Goal: Task Accomplishment & Management: Use online tool/utility

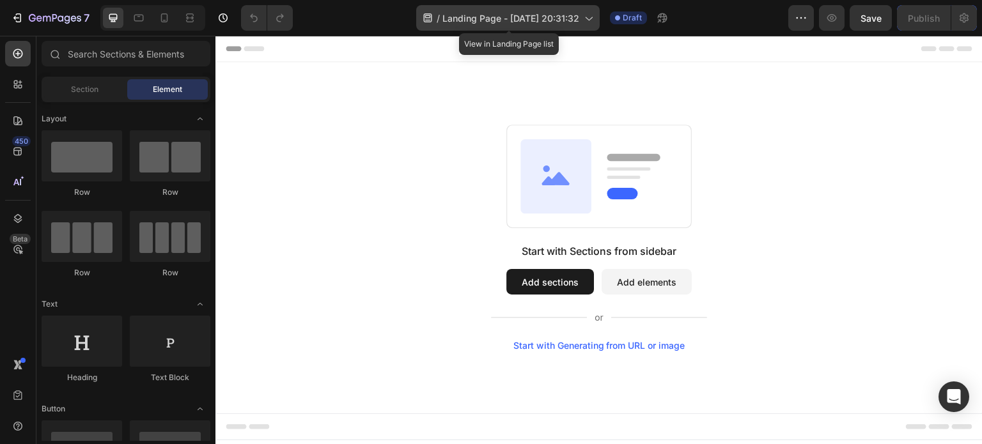
click at [583, 16] on div "/ Landing Page - Sep 26, 20:31:32" at bounding box center [507, 18] width 183 height 26
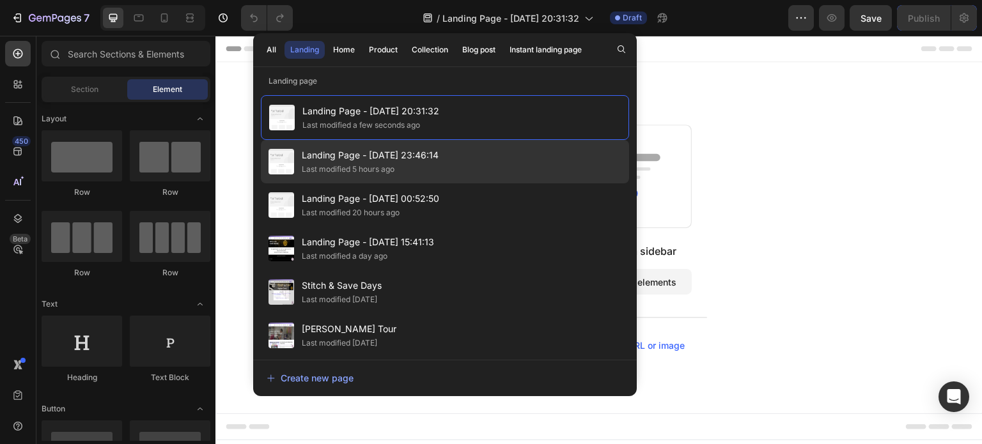
click at [385, 160] on span "Landing Page - [DATE] 23:46:14" at bounding box center [370, 155] width 137 height 15
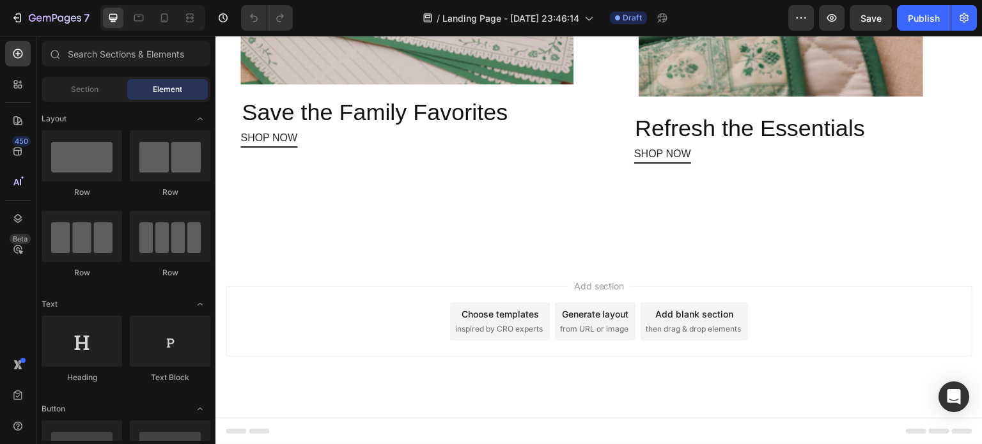
scroll to position [1468, 0]
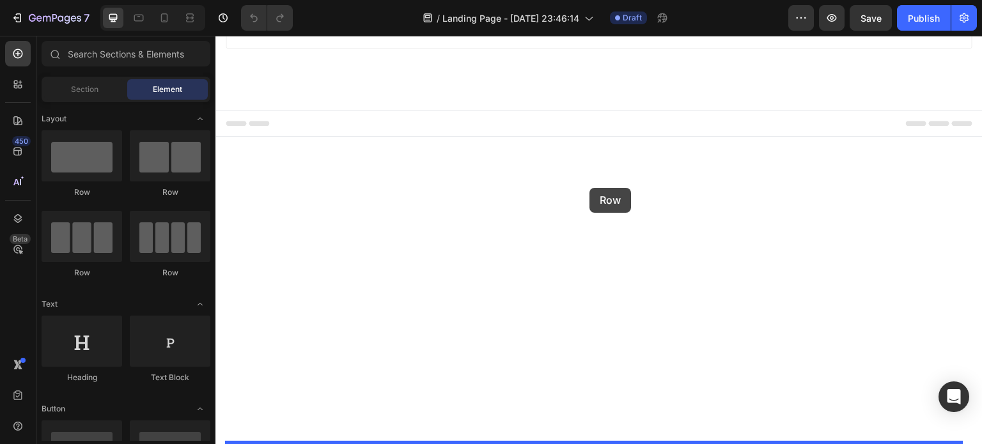
drag, startPoint x: 300, startPoint y: 203, endPoint x: 589, endPoint y: 190, distance: 289.1
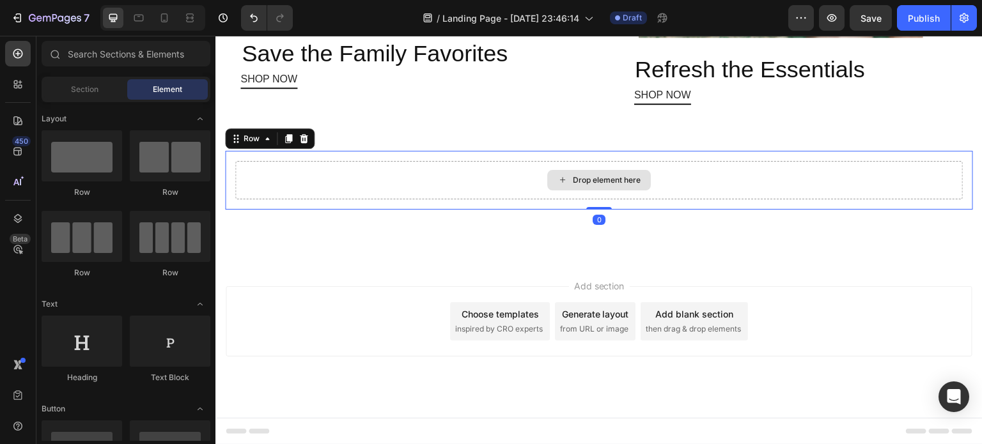
click at [592, 190] on div "Drop element here" at bounding box center [599, 180] width 104 height 20
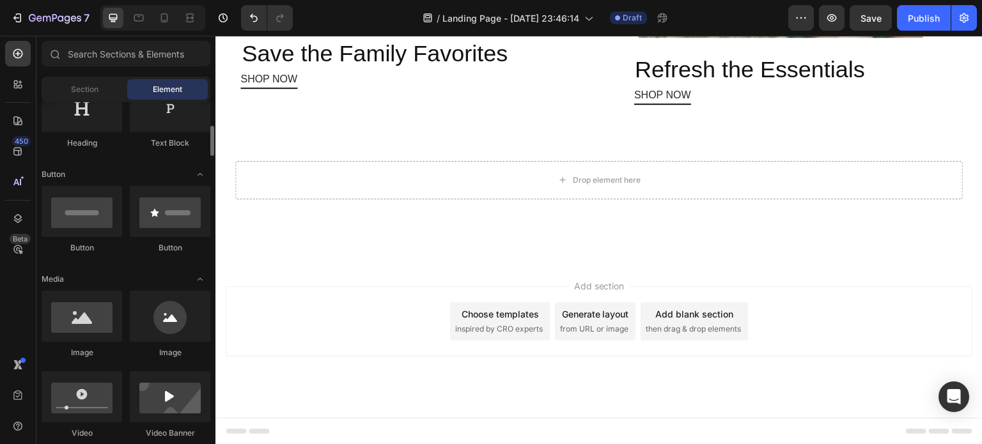
scroll to position [237, 0]
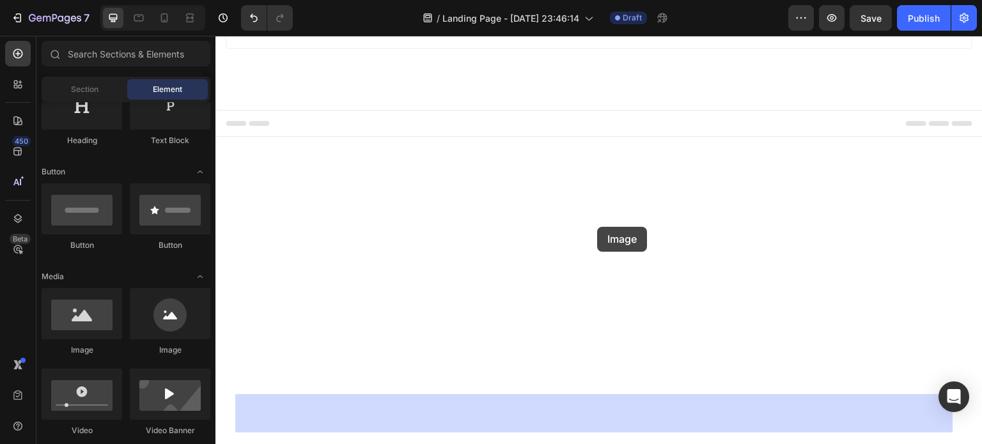
drag, startPoint x: 300, startPoint y: 351, endPoint x: 597, endPoint y: 227, distance: 322.2
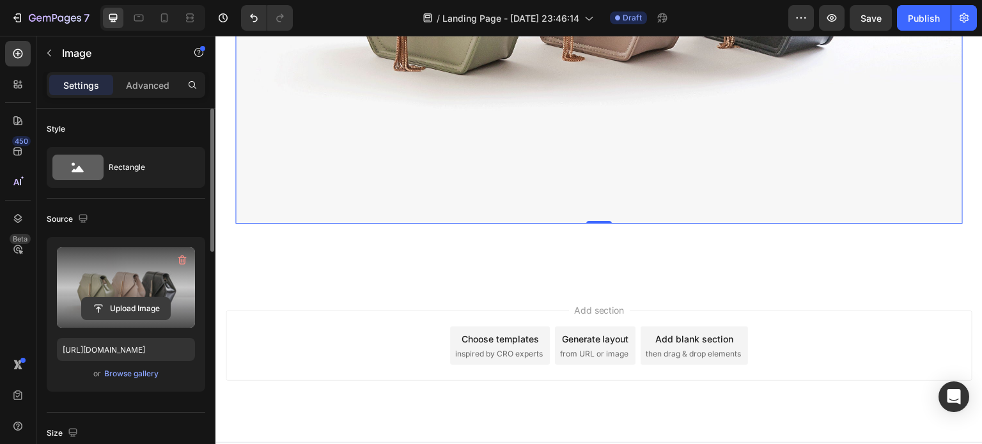
click at [134, 304] on input "file" at bounding box center [126, 309] width 88 height 22
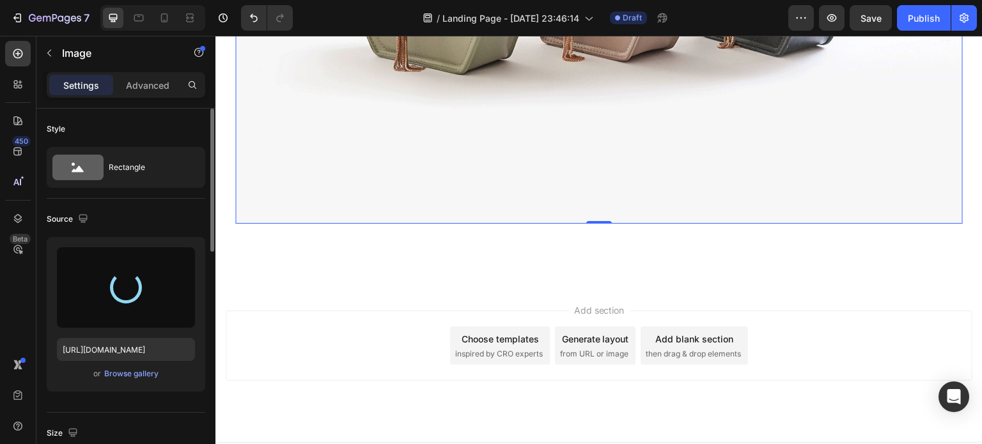
type input "https://cdn.shopify.com/s/files/1/0281/2893/6067/files/gempages_566748255581373…"
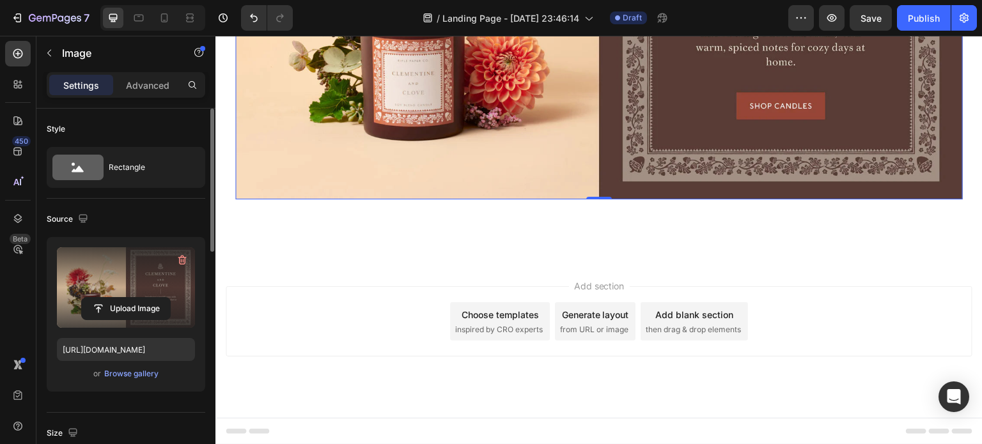
scroll to position [1596, 0]
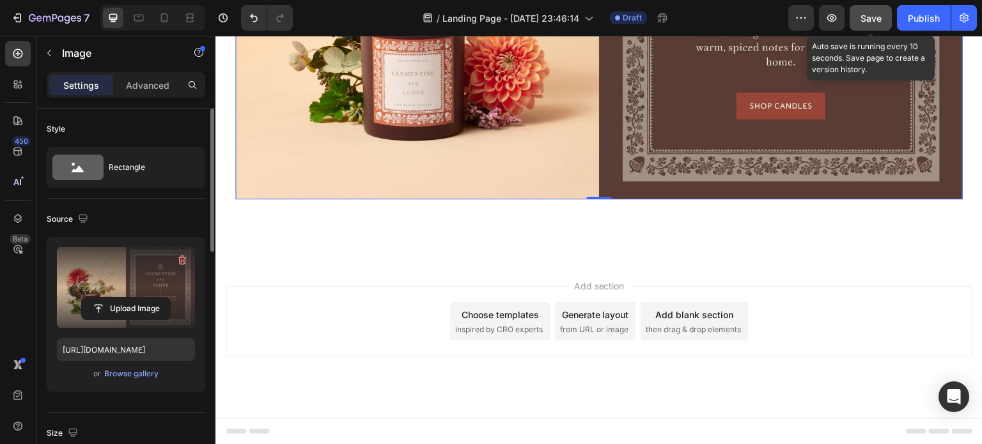
click at [870, 21] on span "Save" at bounding box center [870, 18] width 21 height 11
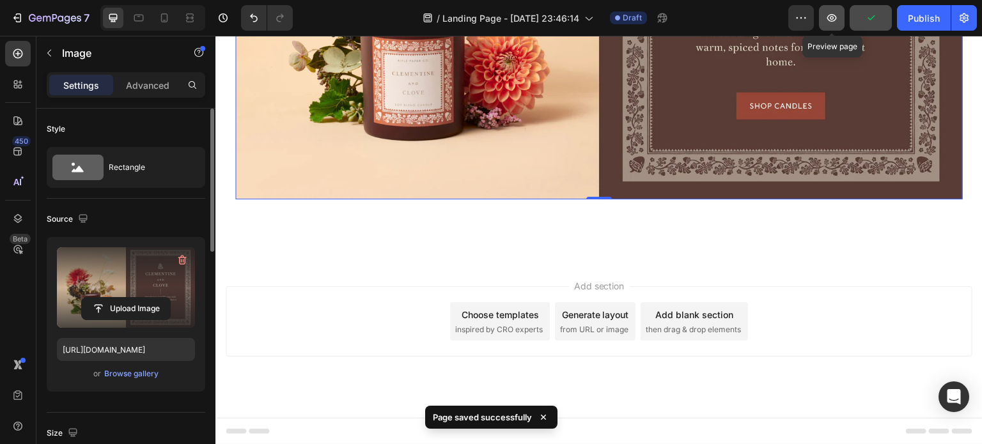
click at [838, 17] on icon "button" at bounding box center [831, 18] width 13 height 13
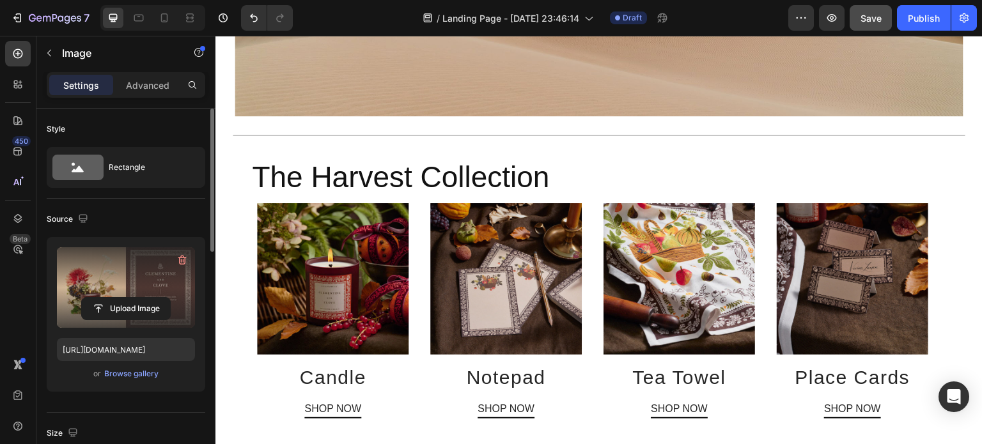
scroll to position [322, 0]
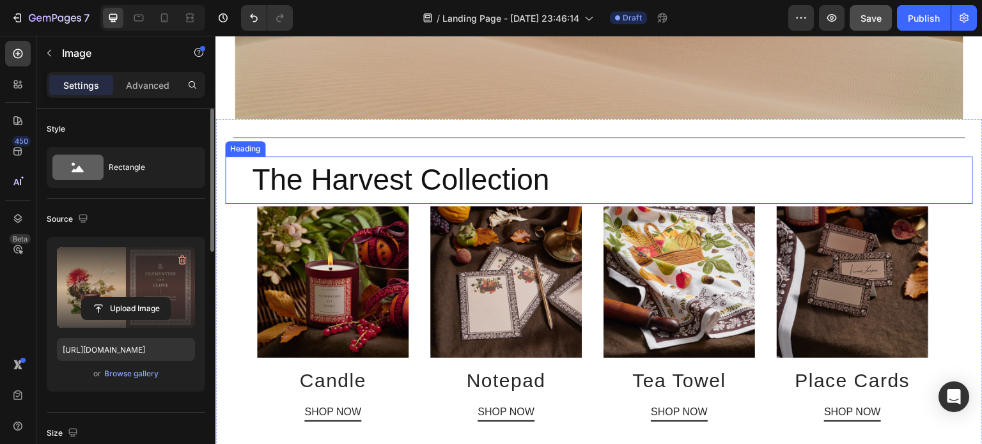
click at [593, 178] on h2 "The Harvest Collection" at bounding box center [611, 180] width 722 height 41
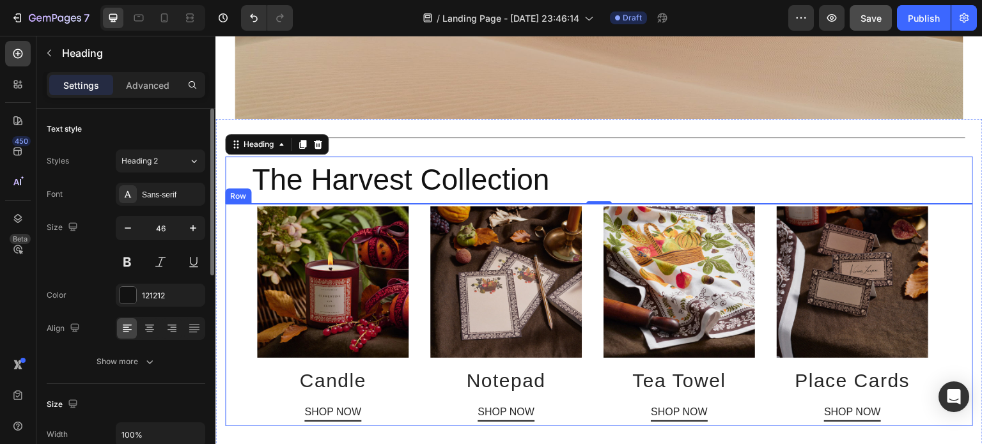
click at [946, 332] on div "Image Candle Heading SHOP NOW Button Image Notepad Heading SHOP NOW Button Imag…" at bounding box center [599, 315] width 748 height 222
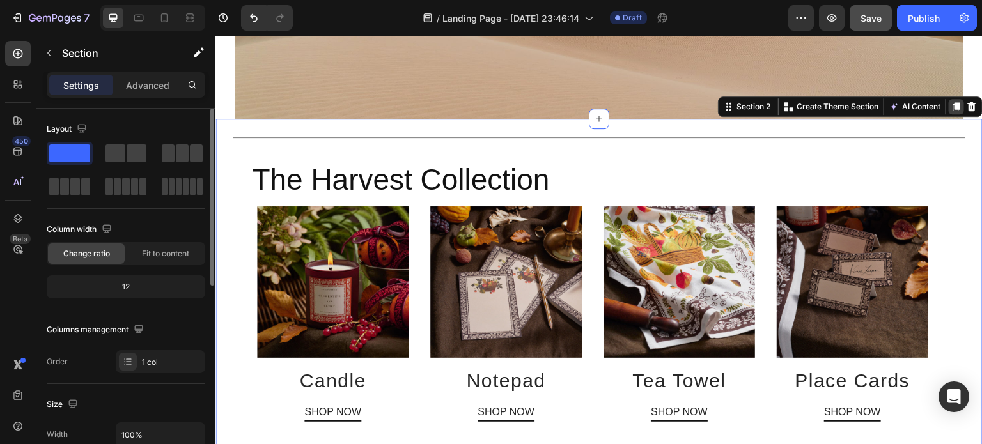
click at [953, 102] on icon at bounding box center [956, 106] width 7 height 9
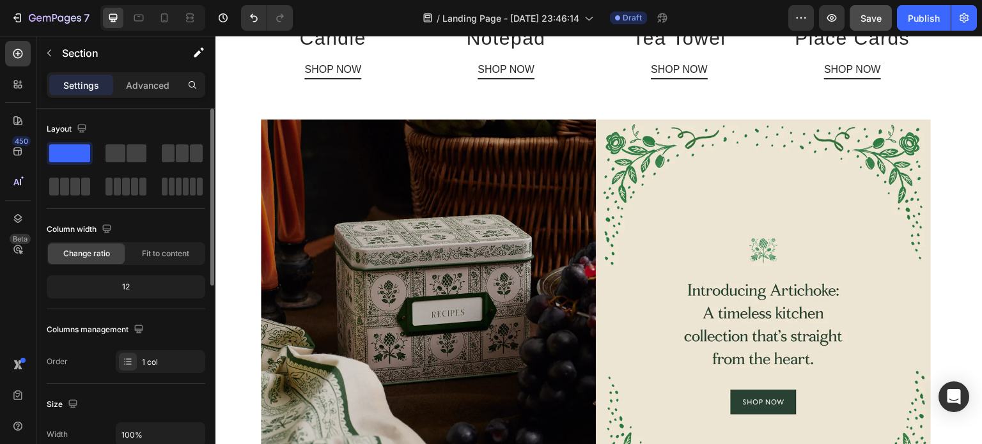
scroll to position [2405, 0]
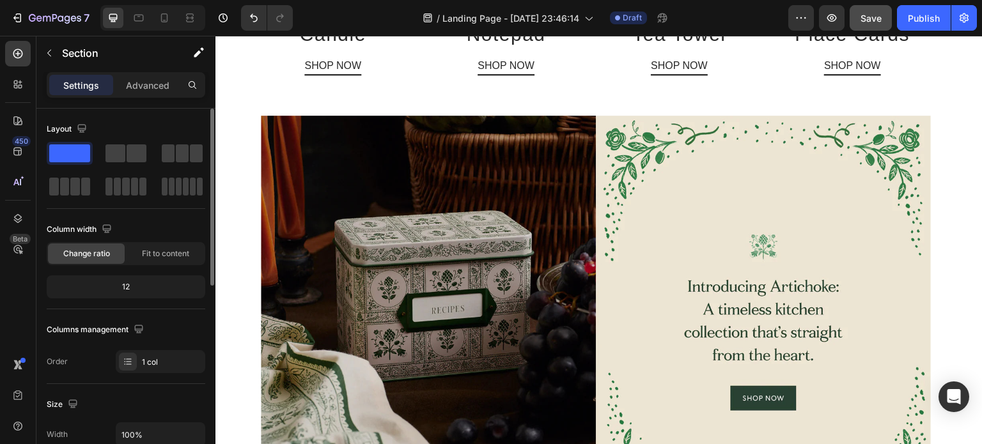
click at [643, 236] on img at bounding box center [596, 315] width 670 height 399
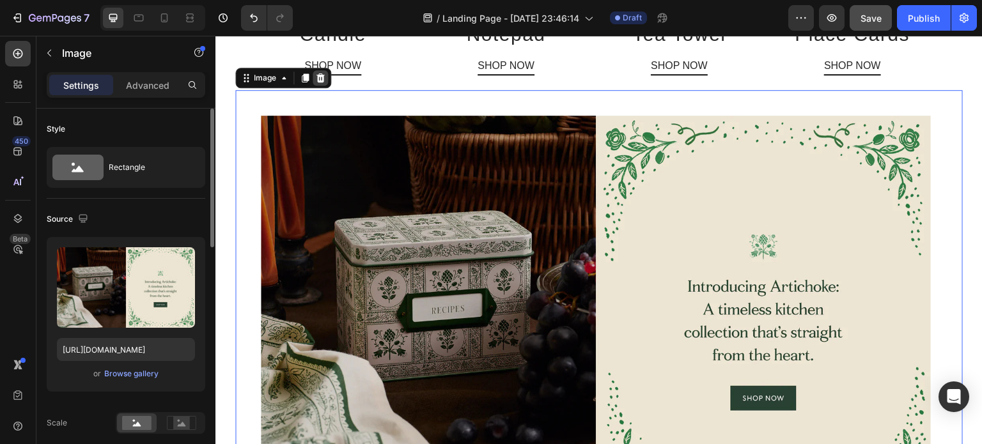
click at [321, 75] on icon at bounding box center [320, 78] width 10 height 10
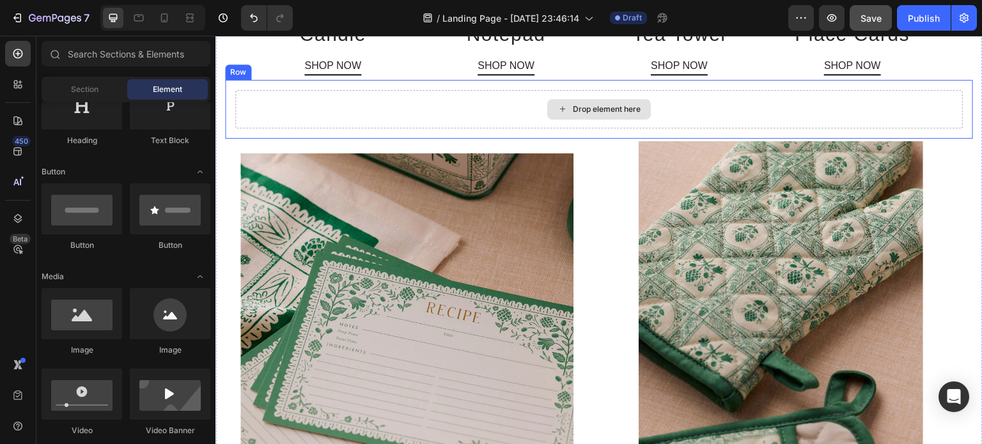
click at [417, 104] on div "Drop element here" at bounding box center [598, 109] width 727 height 38
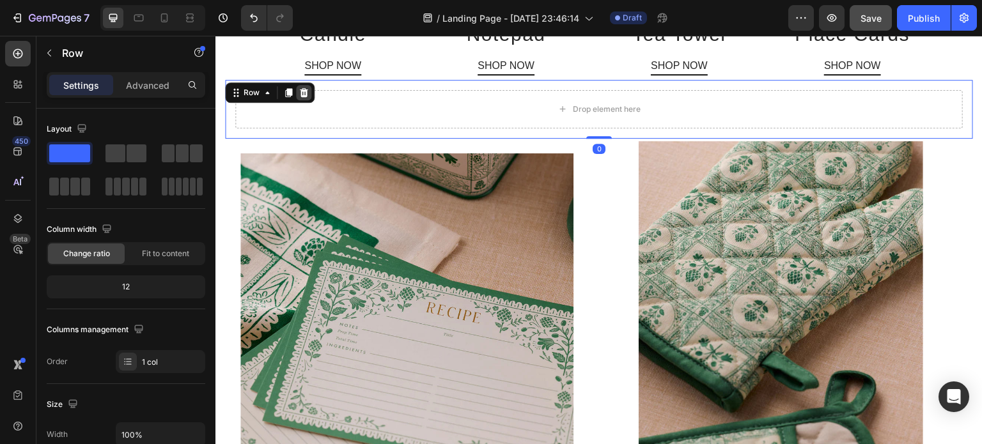
click at [307, 88] on icon at bounding box center [303, 93] width 10 height 10
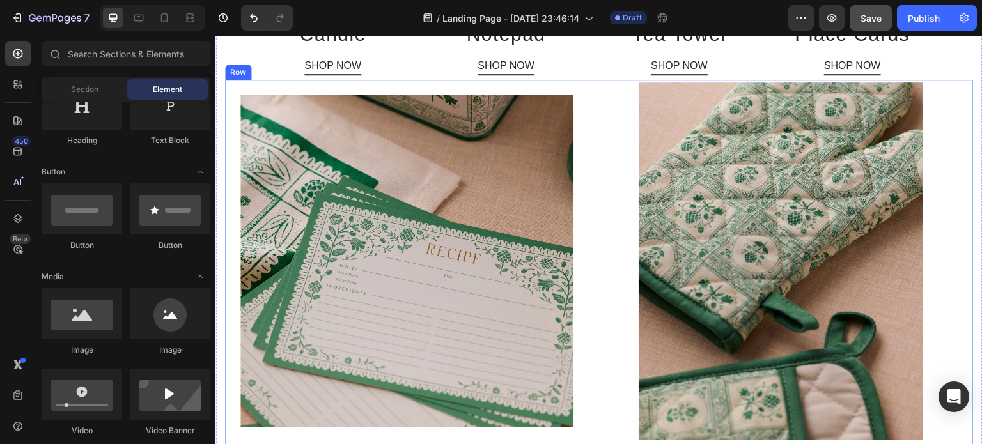
click at [599, 187] on div "Image Save the Family Favorites Heading SHOP NOW Button Image Refresh the Essen…" at bounding box center [599, 317] width 748 height 474
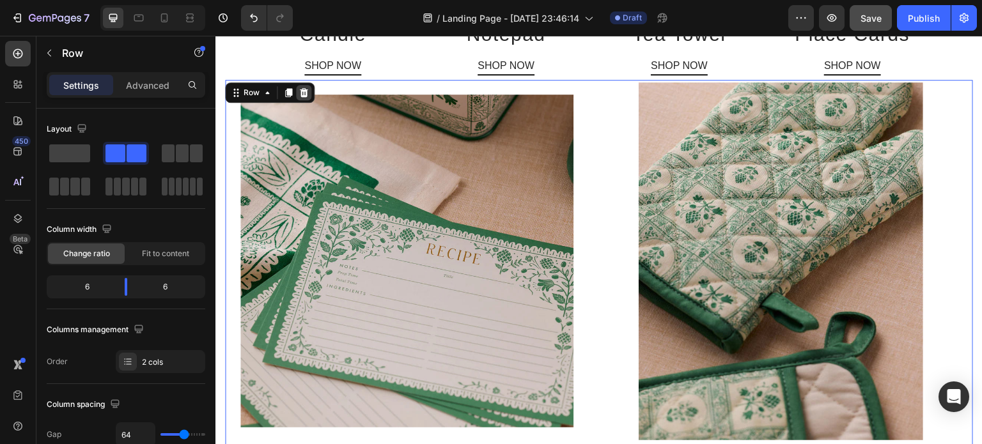
click at [306, 88] on icon at bounding box center [304, 92] width 8 height 9
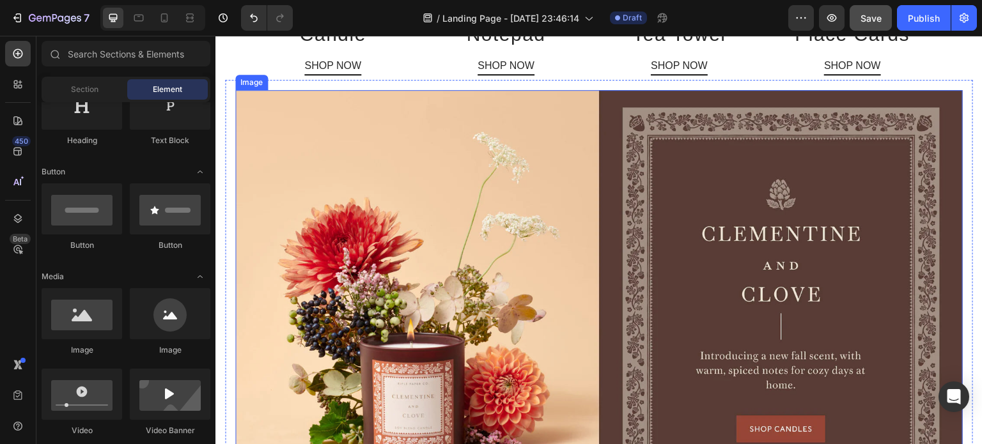
click at [602, 222] on img at bounding box center [598, 306] width 727 height 433
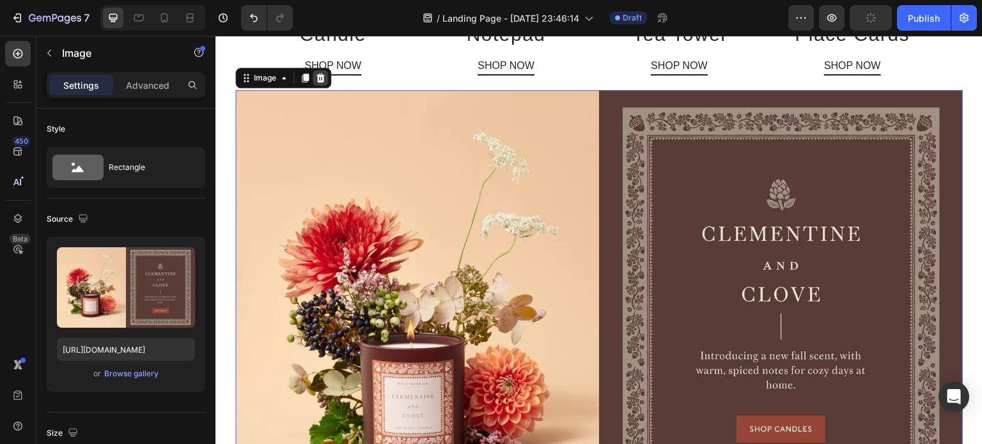
click at [324, 78] on icon at bounding box center [320, 78] width 10 height 10
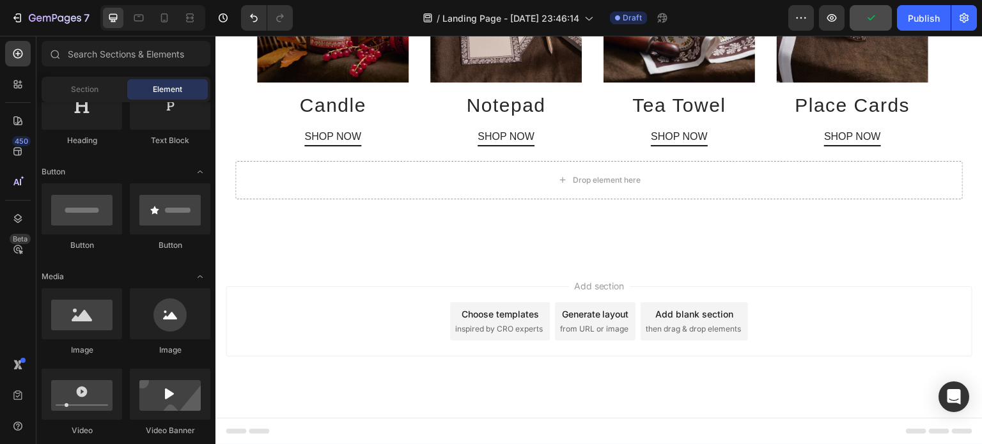
scroll to position [2331, 0]
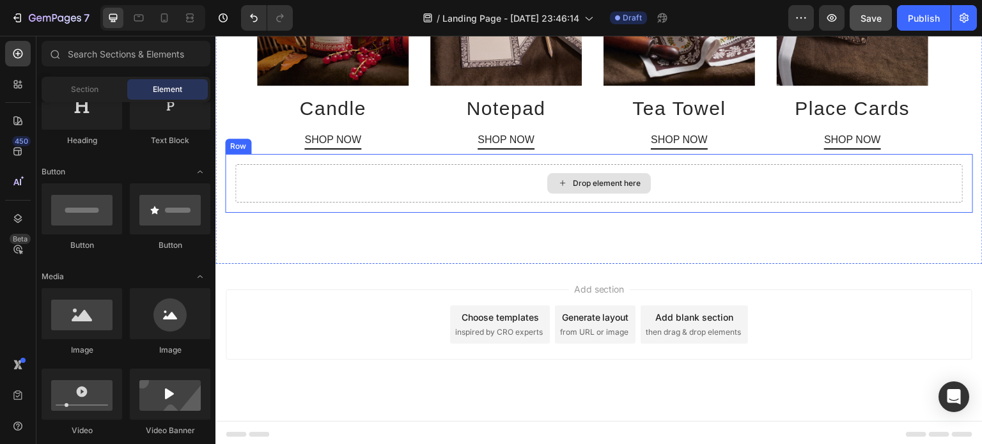
click at [414, 176] on div "Drop element here" at bounding box center [598, 183] width 727 height 38
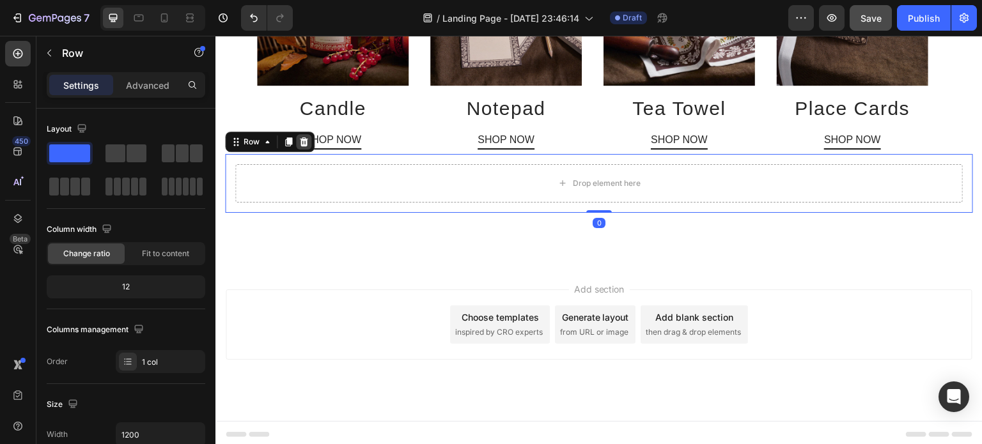
click at [302, 137] on icon at bounding box center [304, 141] width 8 height 9
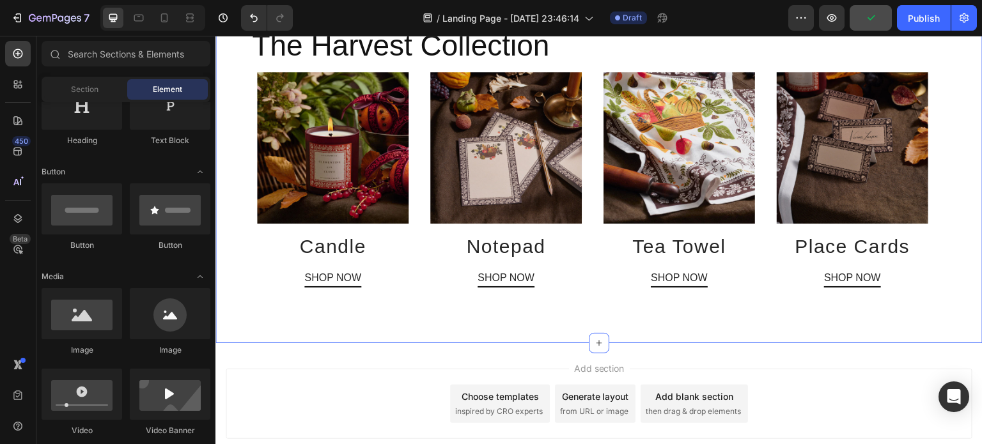
scroll to position [1770, 0]
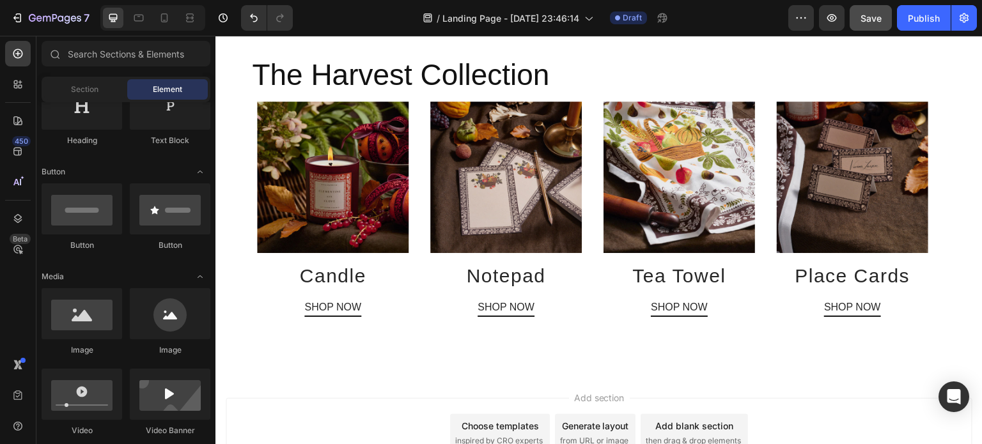
click at [805, 373] on div "Add section Choose templates inspired by CRO experts Generate layout from URL o…" at bounding box center [598, 451] width 767 height 157
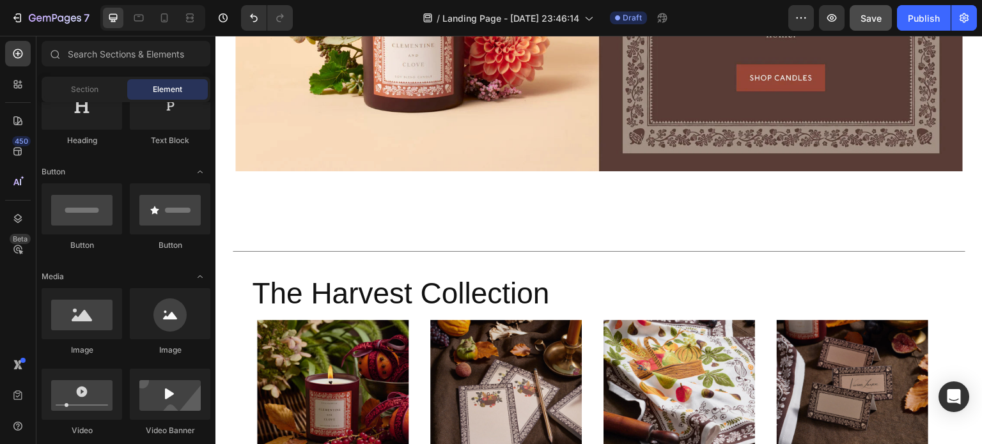
scroll to position [1961, 0]
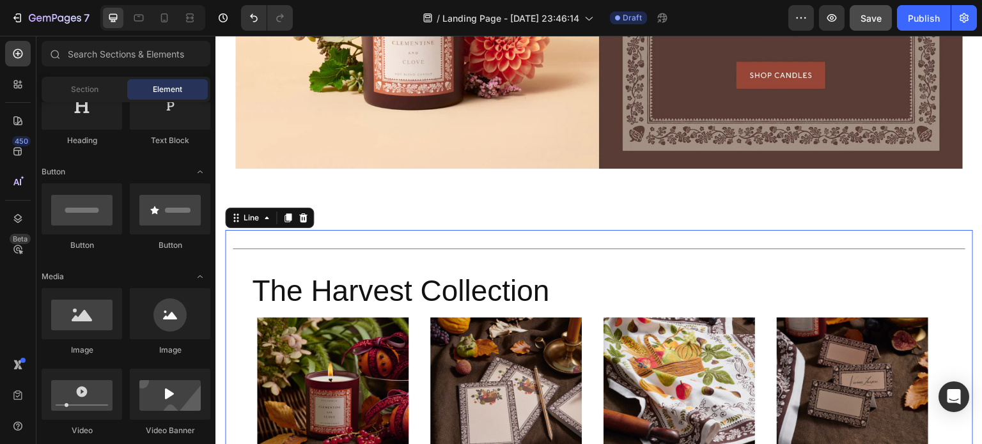
click at [697, 230] on div "Title Line 0" at bounding box center [599, 249] width 748 height 38
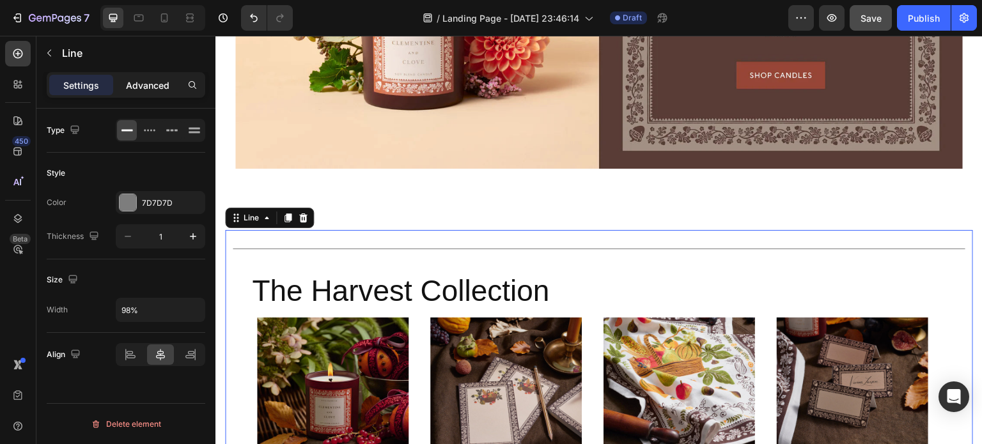
click at [139, 79] on p "Advanced" at bounding box center [147, 85] width 43 height 13
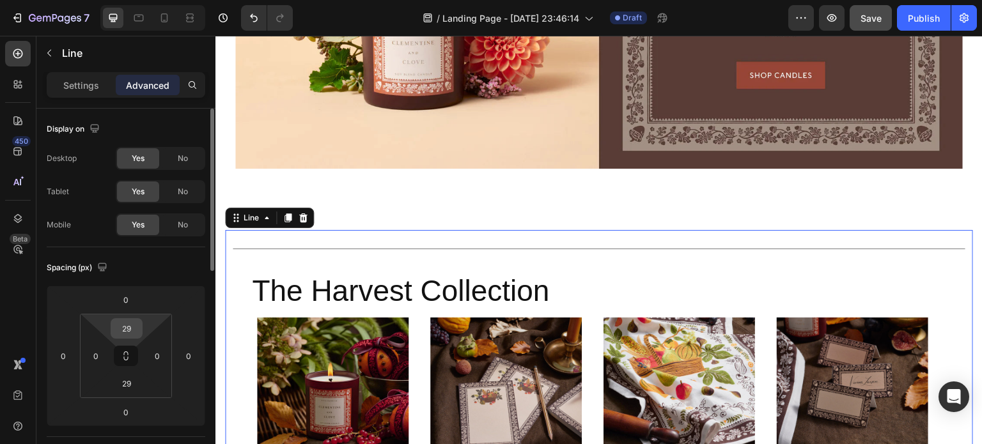
click at [132, 327] on input "29" at bounding box center [127, 328] width 26 height 19
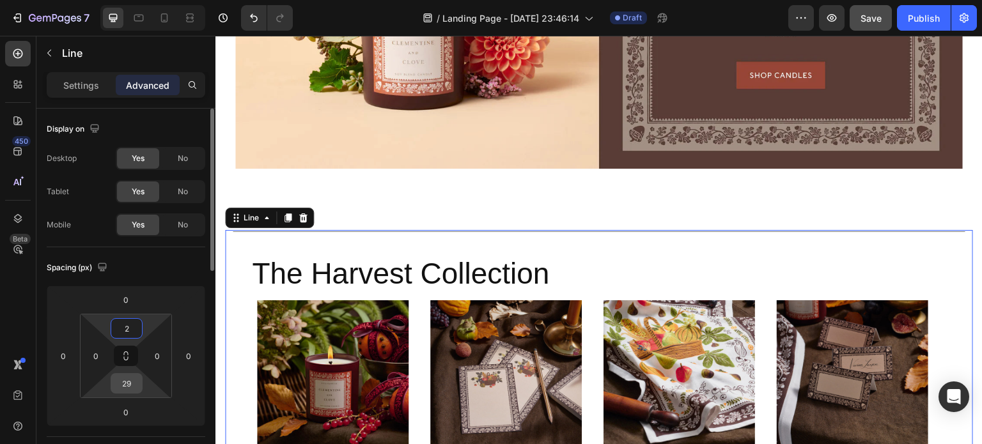
type input "2"
click at [127, 379] on input "29" at bounding box center [127, 383] width 26 height 19
type input "2"
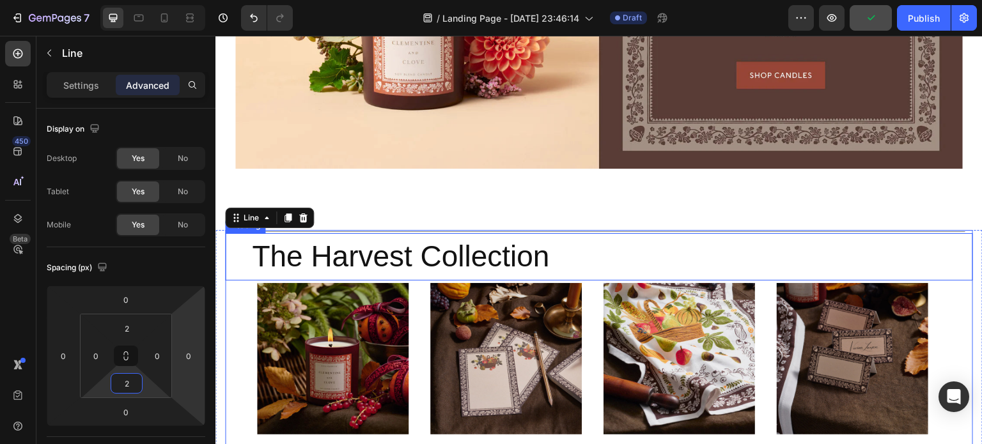
click at [618, 253] on h2 "The Harvest Collection" at bounding box center [611, 256] width 722 height 41
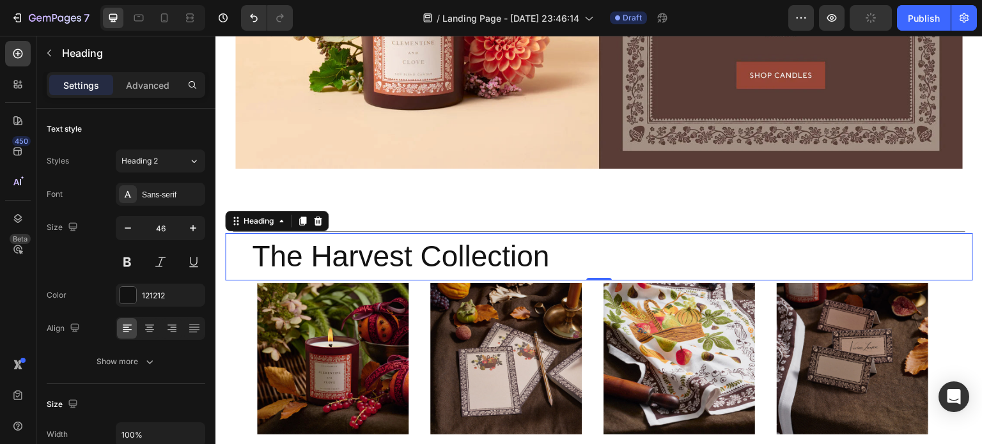
click at [481, 240] on h2 "The Harvest Collection" at bounding box center [611, 256] width 722 height 41
click at [481, 240] on p "The Harvest Collection" at bounding box center [612, 257] width 720 height 38
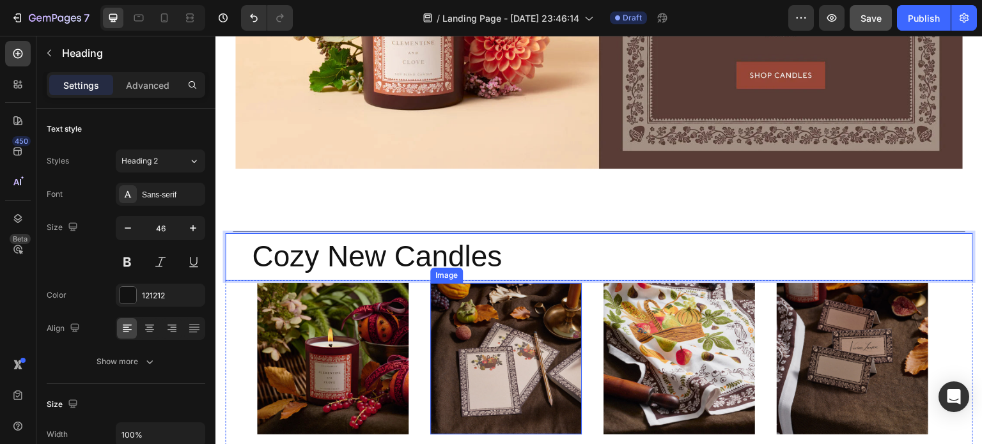
click at [543, 312] on img at bounding box center [505, 358] width 151 height 151
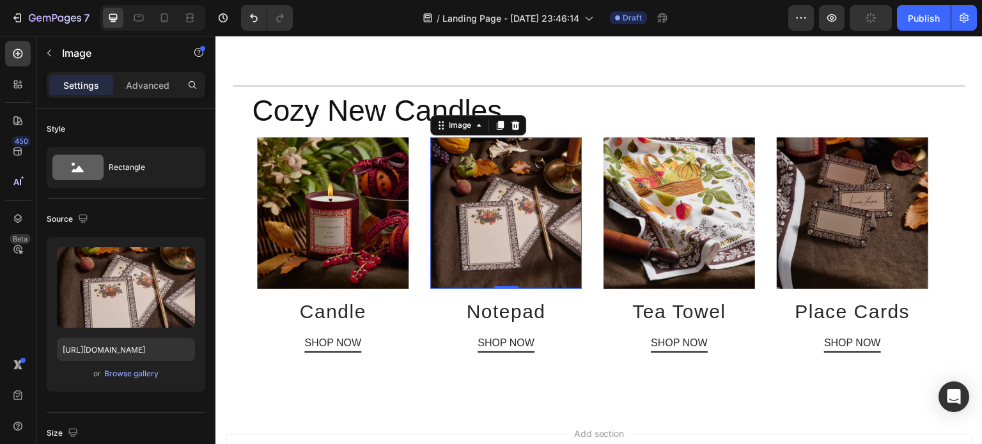
scroll to position [2114, 0]
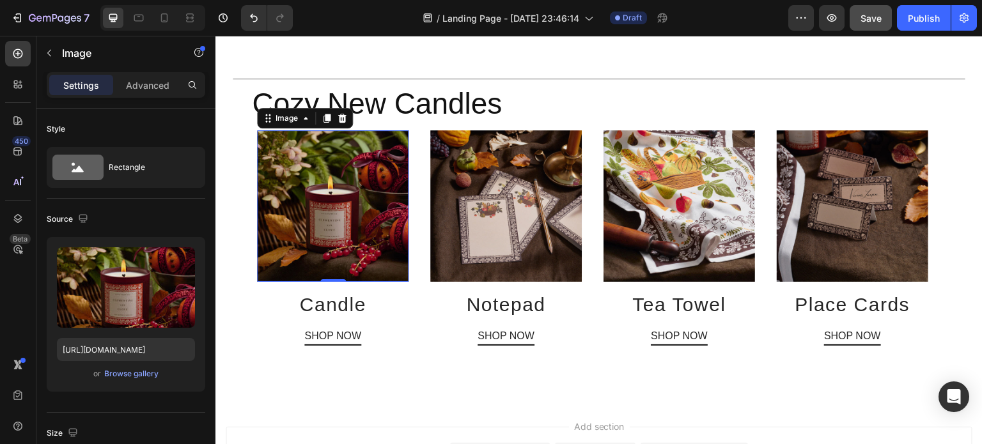
click at [346, 212] on img at bounding box center [332, 205] width 151 height 151
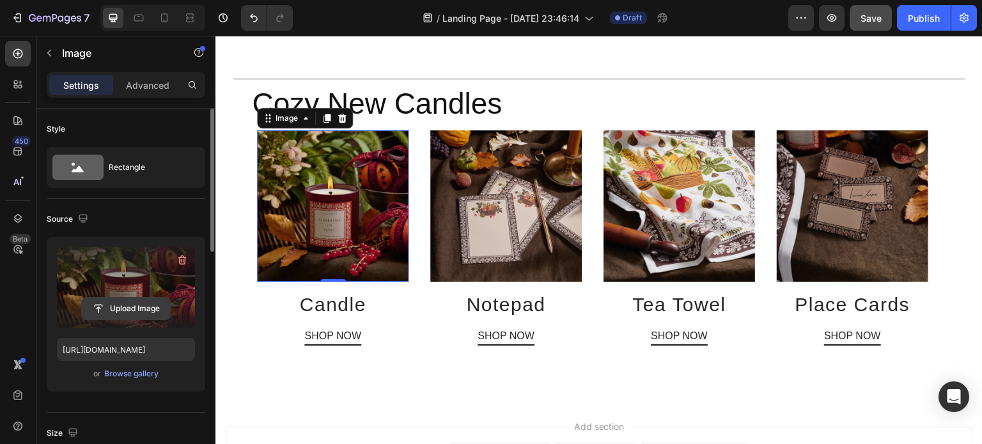
click at [127, 307] on input "file" at bounding box center [126, 309] width 88 height 22
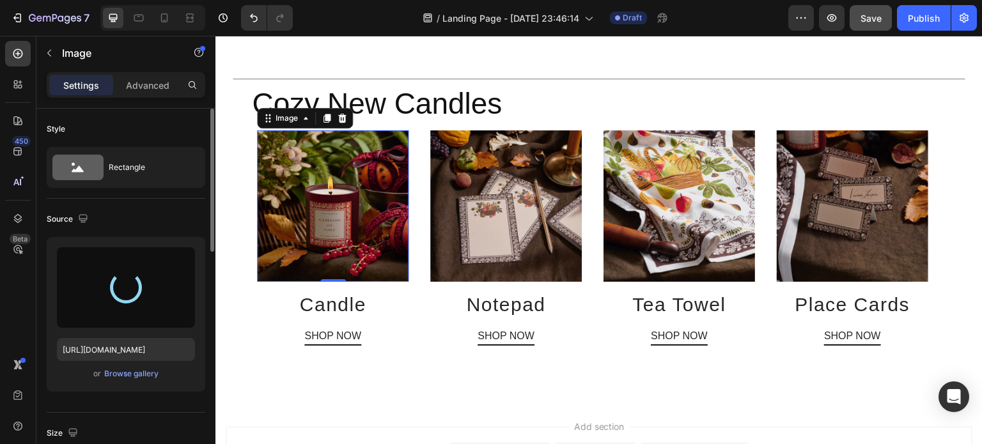
type input "https://cdn.shopify.com/s/files/1/0281/2893/6067/files/gempages_566748255581373…"
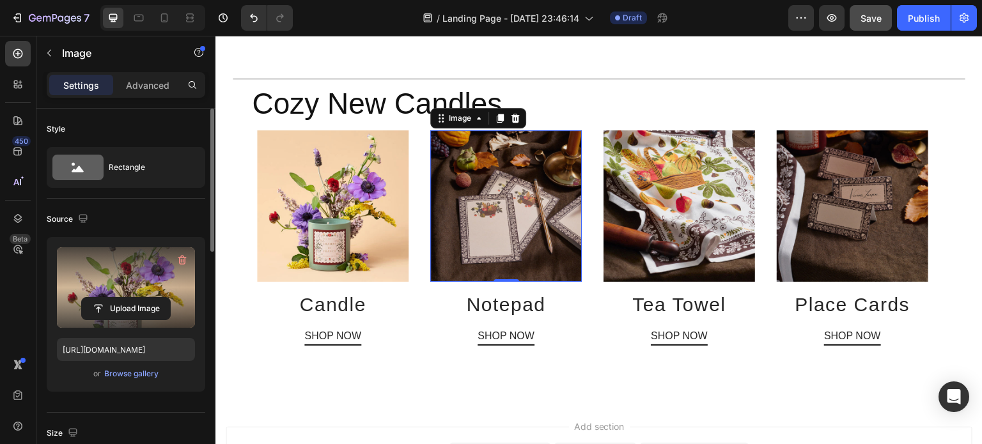
click at [506, 182] on img at bounding box center [505, 205] width 151 height 151
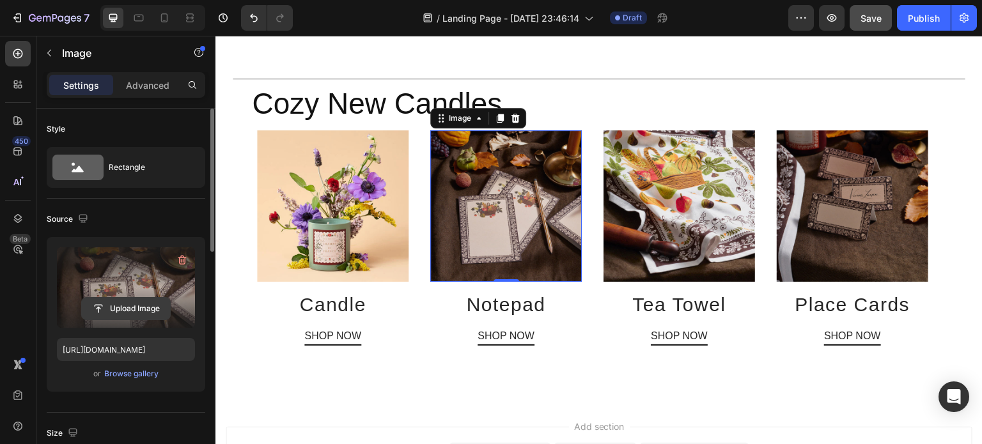
click at [115, 309] on input "file" at bounding box center [126, 309] width 88 height 22
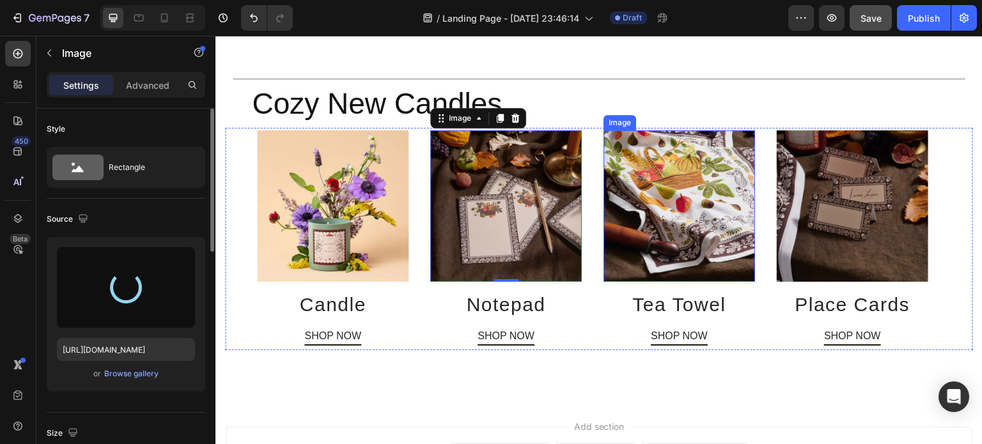
type input "https://cdn.shopify.com/s/files/1/0281/2893/6067/files/gempages_566748255581373…"
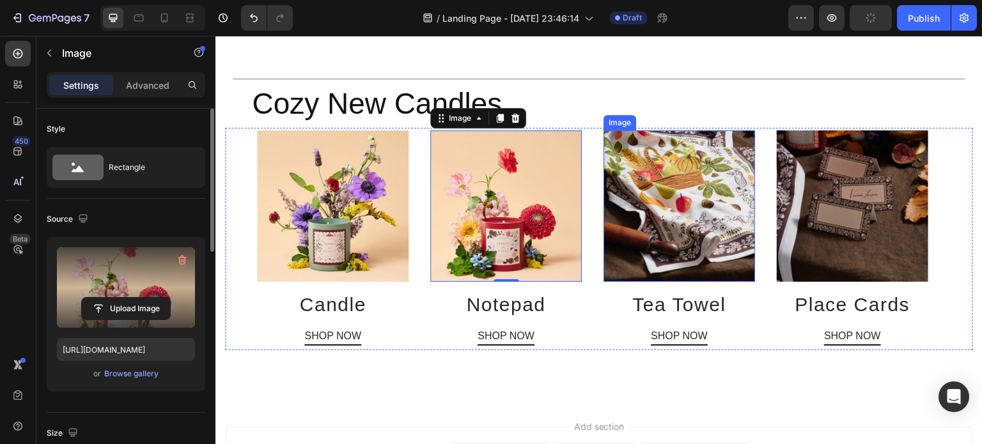
click at [684, 199] on img at bounding box center [678, 205] width 151 height 151
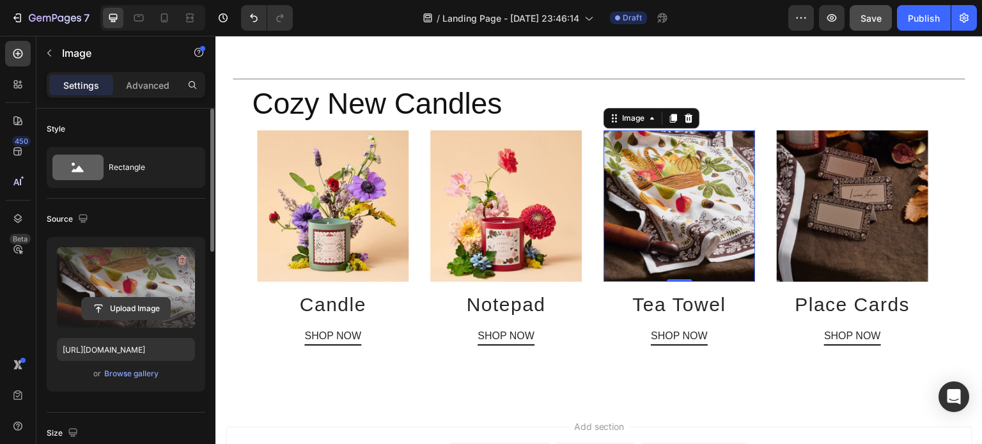
click at [131, 309] on input "file" at bounding box center [126, 309] width 88 height 22
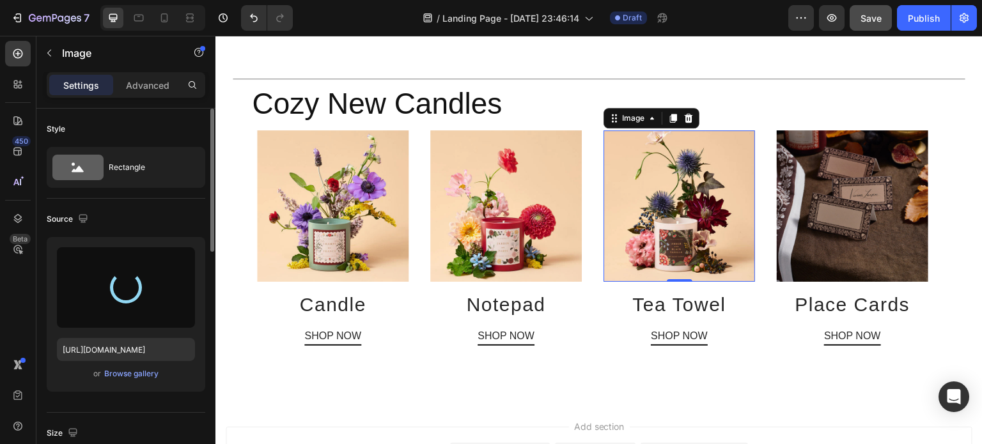
type input "https://cdn.shopify.com/s/files/1/0281/2893/6067/files/gempages_566748255581373…"
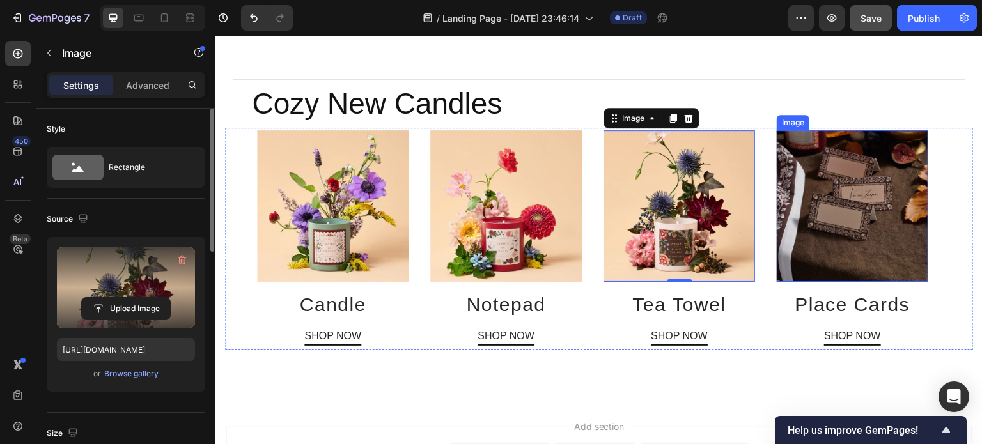
click at [844, 199] on img at bounding box center [851, 205] width 151 height 151
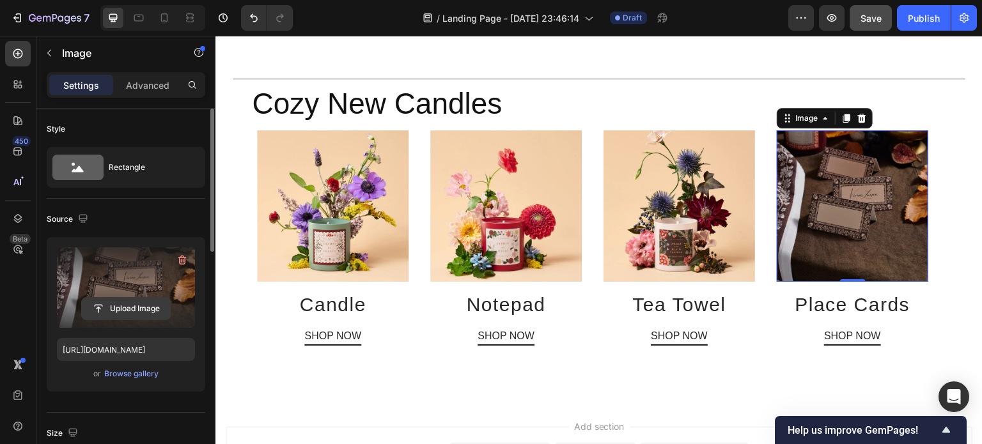
click at [138, 310] on input "file" at bounding box center [126, 309] width 88 height 22
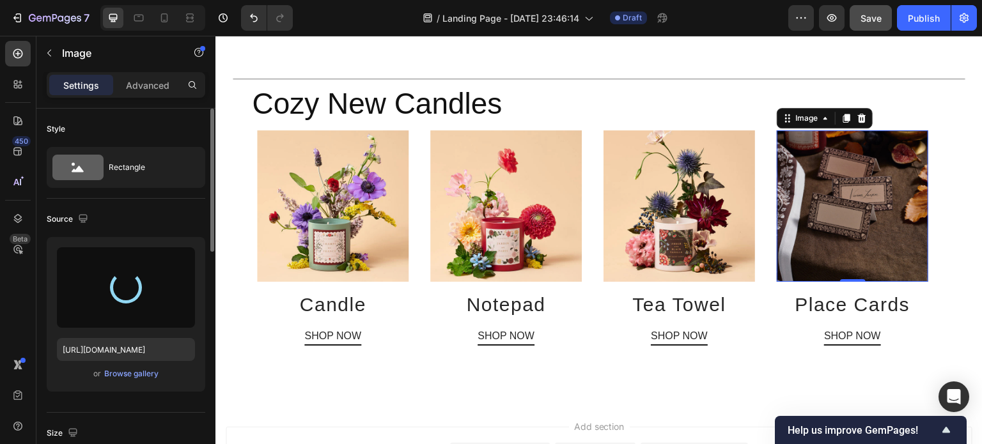
type input "https://cdn.shopify.com/s/files/1/0281/2893/6067/files/gempages_566748255581373…"
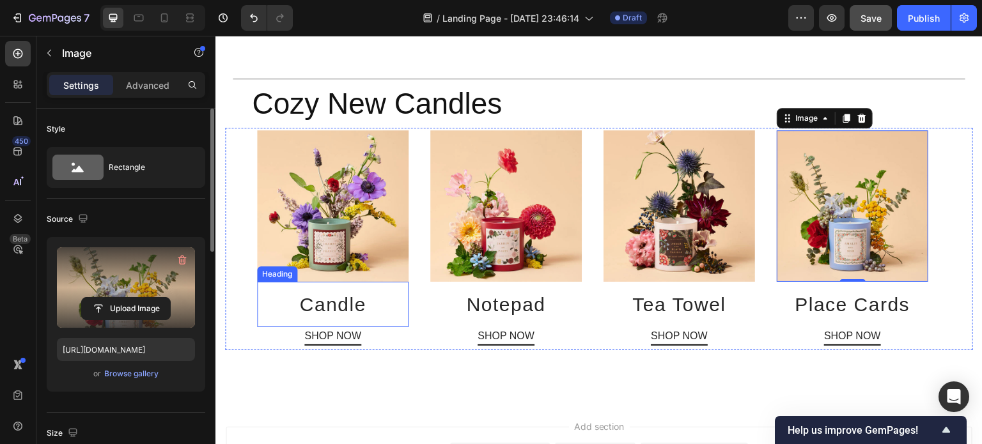
click at [335, 288] on h2 "Candle" at bounding box center [332, 304] width 151 height 45
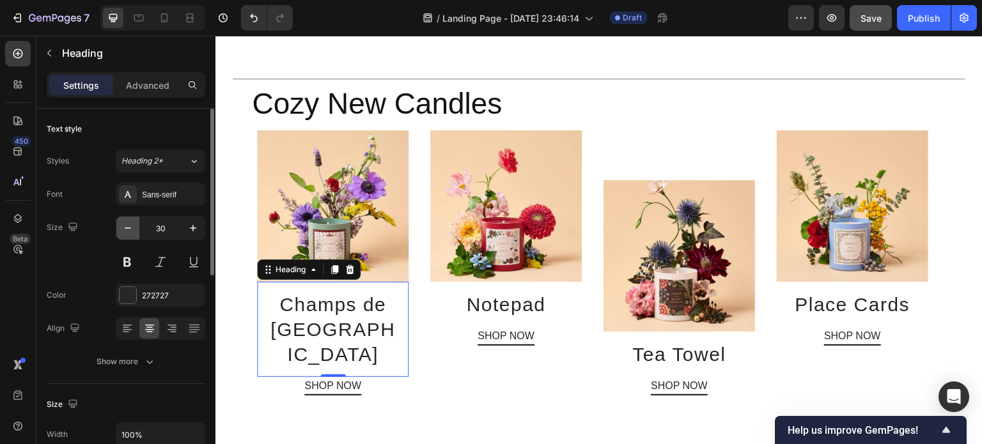
click at [120, 225] on button "button" at bounding box center [127, 228] width 23 height 23
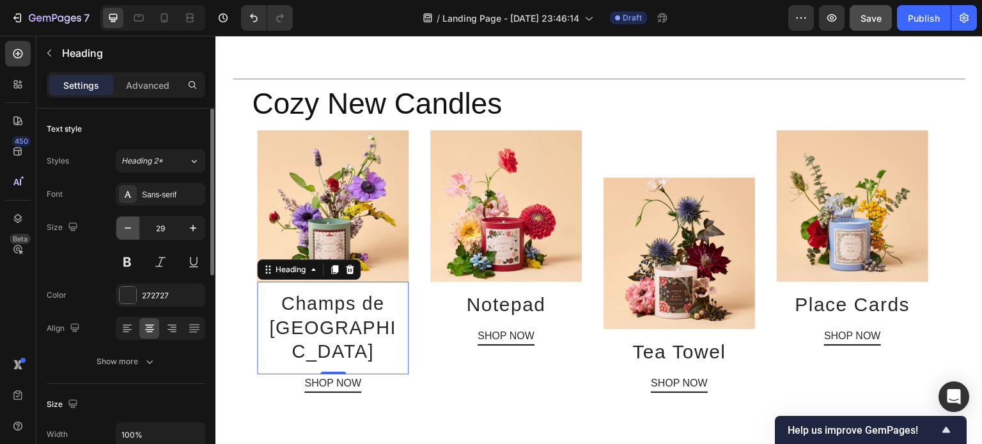
click at [120, 225] on button "button" at bounding box center [127, 228] width 23 height 23
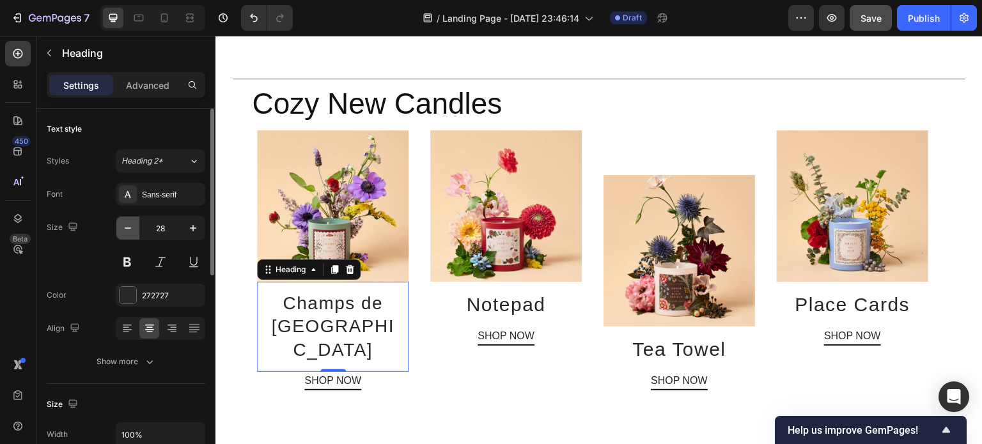
click at [120, 225] on button "button" at bounding box center [127, 228] width 23 height 23
type input "27"
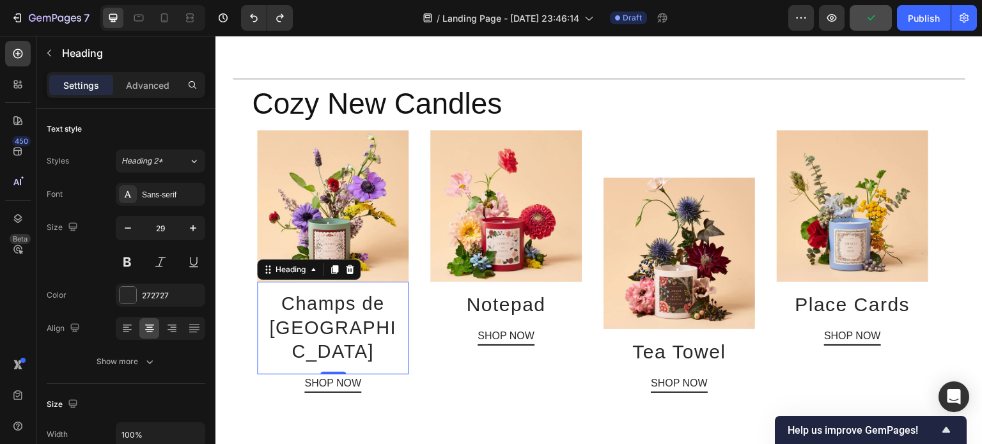
type input "30"
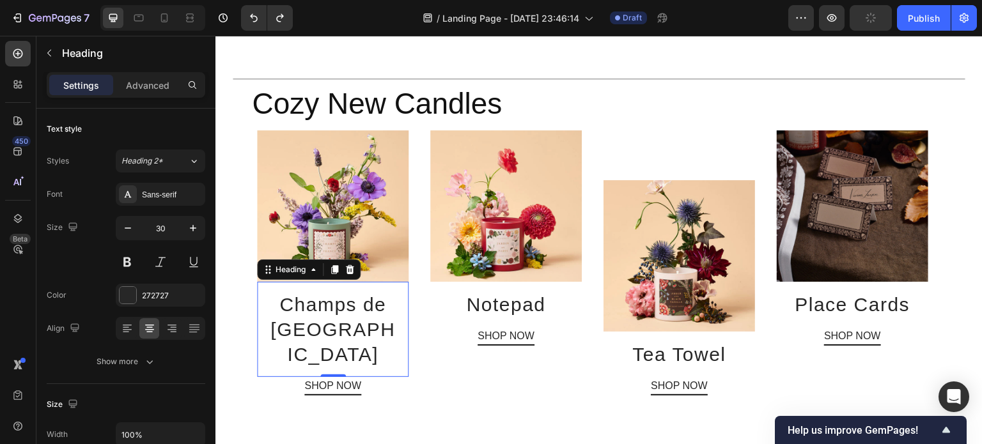
click at [376, 300] on p "Champs de [GEOGRAPHIC_DATA]" at bounding box center [332, 329] width 131 height 75
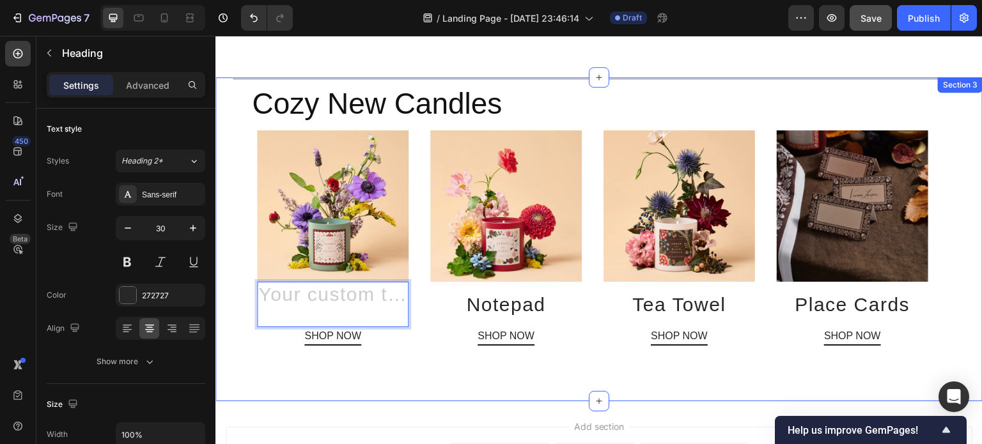
click at [643, 363] on div "Title Line Cozy New Candles Heading Image Heading 0 SHOP NOW Button Image Notep…" at bounding box center [598, 239] width 767 height 324
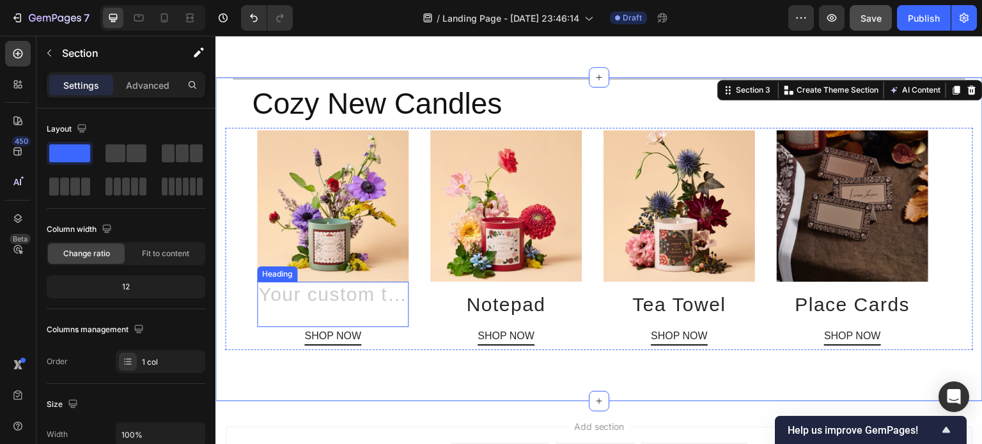
click at [357, 282] on h2 "Rich Text Editor. Editing area: main" at bounding box center [332, 304] width 151 height 45
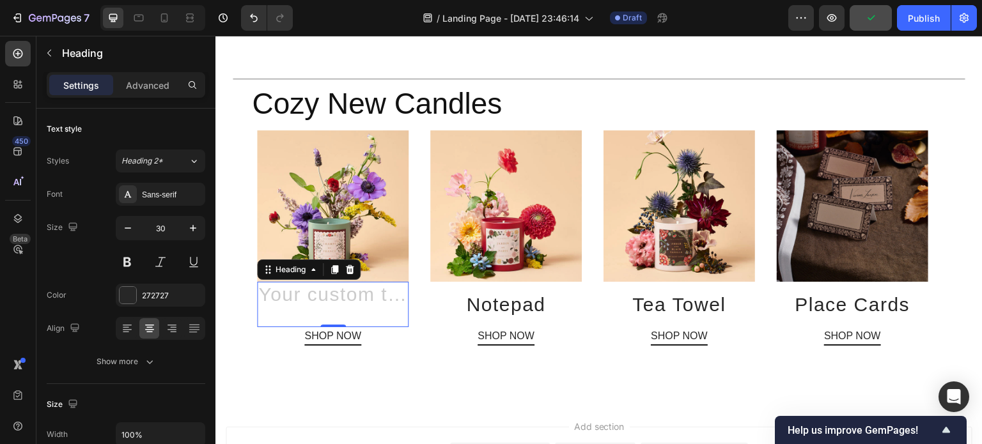
click at [357, 282] on h2 "Rich Text Editor. Editing area: main" at bounding box center [332, 304] width 151 height 45
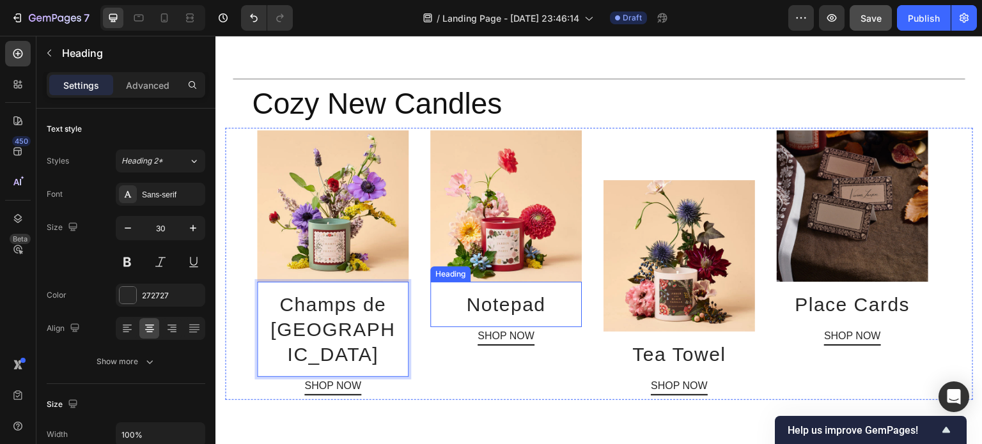
click at [502, 294] on h2 "Notepad" at bounding box center [505, 304] width 151 height 45
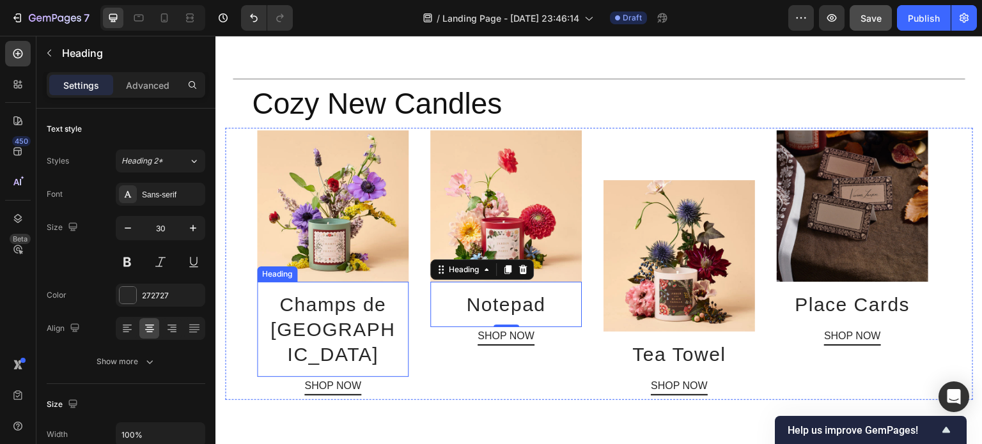
click at [310, 305] on p "Champs de [GEOGRAPHIC_DATA]" at bounding box center [332, 329] width 131 height 75
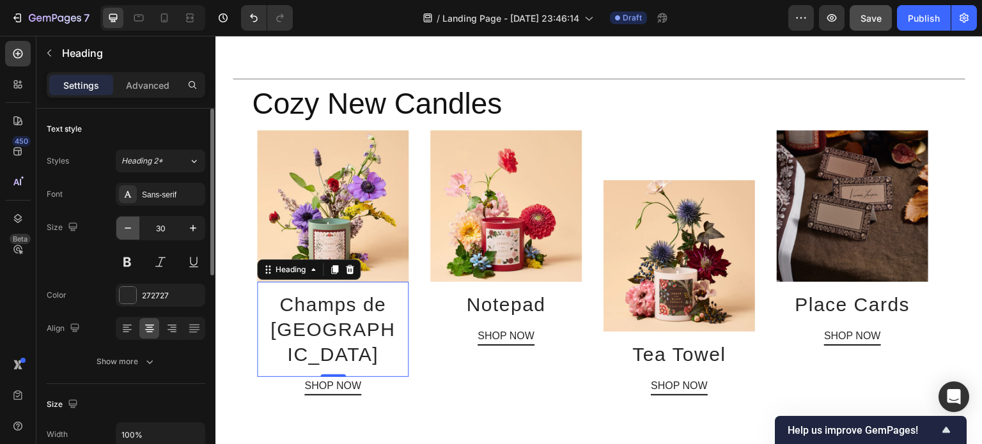
click at [124, 229] on icon "button" at bounding box center [127, 228] width 13 height 13
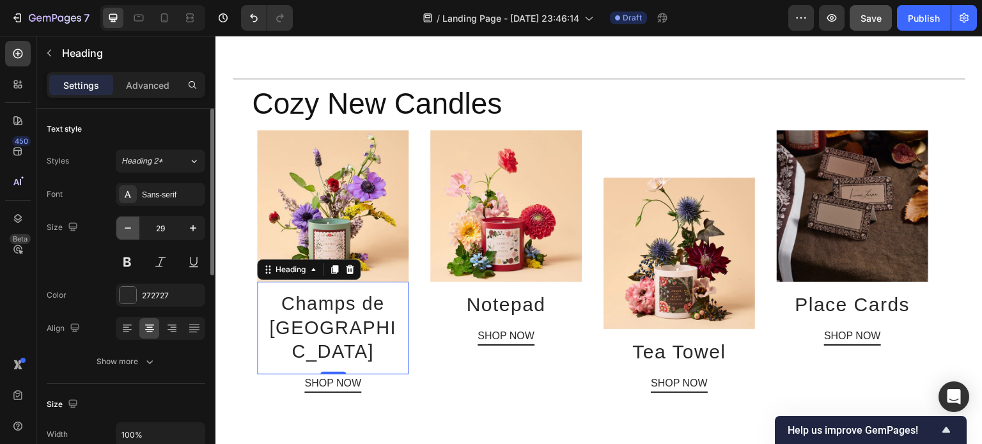
click at [124, 229] on icon "button" at bounding box center [127, 228] width 13 height 13
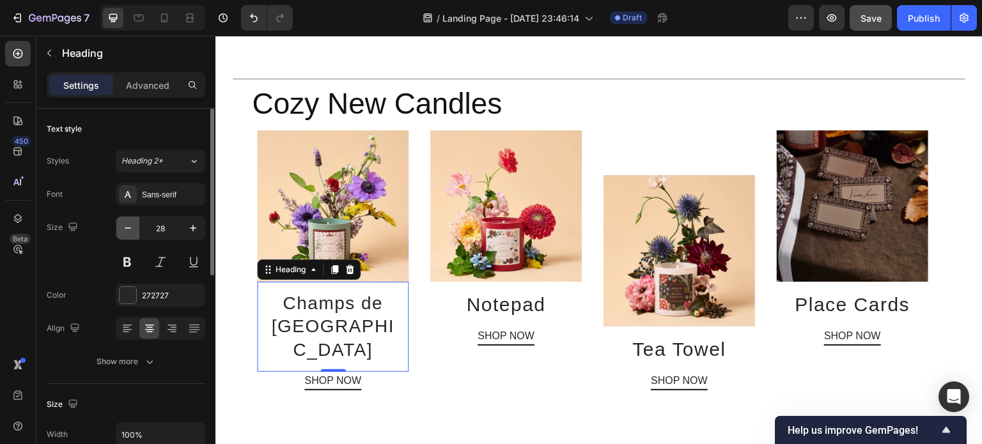
click at [124, 229] on icon "button" at bounding box center [127, 228] width 13 height 13
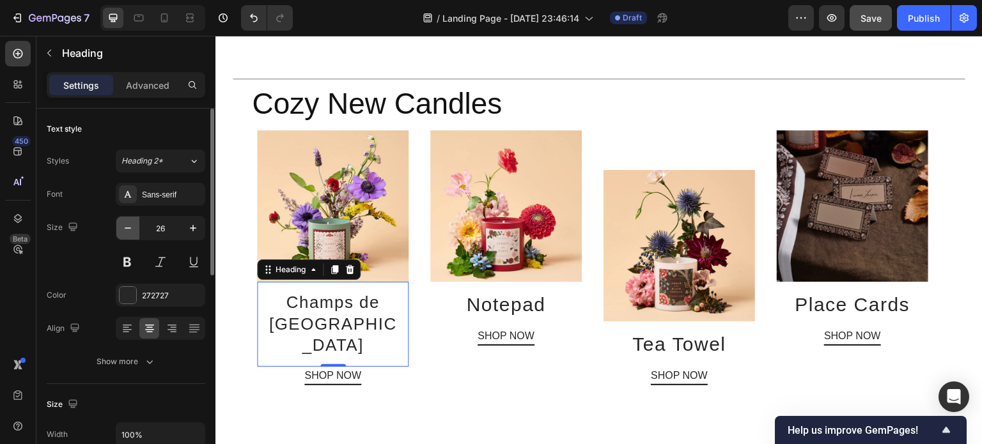
click at [124, 229] on icon "button" at bounding box center [127, 228] width 13 height 13
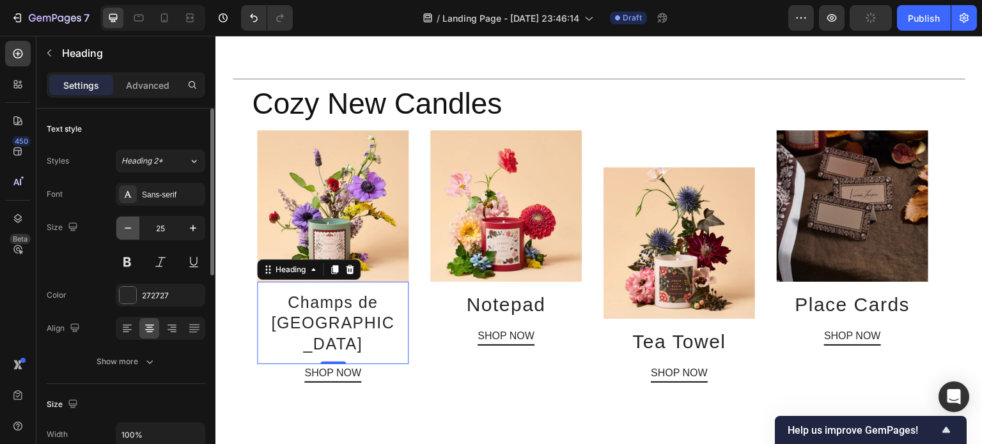
click at [124, 229] on icon "button" at bounding box center [127, 228] width 13 height 13
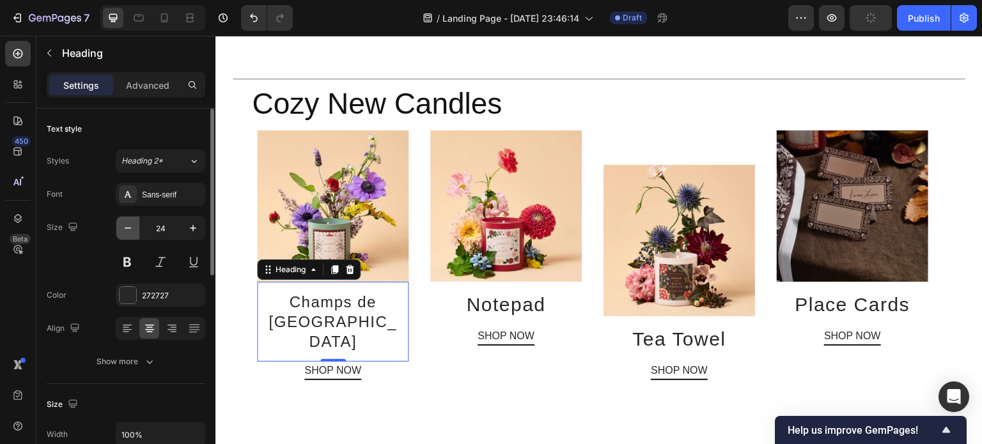
click at [124, 229] on icon "button" at bounding box center [127, 228] width 13 height 13
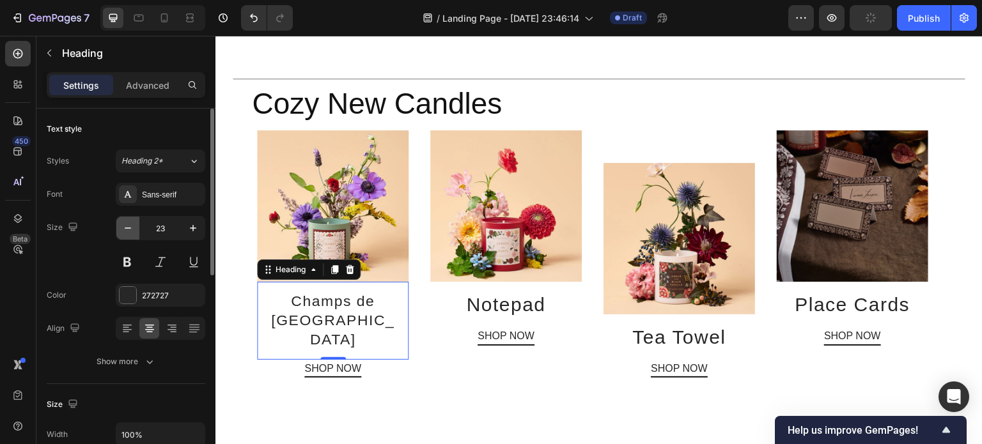
click at [124, 229] on icon "button" at bounding box center [127, 228] width 13 height 13
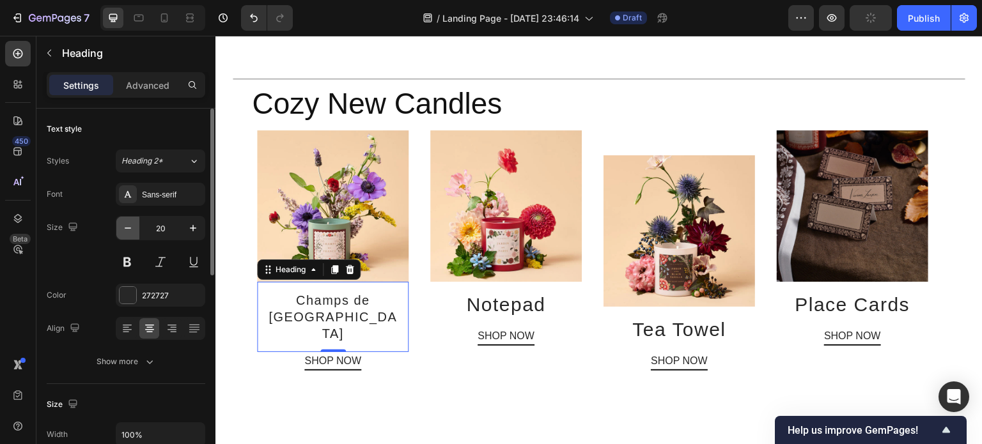
click at [124, 229] on icon "button" at bounding box center [127, 228] width 13 height 13
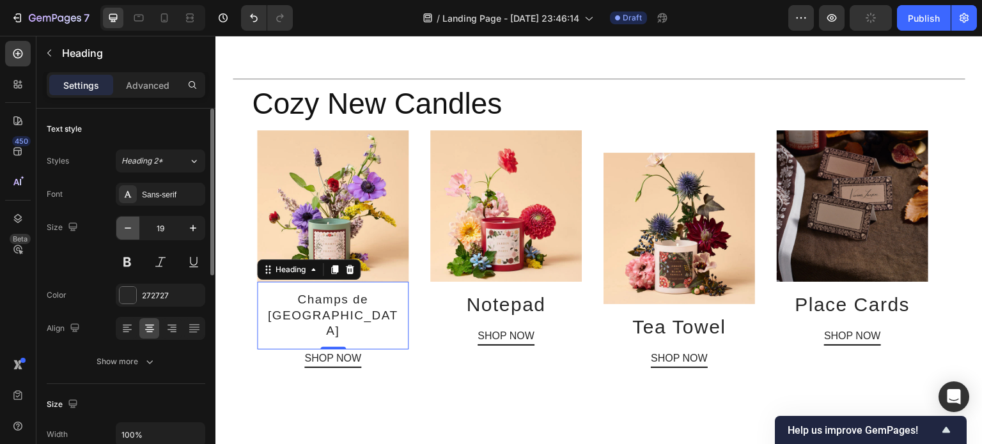
click at [124, 229] on icon "button" at bounding box center [127, 228] width 13 height 13
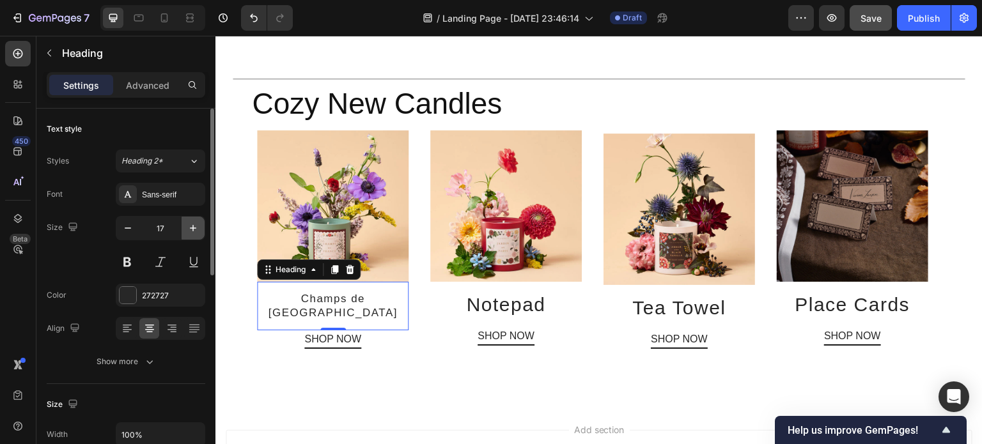
click at [191, 229] on icon "button" at bounding box center [193, 228] width 13 height 13
type input "18"
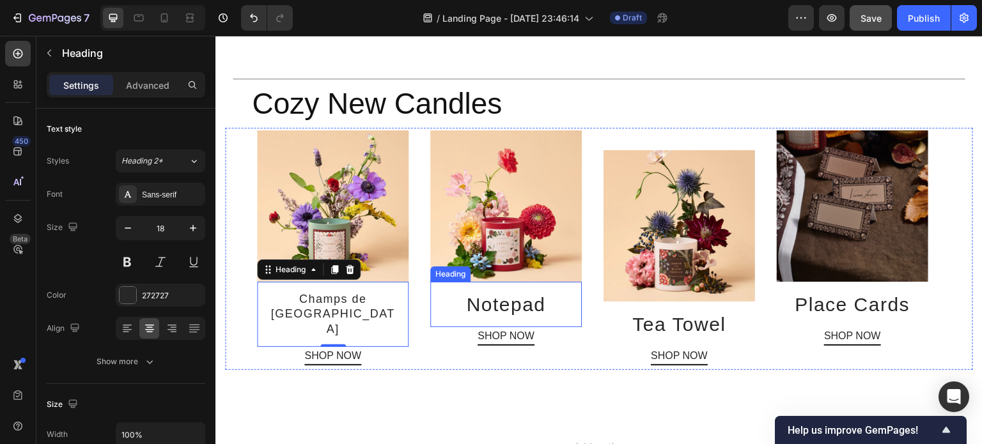
click at [525, 294] on h2 "Notepad" at bounding box center [505, 304] width 151 height 45
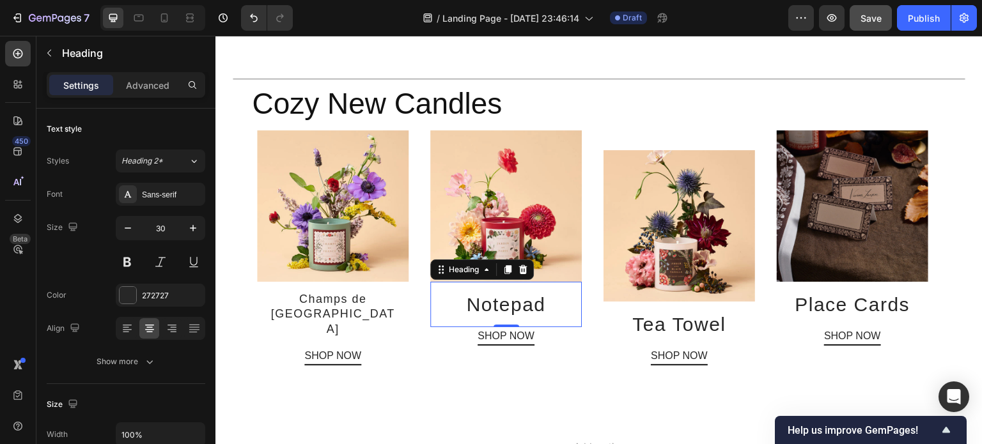
click at [498, 284] on h2 "Notepad" at bounding box center [505, 304] width 151 height 45
click at [498, 292] on p "Notepad" at bounding box center [505, 304] width 131 height 25
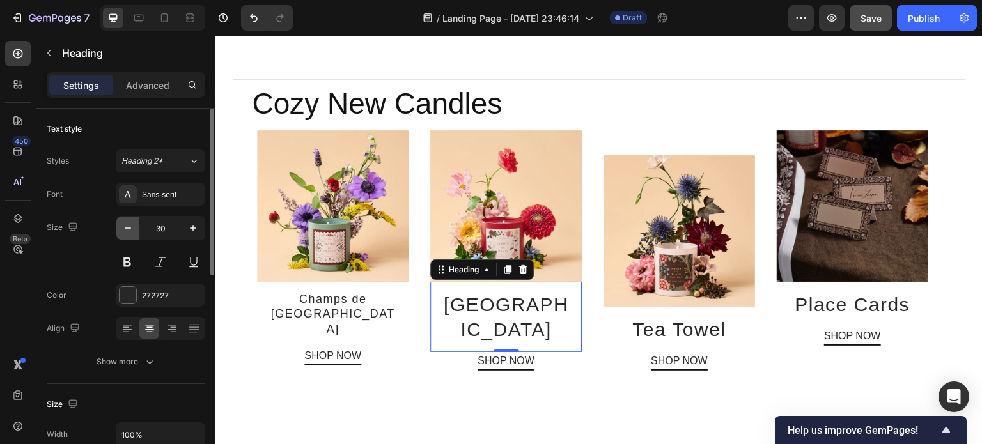
click at [125, 229] on icon "button" at bounding box center [127, 228] width 13 height 13
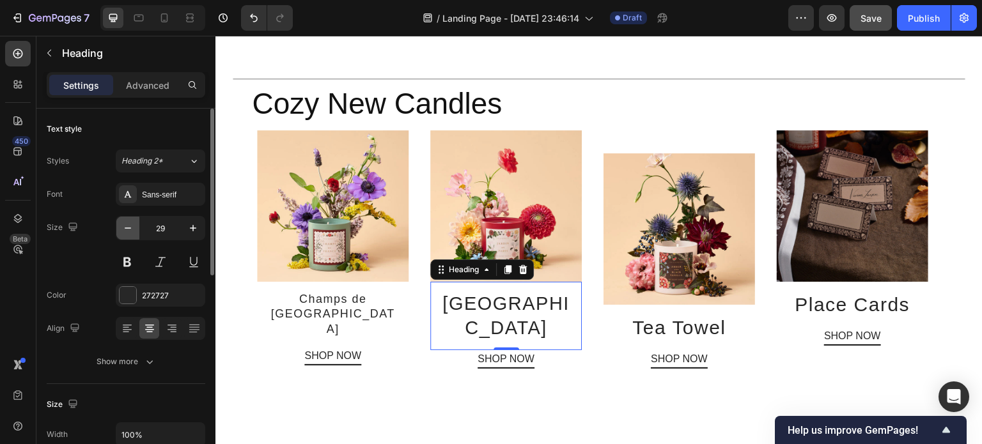
click at [125, 229] on icon "button" at bounding box center [127, 228] width 13 height 13
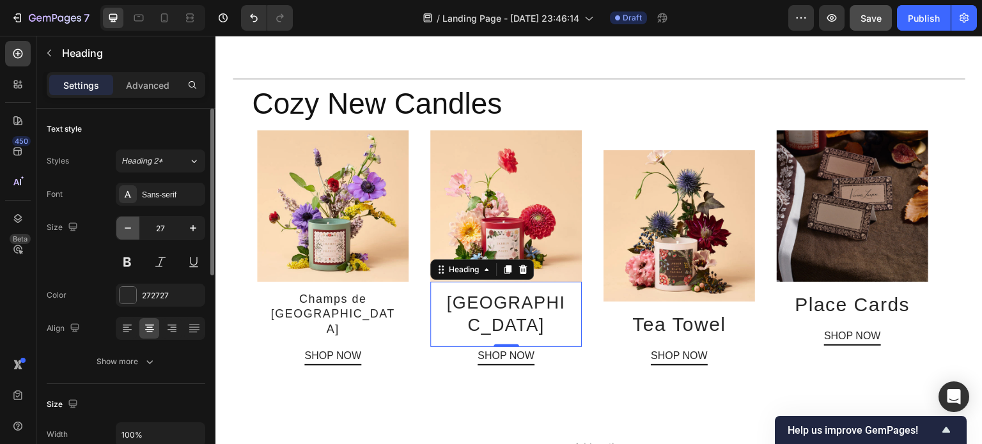
click at [125, 229] on icon "button" at bounding box center [127, 228] width 13 height 13
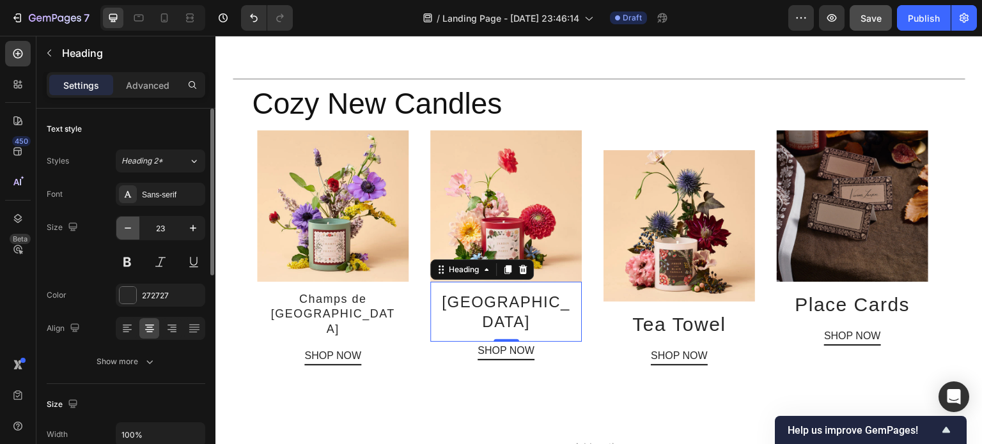
click at [125, 229] on icon "button" at bounding box center [127, 228] width 13 height 13
type input "20"
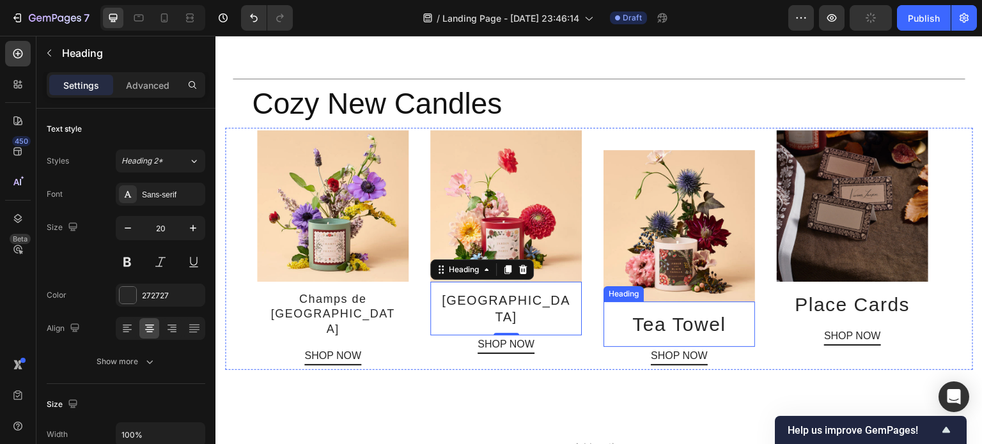
click at [658, 302] on h2 "Tea Towel" at bounding box center [678, 324] width 151 height 45
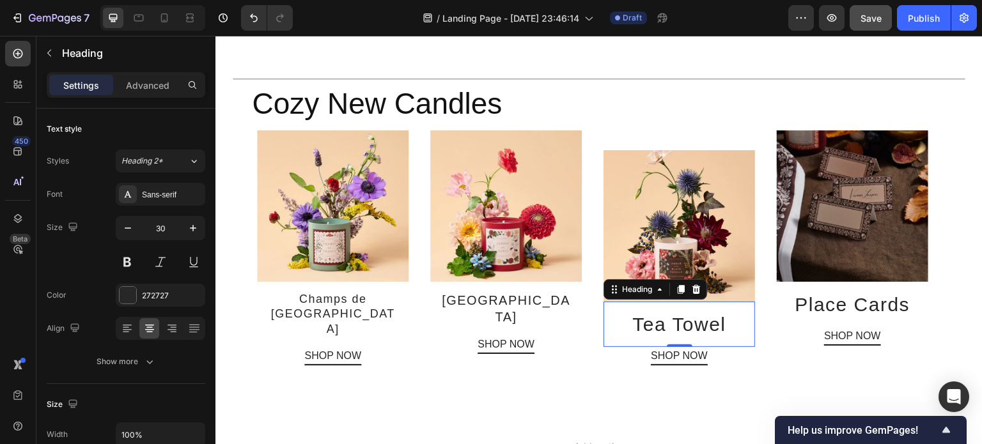
click at [711, 302] on h2 "Tea Towel" at bounding box center [678, 324] width 151 height 45
click at [711, 312] on p "Tea Towel" at bounding box center [678, 324] width 131 height 25
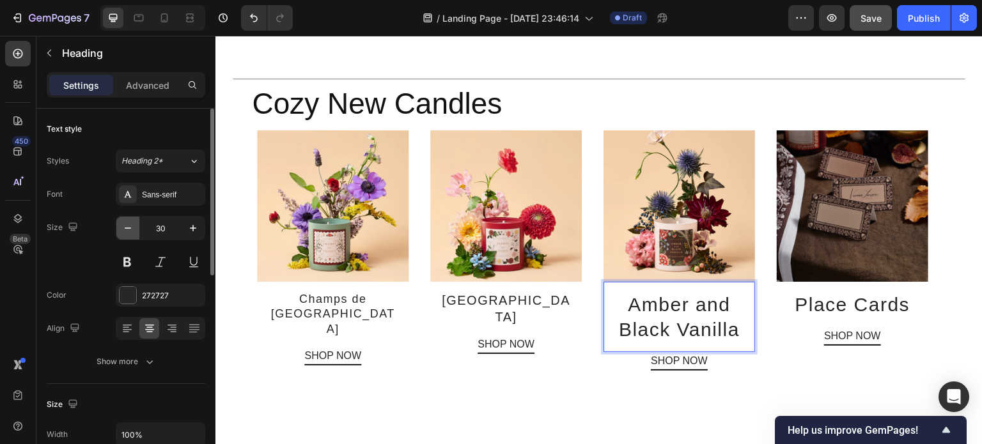
click at [127, 227] on icon "button" at bounding box center [127, 228] width 13 height 13
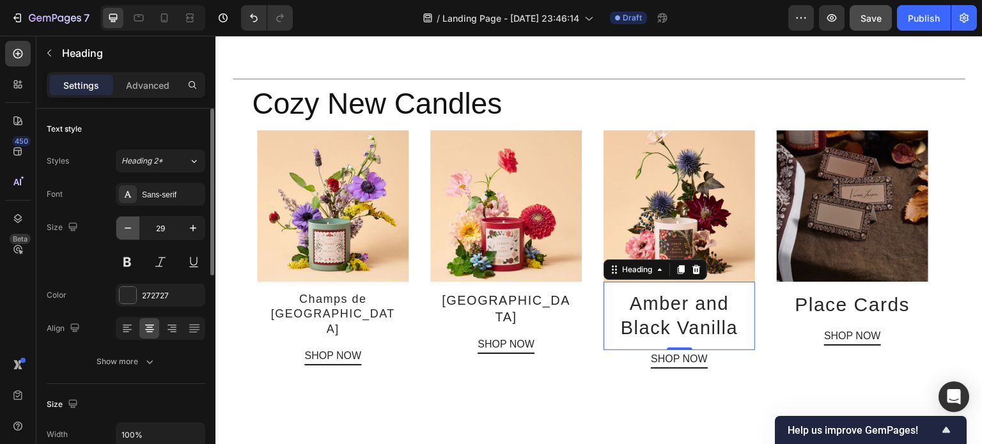
click at [127, 227] on icon "button" at bounding box center [127, 228] width 13 height 13
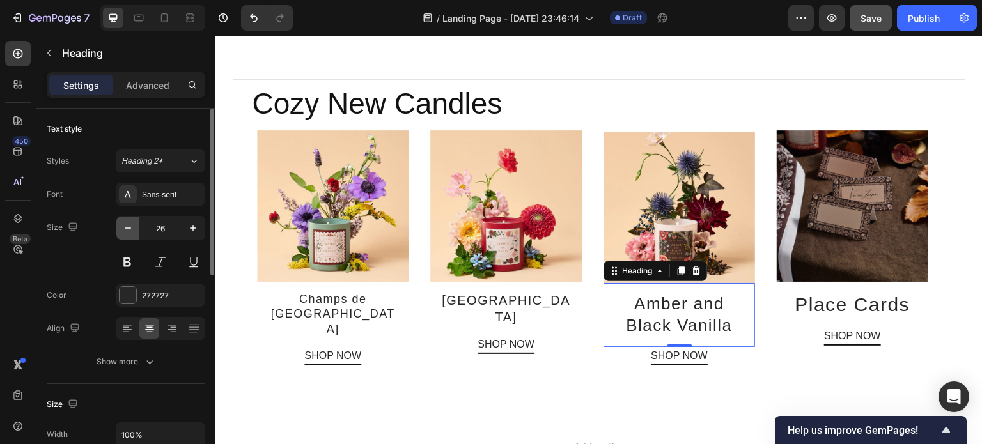
click at [127, 227] on icon "button" at bounding box center [127, 228] width 13 height 13
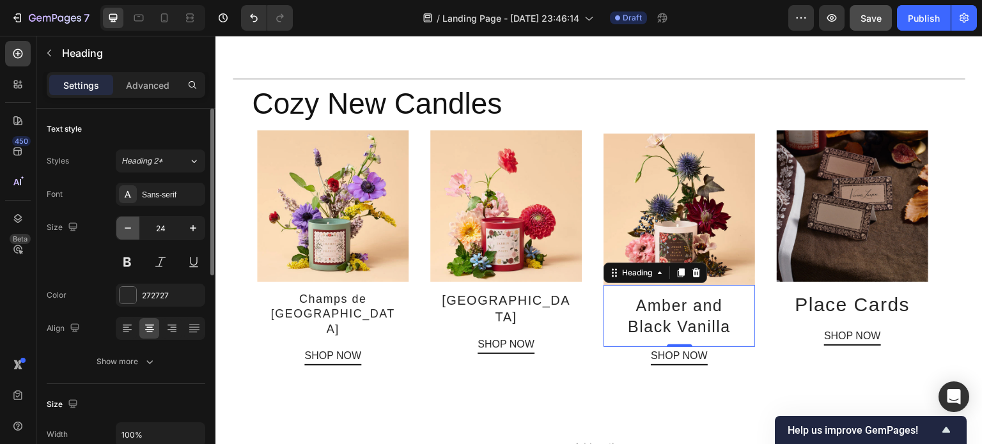
click at [127, 227] on icon "button" at bounding box center [127, 228] width 13 height 13
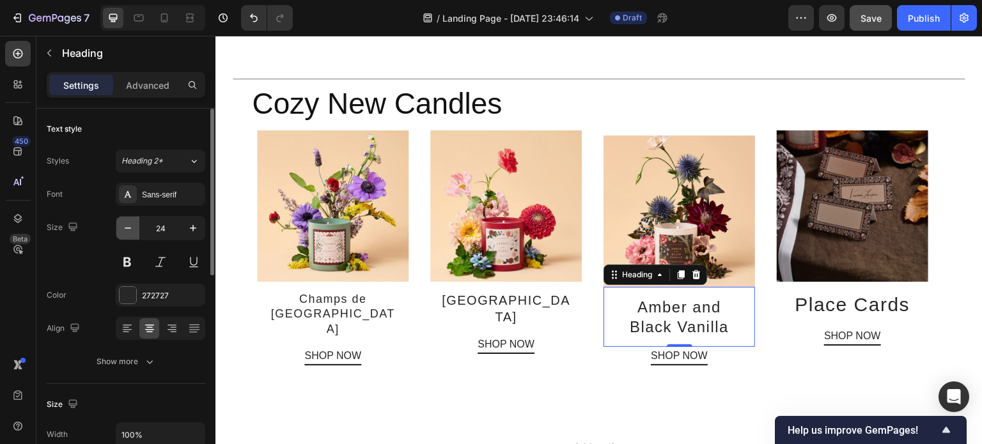
click at [127, 227] on icon "button" at bounding box center [127, 228] width 13 height 13
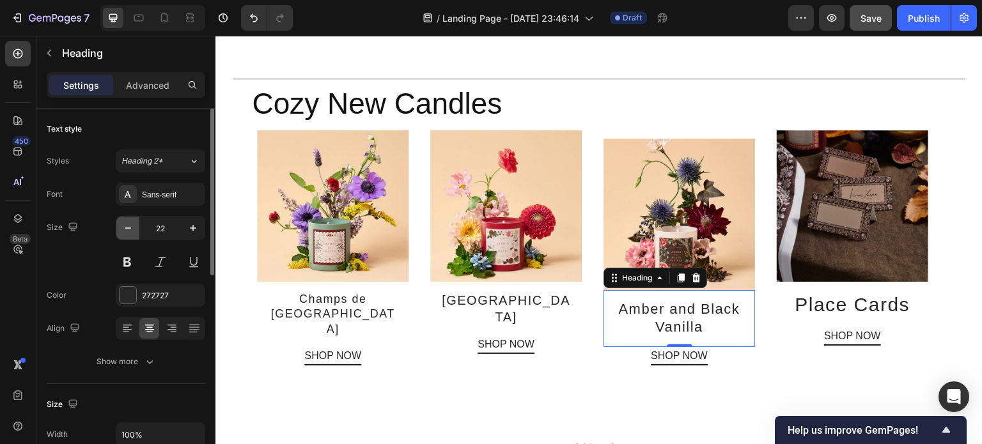
click at [127, 227] on icon "button" at bounding box center [127, 228] width 13 height 13
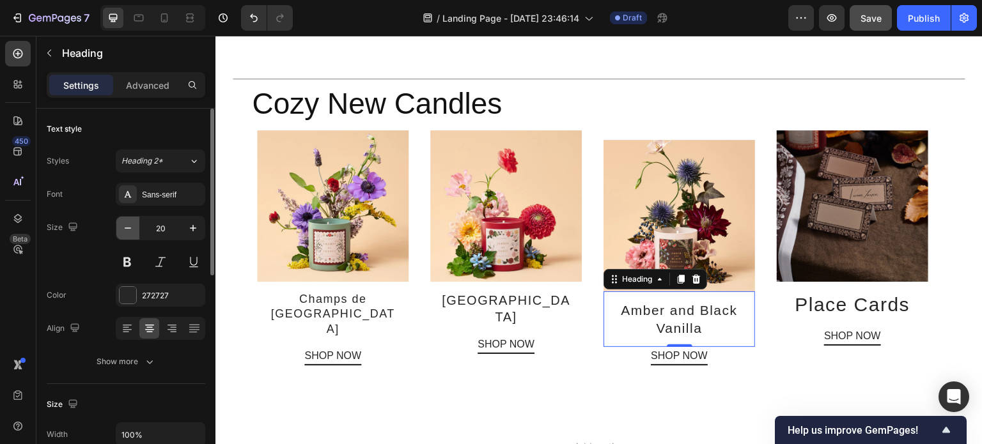
click at [127, 227] on icon "button" at bounding box center [127, 228] width 13 height 13
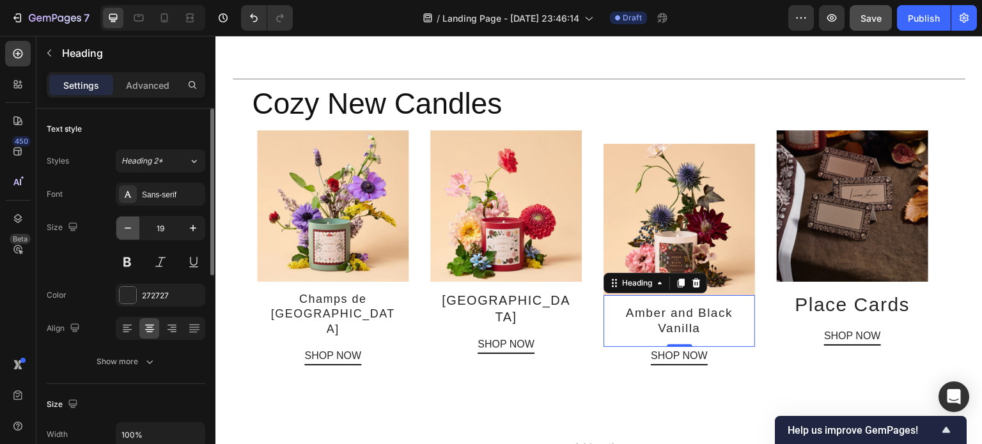
click at [127, 227] on icon "button" at bounding box center [127, 228] width 13 height 13
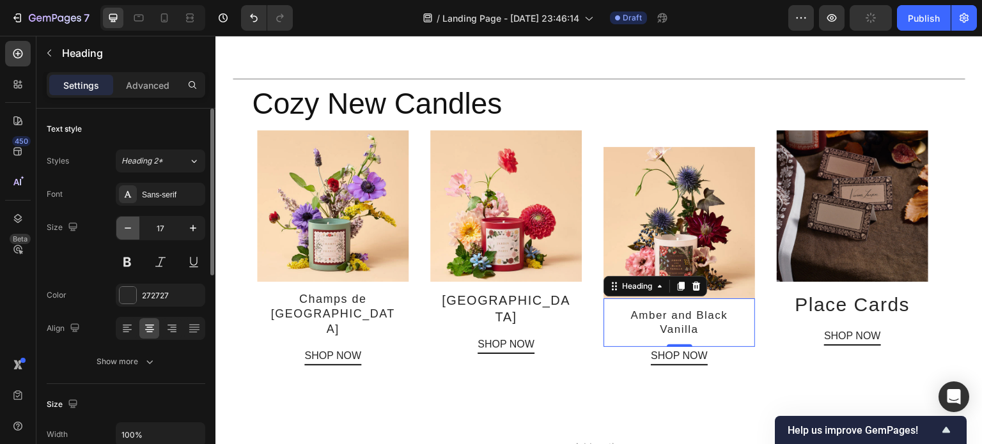
click at [127, 227] on icon "button" at bounding box center [127, 228] width 13 height 13
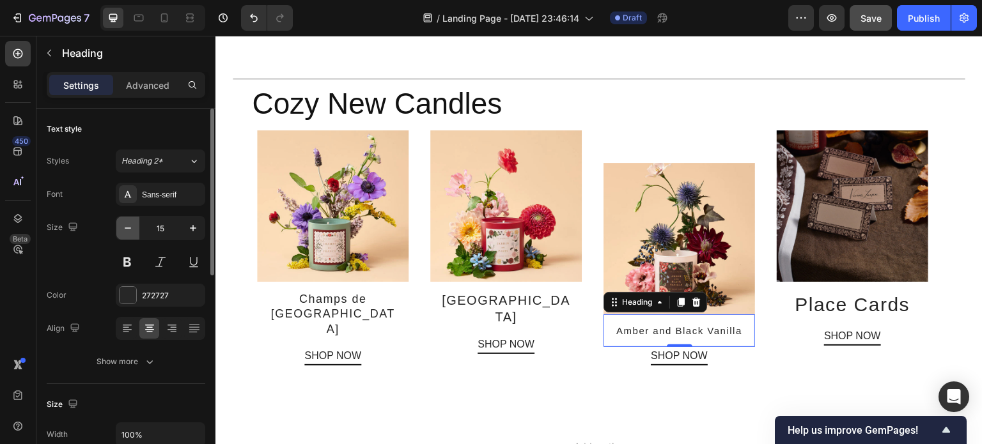
click at [127, 227] on icon "button" at bounding box center [127, 228] width 13 height 13
type input "14"
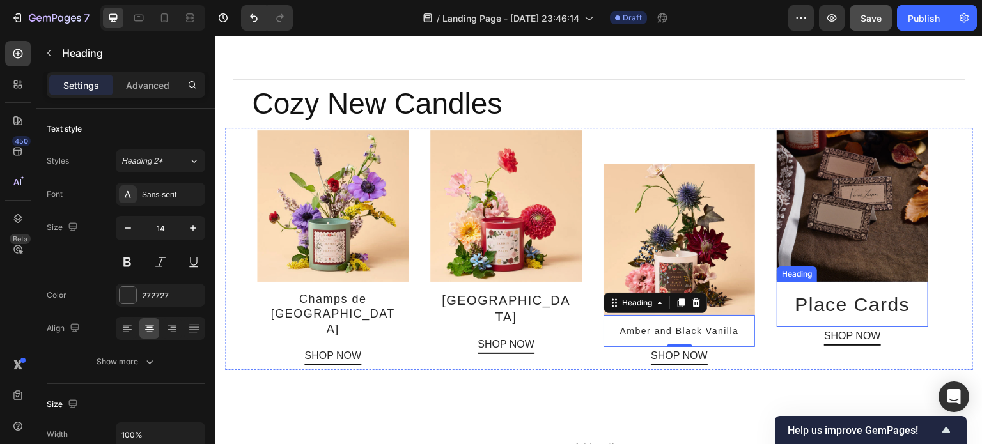
click at [854, 284] on h2 "Place Cards" at bounding box center [851, 304] width 151 height 45
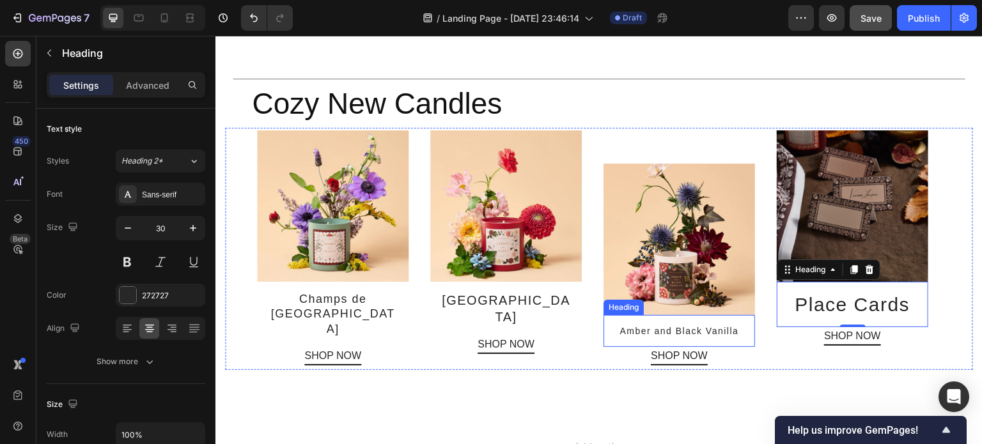
click at [658, 325] on p "Amber and Black Vanilla" at bounding box center [678, 331] width 131 height 12
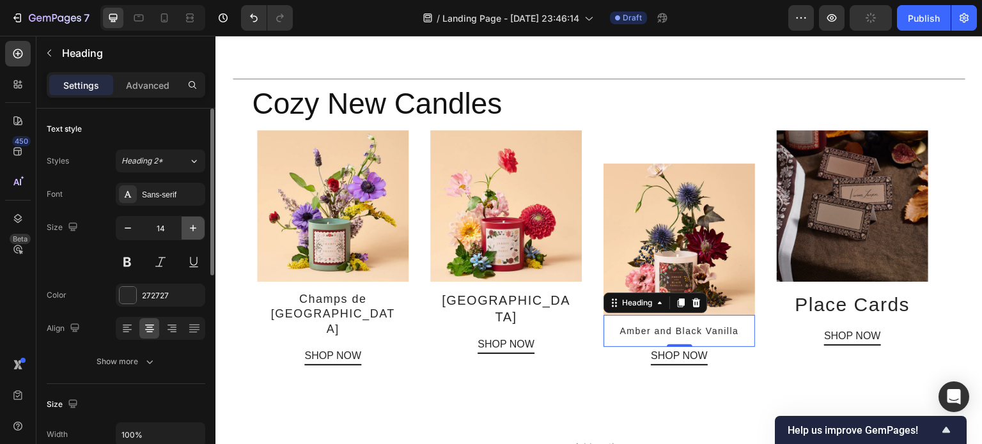
click at [189, 227] on icon "button" at bounding box center [193, 228] width 13 height 13
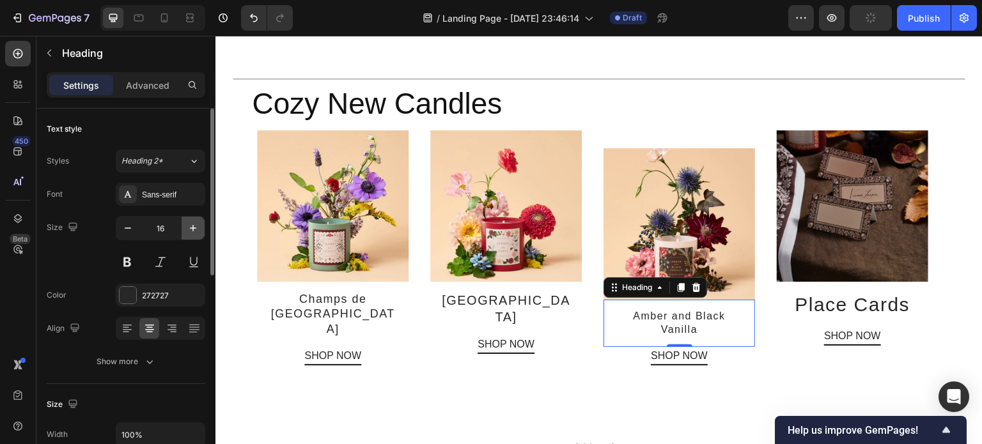
click at [189, 227] on icon "button" at bounding box center [193, 228] width 13 height 13
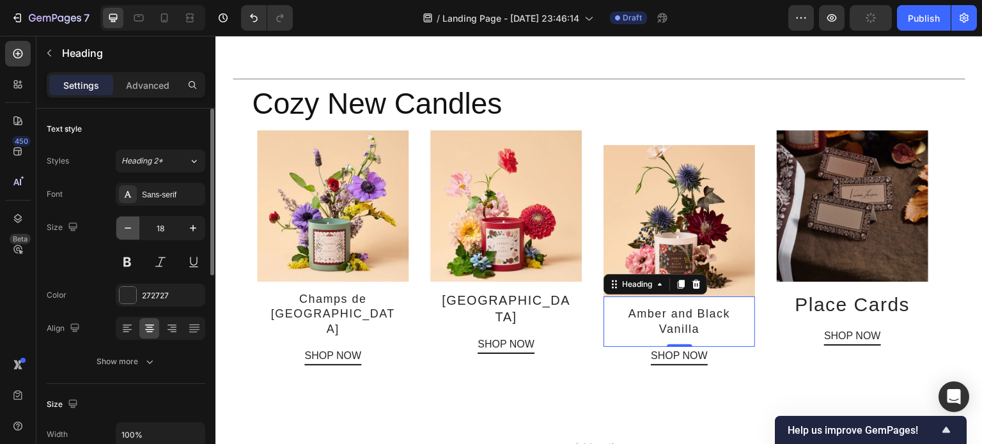
click at [125, 225] on icon "button" at bounding box center [127, 228] width 13 height 13
type input "17"
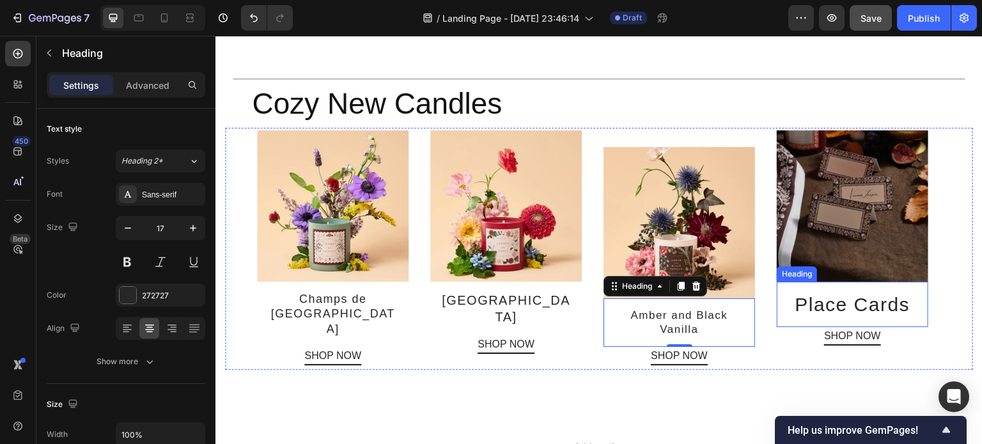
click at [856, 284] on h2 "Place Cards" at bounding box center [851, 304] width 151 height 45
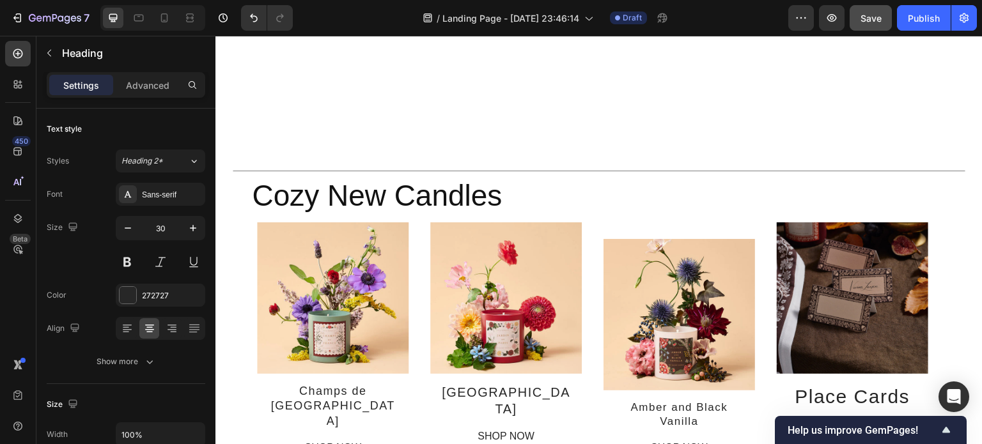
scroll to position [2240, 0]
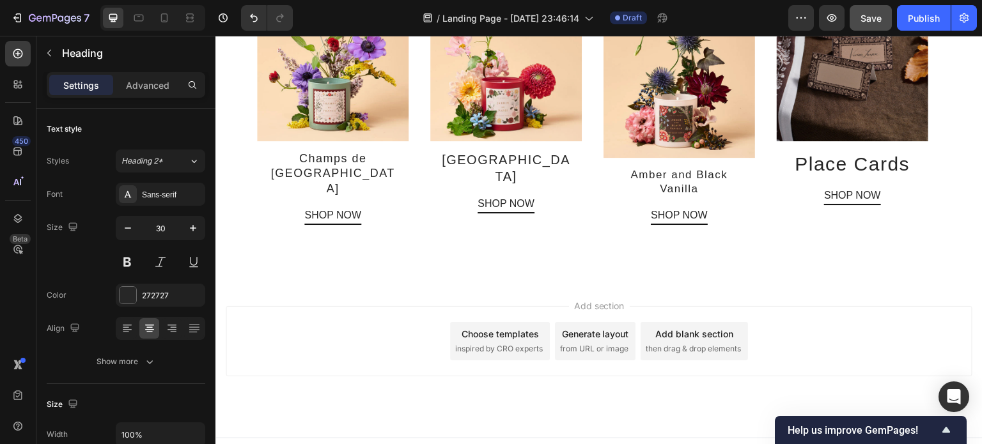
click at [854, 155] on h2 "Place Cards" at bounding box center [851, 163] width 151 height 45
click at [801, 160] on p "Place Cards" at bounding box center [852, 163] width 131 height 25
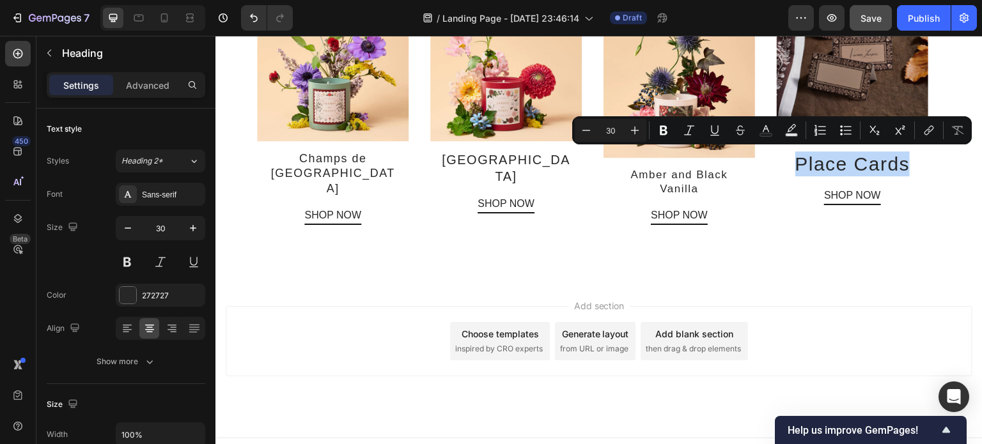
drag, startPoint x: 899, startPoint y: 157, endPoint x: 790, endPoint y: 166, distance: 109.6
click at [790, 166] on p "Place Cards" at bounding box center [852, 163] width 131 height 25
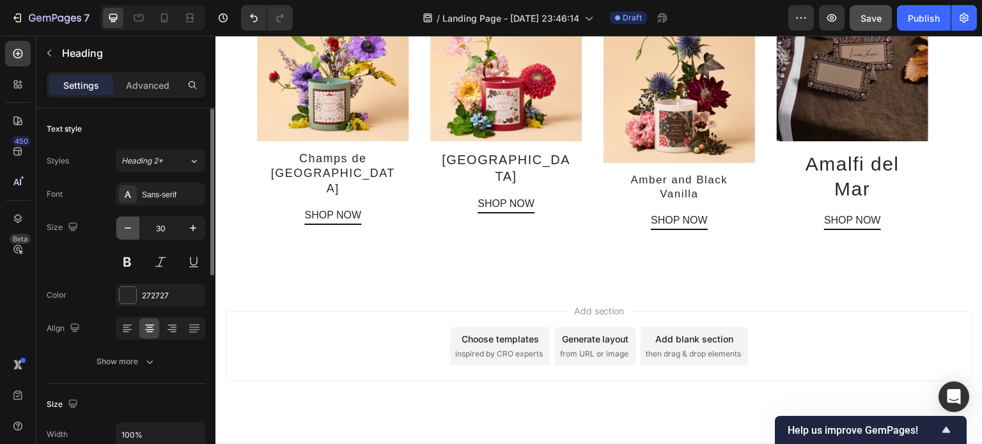
click at [130, 226] on icon "button" at bounding box center [127, 228] width 13 height 13
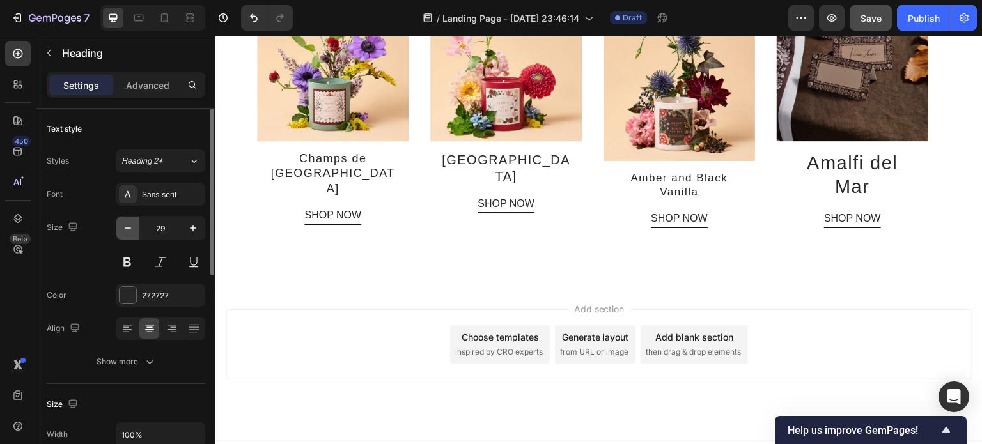
click at [130, 226] on icon "button" at bounding box center [127, 228] width 13 height 13
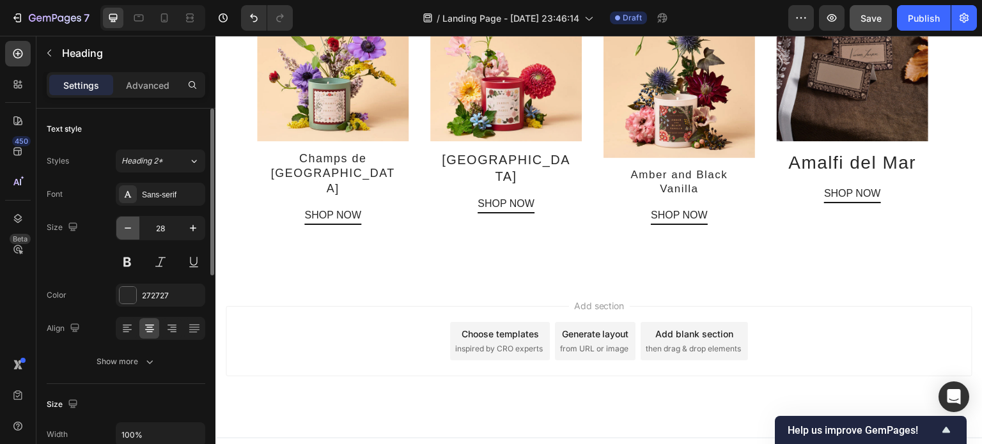
click at [130, 226] on icon "button" at bounding box center [127, 228] width 13 height 13
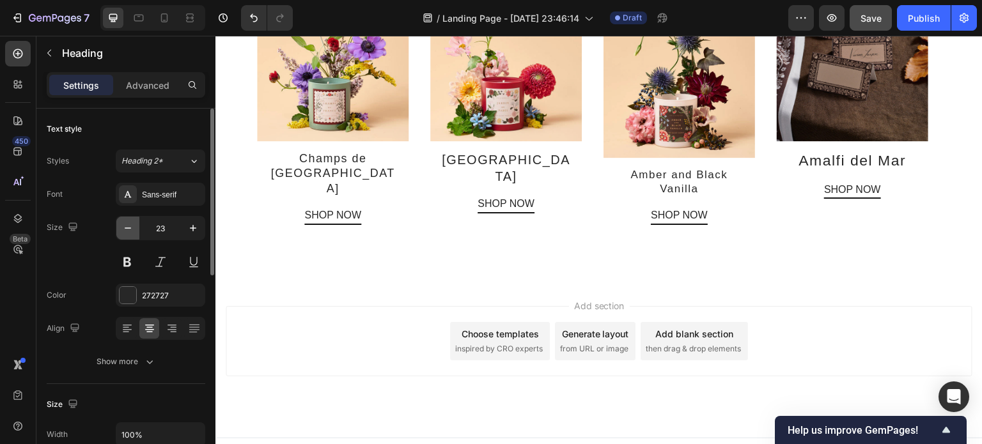
click at [130, 226] on icon "button" at bounding box center [127, 228] width 13 height 13
type input "22"
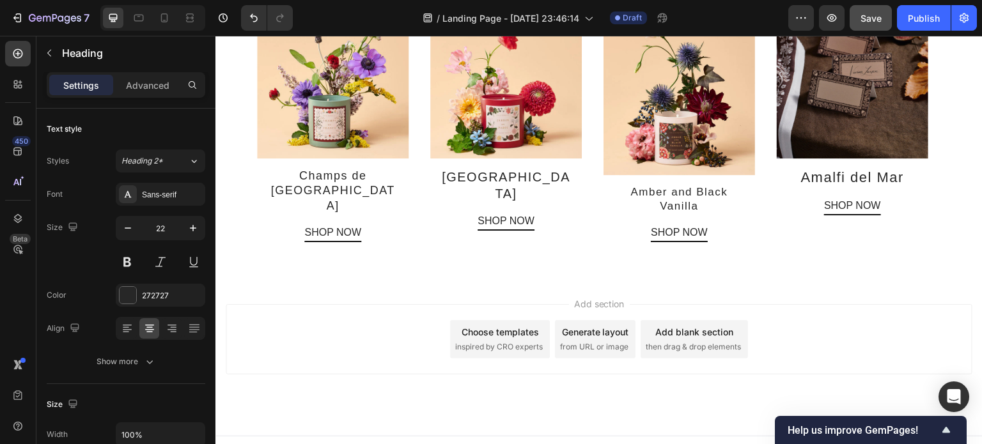
scroll to position [2223, 0]
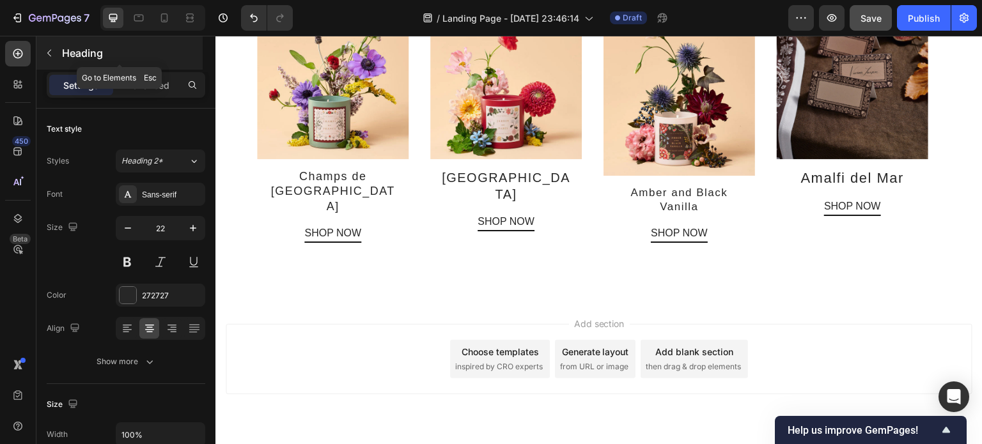
click at [47, 50] on icon "button" at bounding box center [49, 53] width 10 height 10
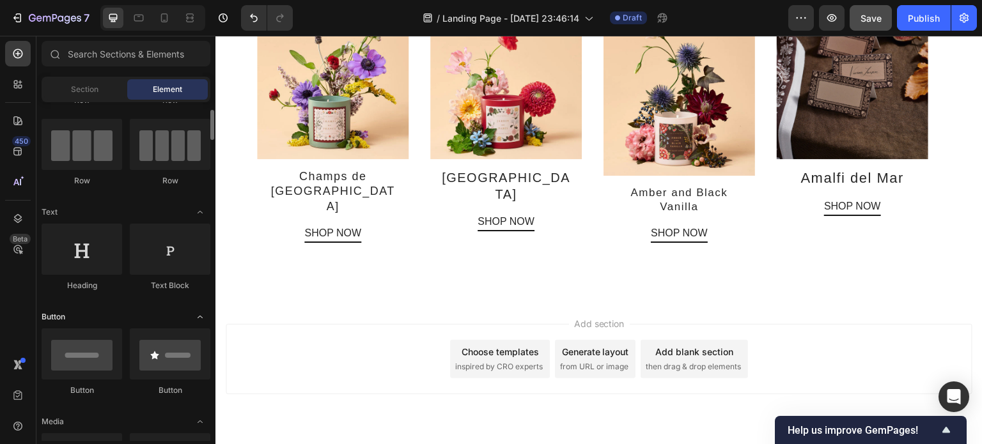
scroll to position [0, 0]
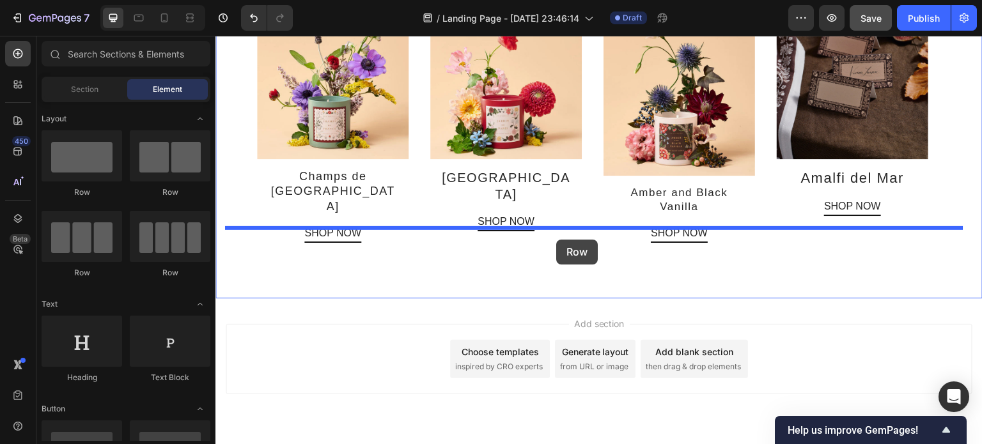
drag, startPoint x: 305, startPoint y: 196, endPoint x: 556, endPoint y: 240, distance: 254.2
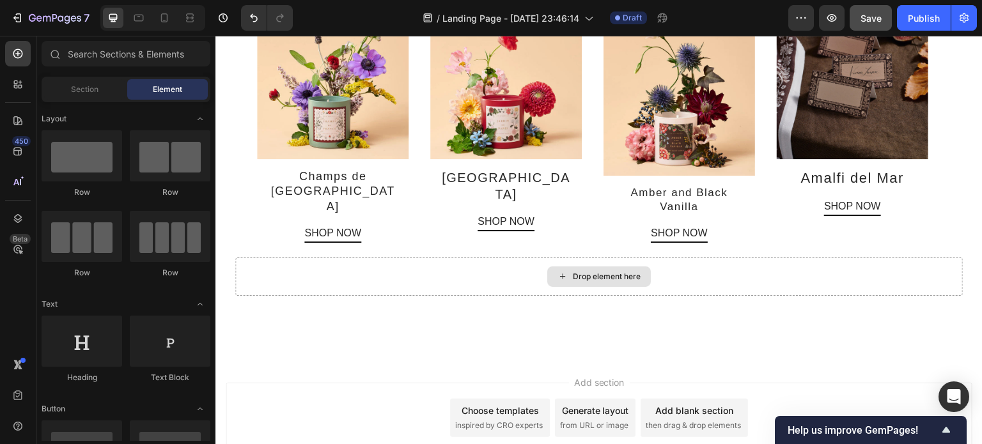
click at [581, 272] on div "Drop element here" at bounding box center [607, 277] width 68 height 10
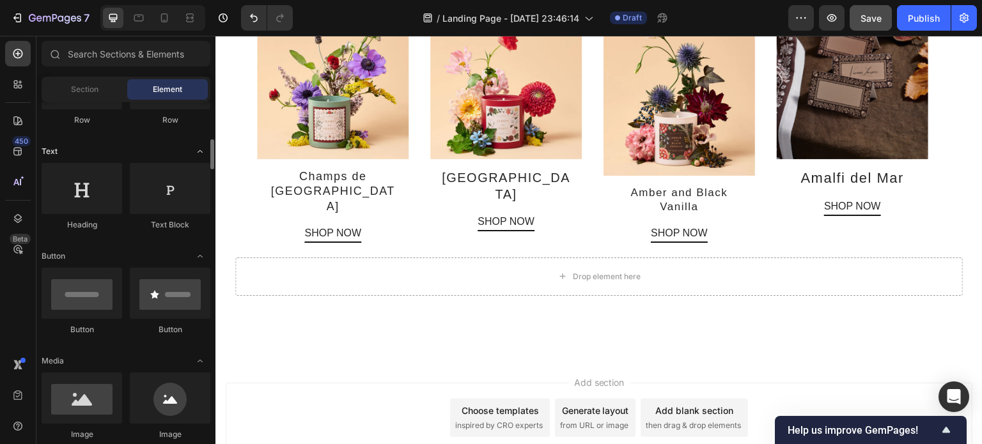
scroll to position [256, 0]
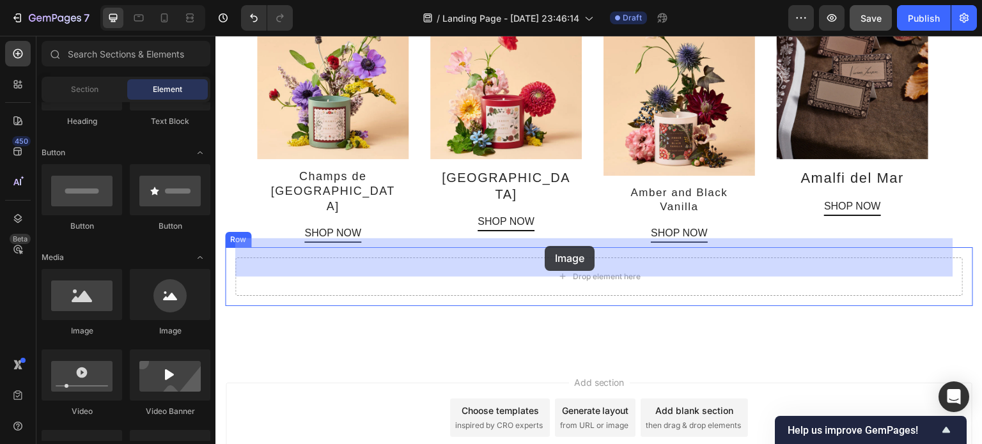
drag, startPoint x: 301, startPoint y: 342, endPoint x: 546, endPoint y: 246, distance: 262.8
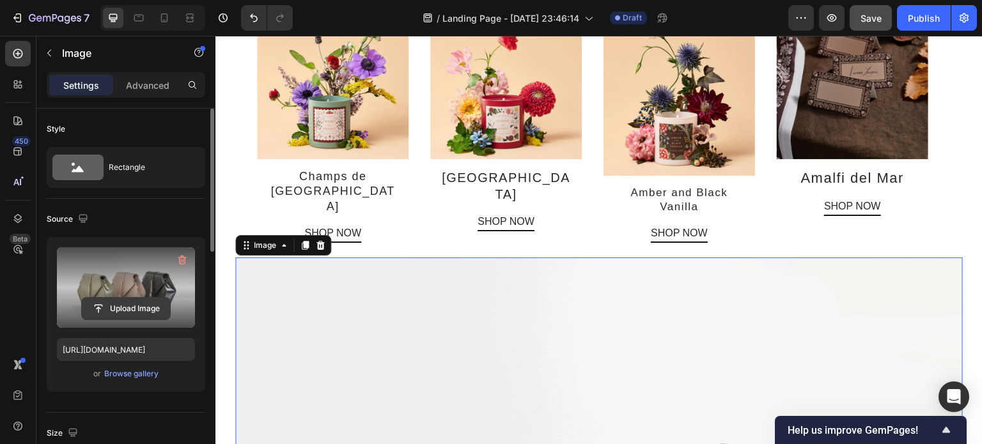
click at [146, 304] on input "file" at bounding box center [126, 309] width 88 height 22
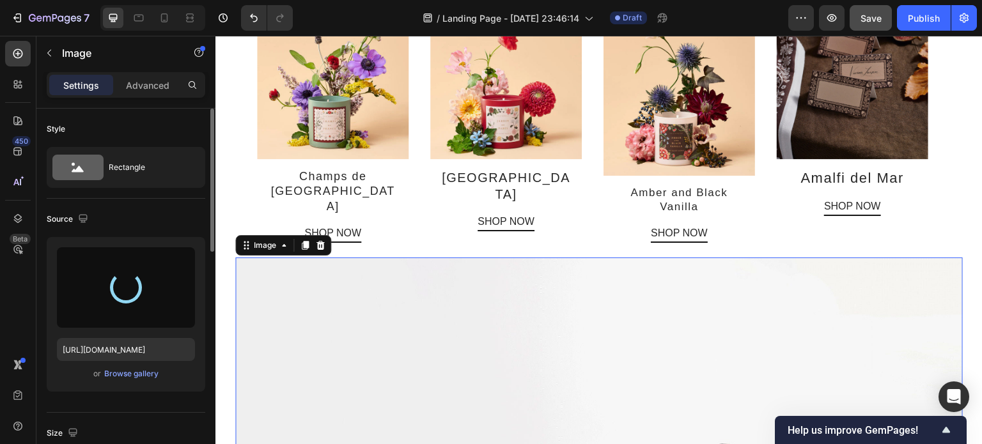
type input "https://cdn.shopify.com/s/files/1/0281/2893/6067/files/gempages_566748255581373…"
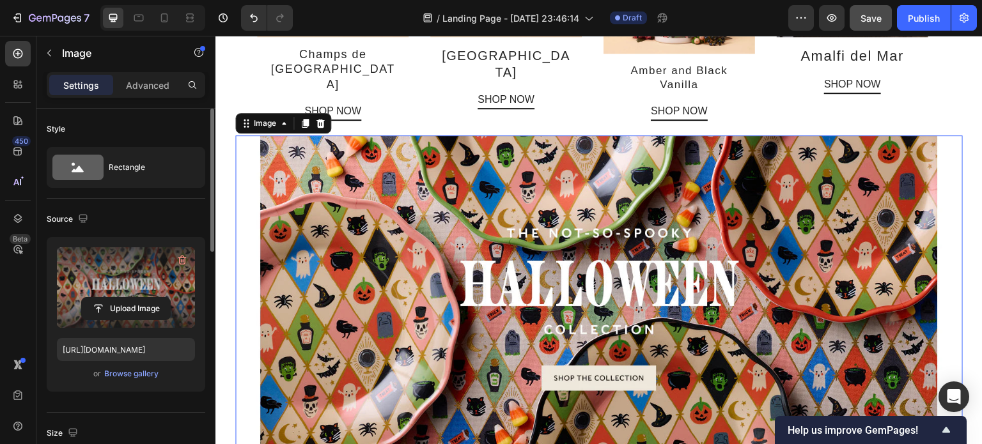
scroll to position [2343, 0]
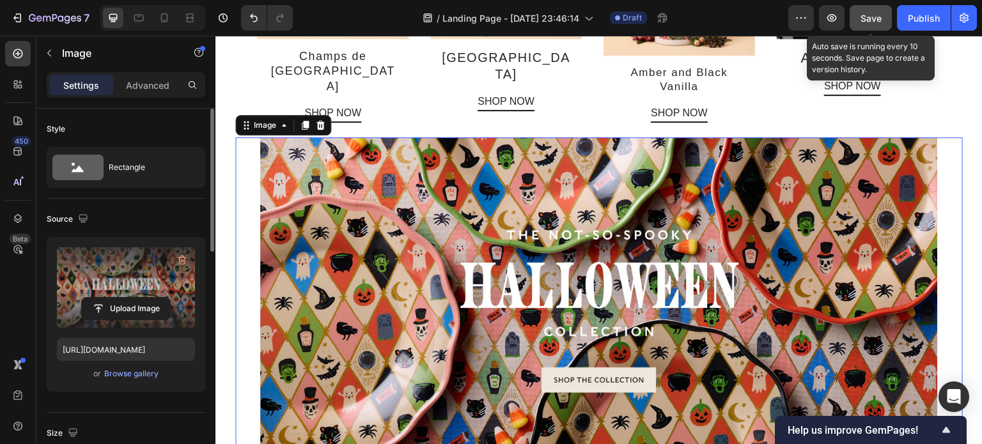
click at [874, 20] on span "Save" at bounding box center [870, 18] width 21 height 11
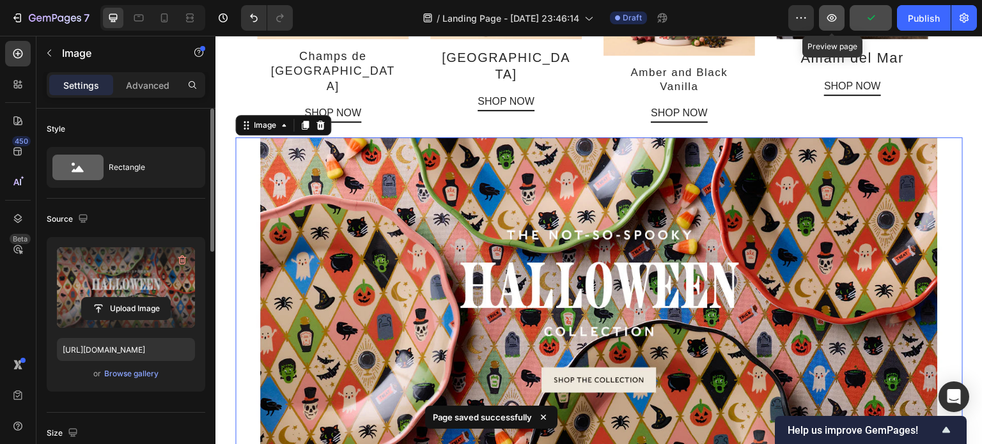
click at [833, 17] on icon "button" at bounding box center [831, 18] width 4 height 4
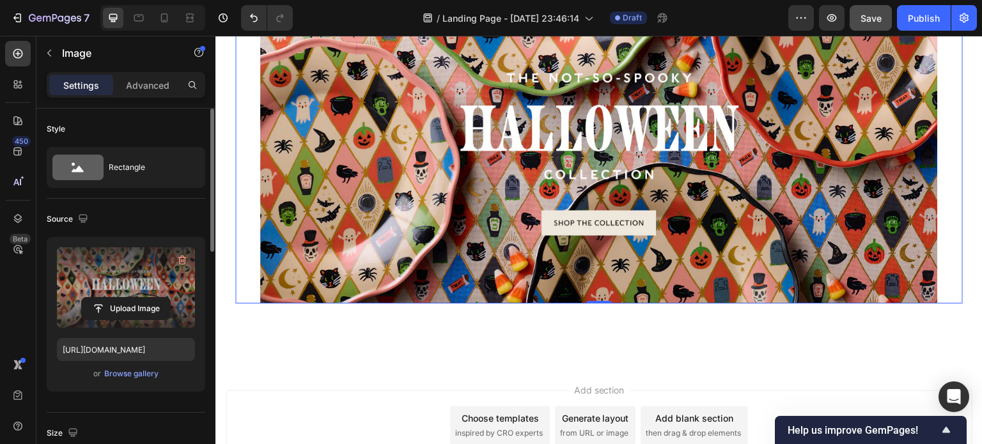
scroll to position [2504, 0]
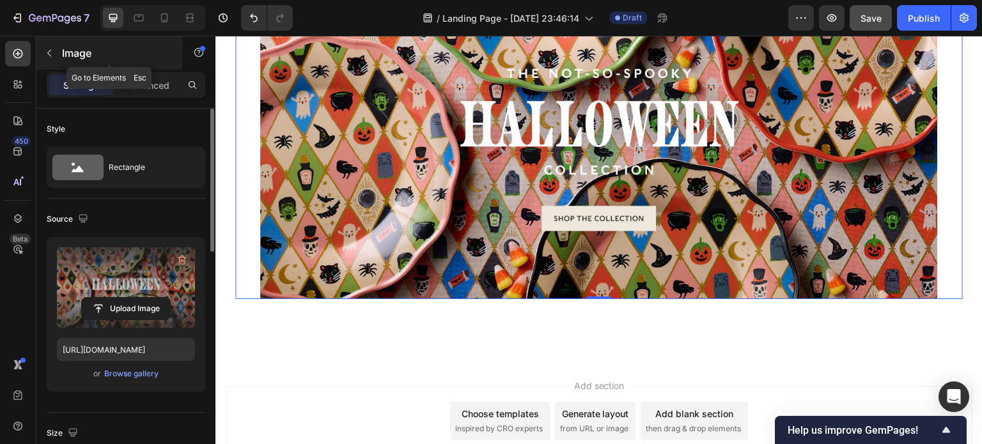
click at [45, 48] on icon "button" at bounding box center [49, 53] width 10 height 10
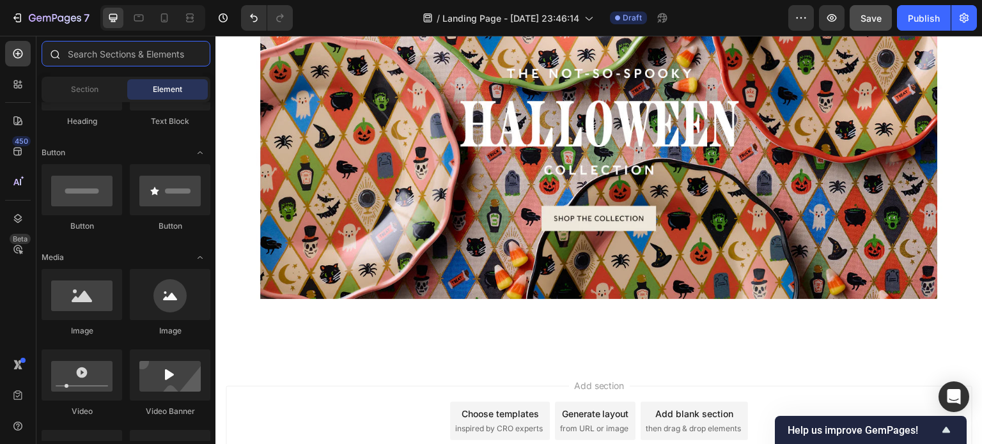
click at [96, 52] on input "text" at bounding box center [126, 54] width 169 height 26
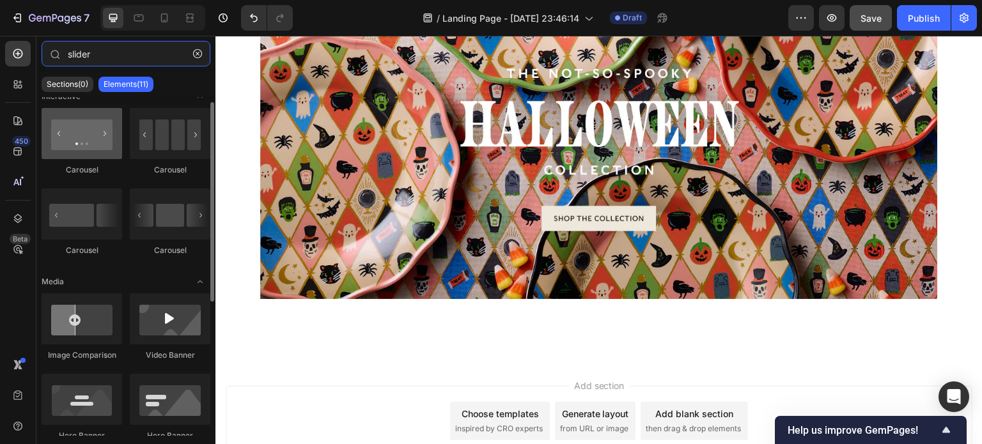
scroll to position [13, 0]
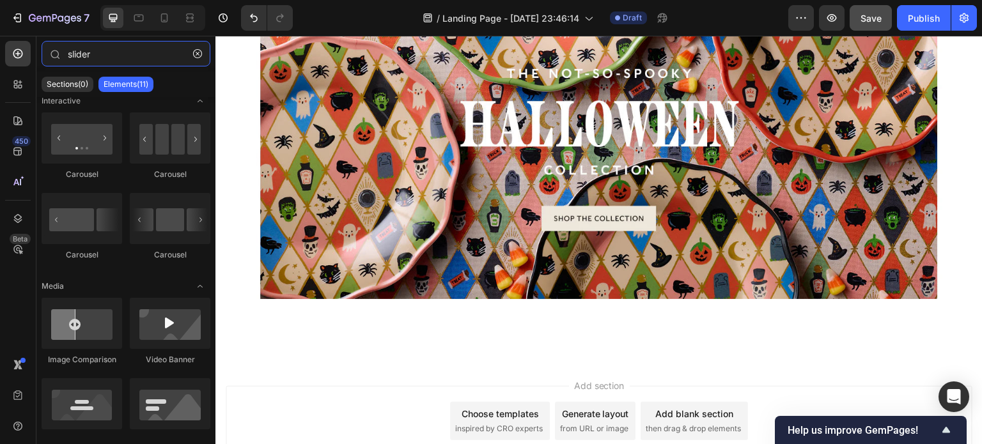
type input "slider"
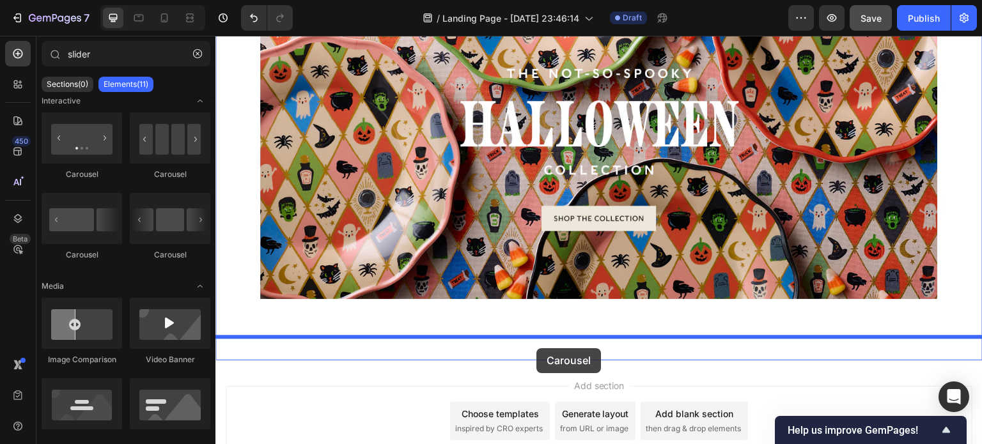
drag, startPoint x: 389, startPoint y: 255, endPoint x: 536, endPoint y: 348, distance: 174.1
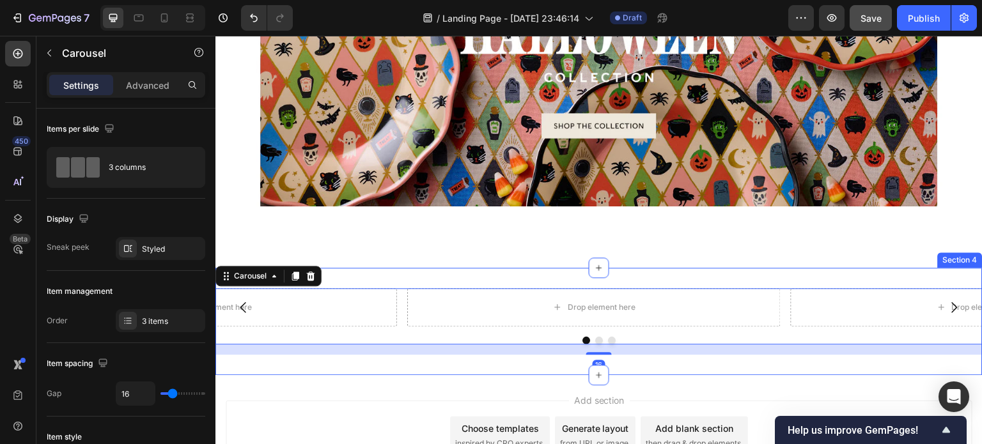
scroll to position [2599, 0]
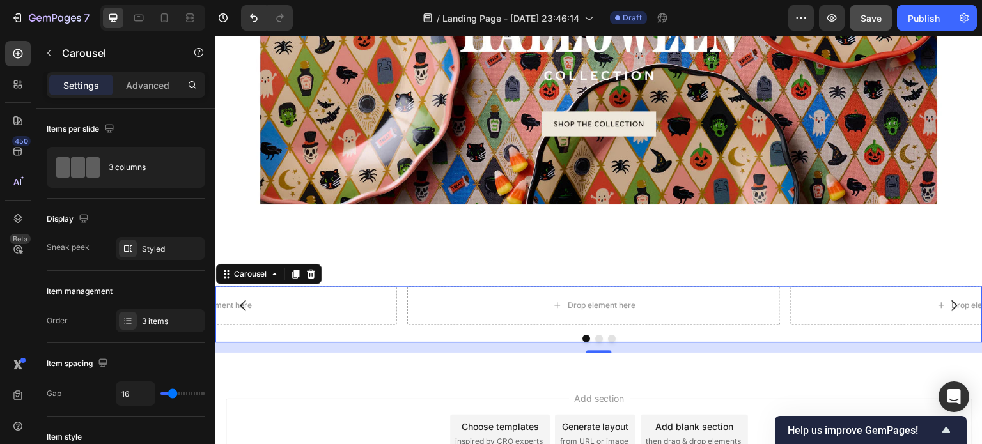
click at [946, 298] on icon "Carousel Next Arrow" at bounding box center [953, 305] width 15 height 15
click at [889, 266] on div "Drop element here Drop element here Drop element here Carousel 16 Section 4" at bounding box center [598, 319] width 767 height 107
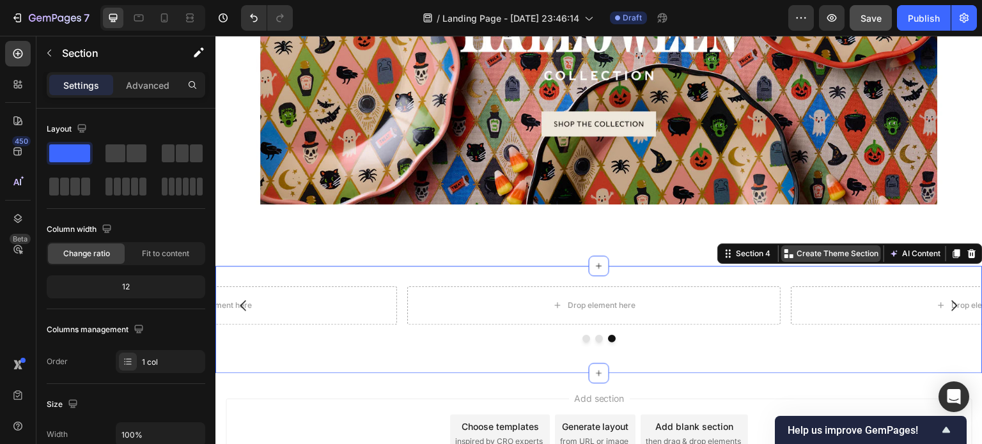
click at [841, 248] on p "Create Theme Section" at bounding box center [837, 254] width 82 height 12
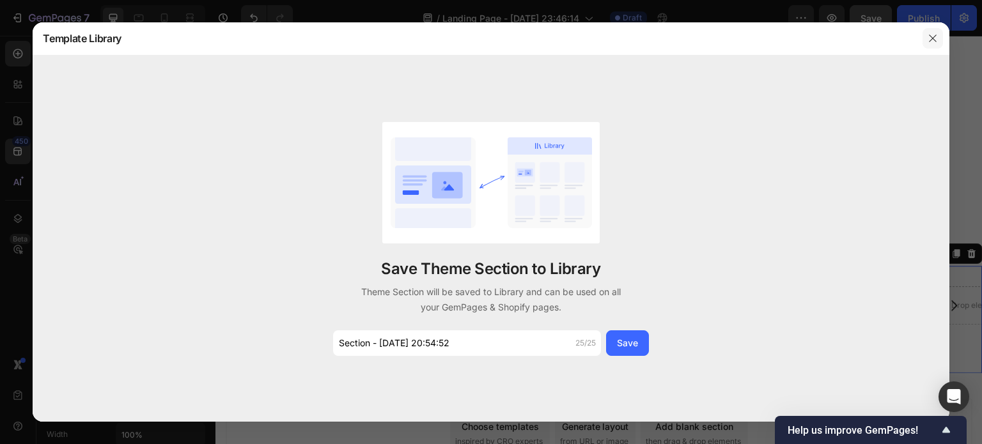
click at [930, 36] on icon "button" at bounding box center [932, 38] width 7 height 7
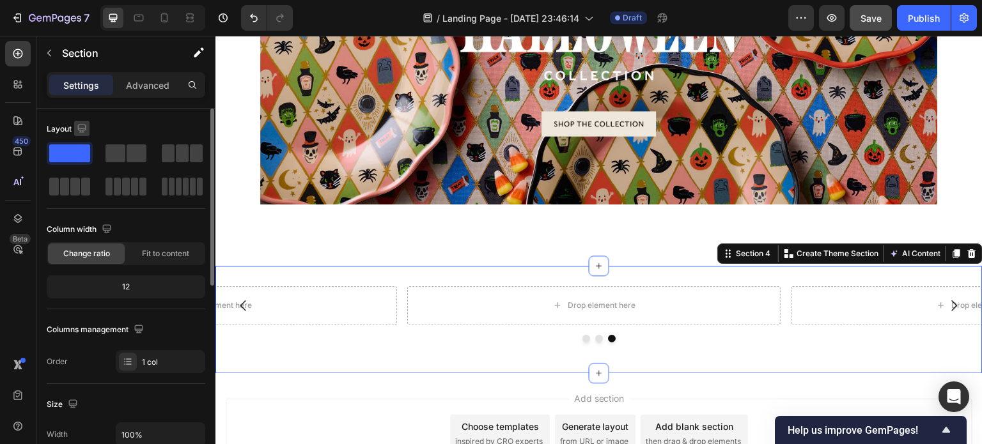
drag, startPoint x: 131, startPoint y: 189, endPoint x: 77, endPoint y: 121, distance: 86.4
click at [77, 121] on div "Layout" at bounding box center [126, 158] width 158 height 79
click at [572, 300] on div "Drop element here" at bounding box center [601, 305] width 68 height 10
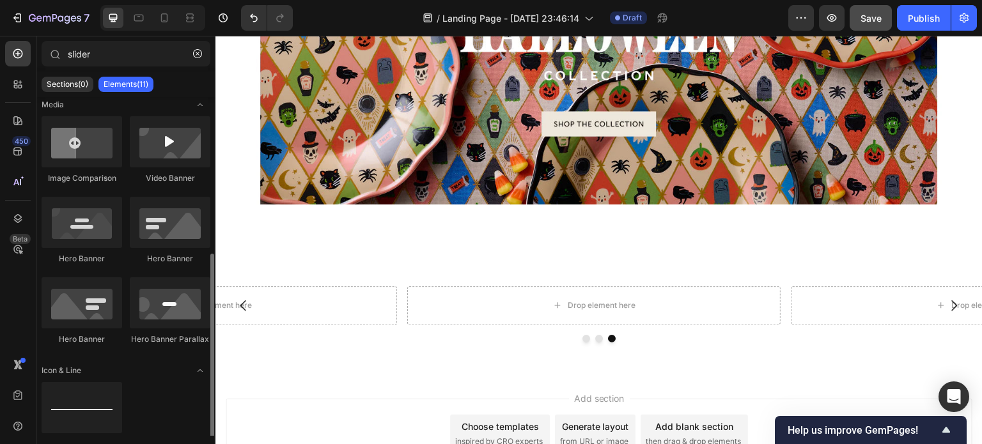
scroll to position [235, 0]
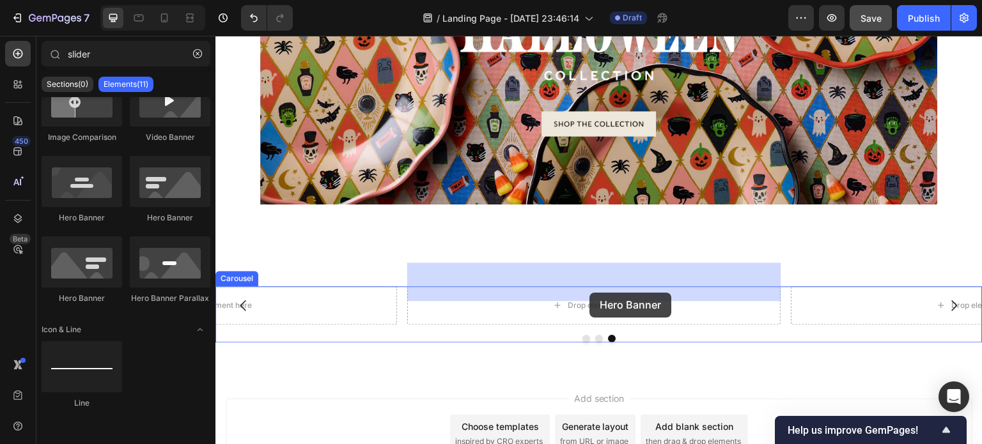
drag, startPoint x: 307, startPoint y: 220, endPoint x: 589, endPoint y: 293, distance: 291.5
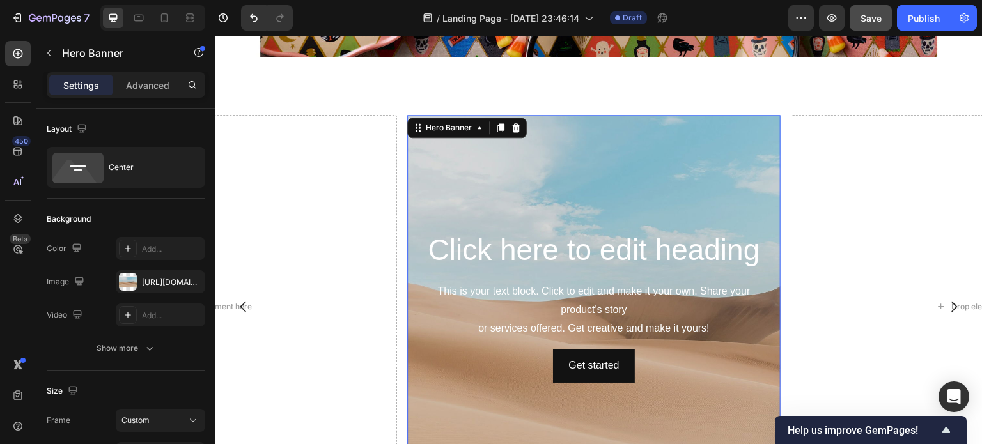
scroll to position [2744, 0]
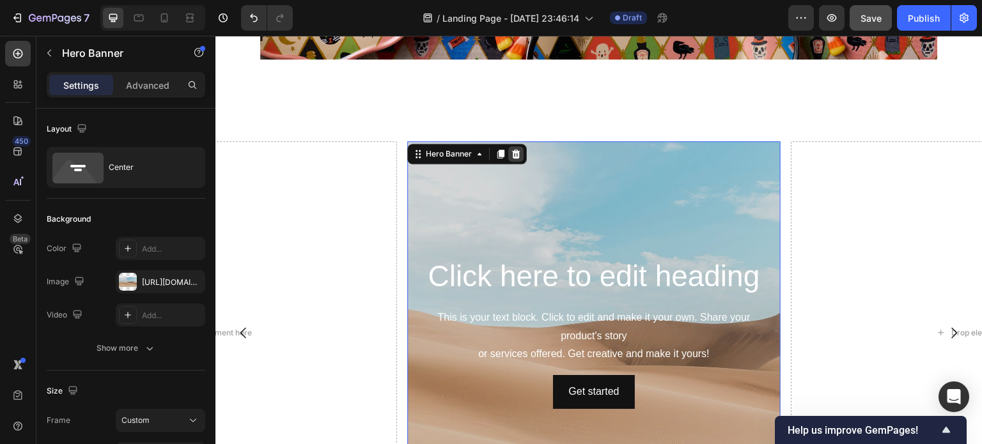
click at [517, 149] on icon at bounding box center [516, 153] width 8 height 9
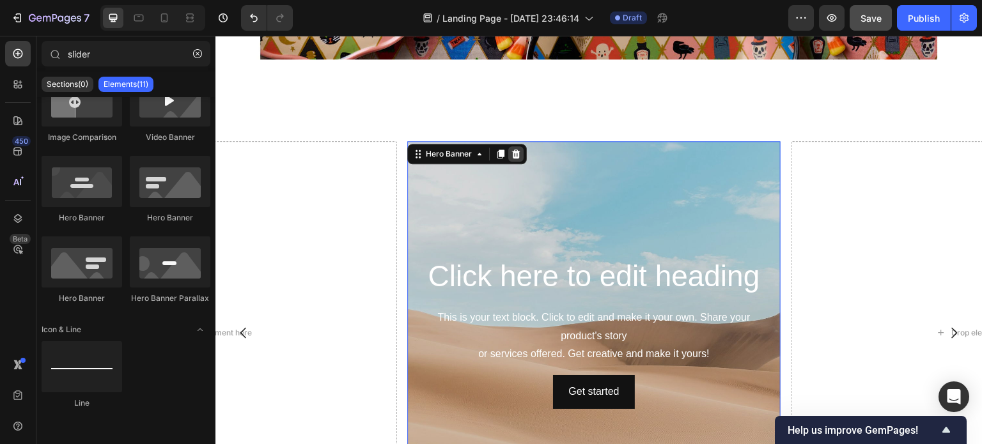
scroll to position [2687, 0]
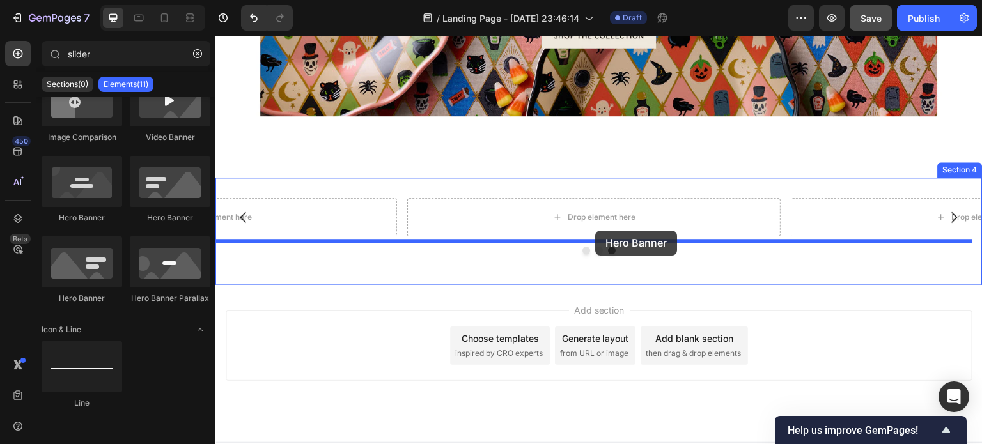
drag, startPoint x: 305, startPoint y: 222, endPoint x: 595, endPoint y: 231, distance: 290.3
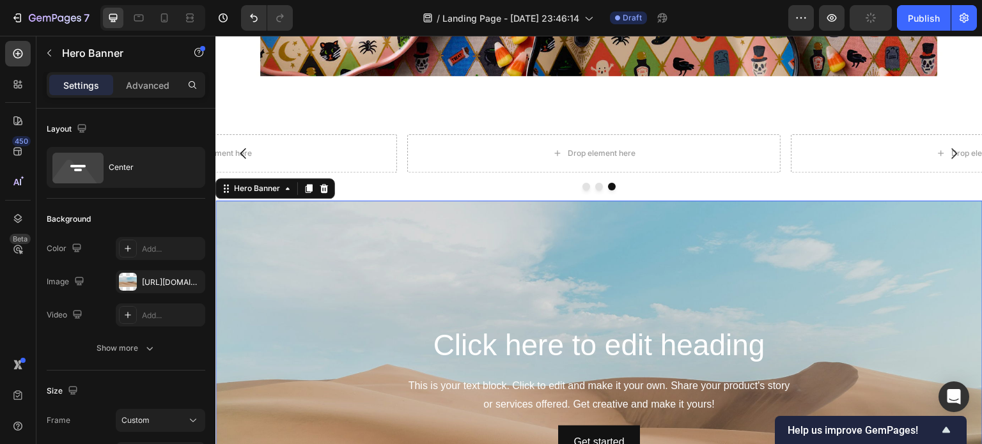
scroll to position [2708, 0]
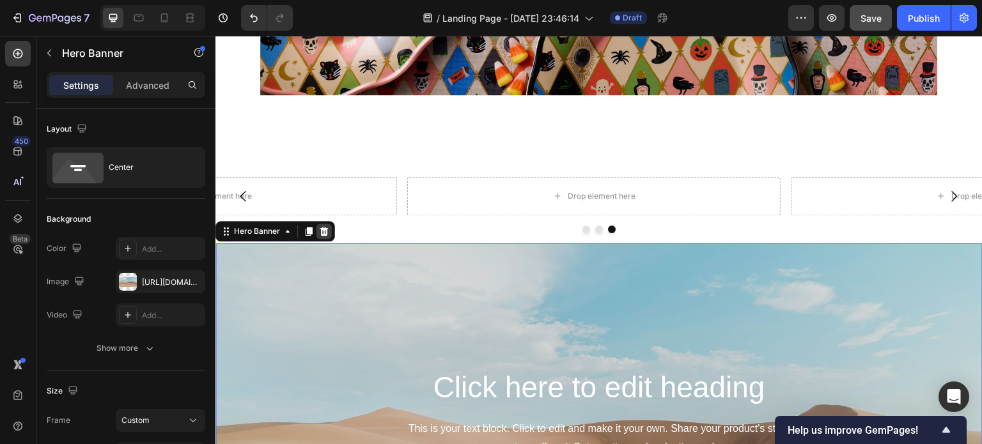
click at [317, 224] on div at bounding box center [323, 231] width 15 height 15
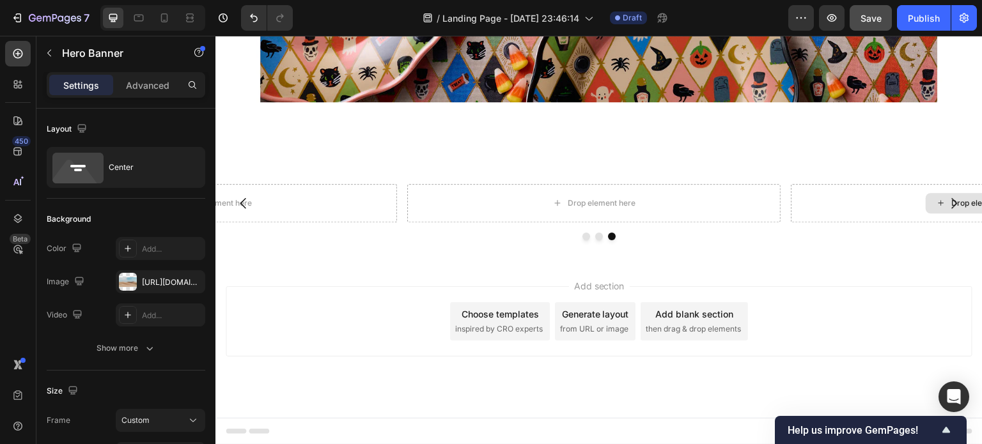
scroll to position [2677, 0]
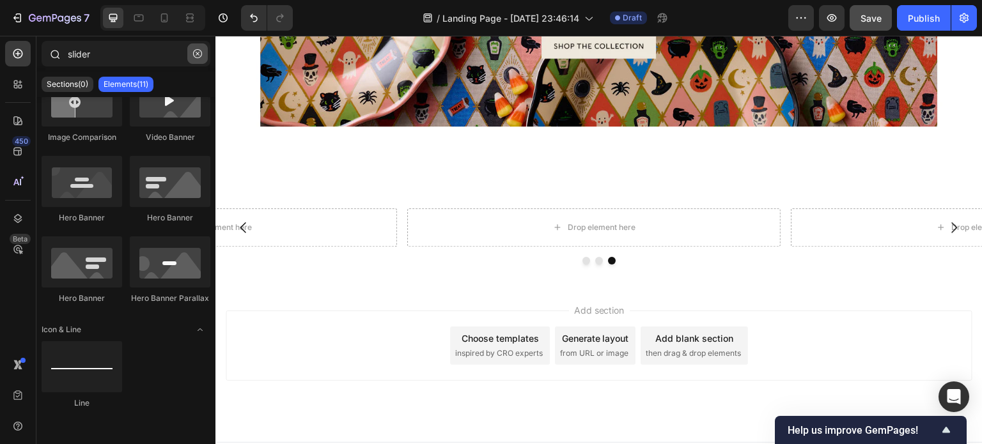
click at [199, 50] on icon "button" at bounding box center [197, 53] width 9 height 9
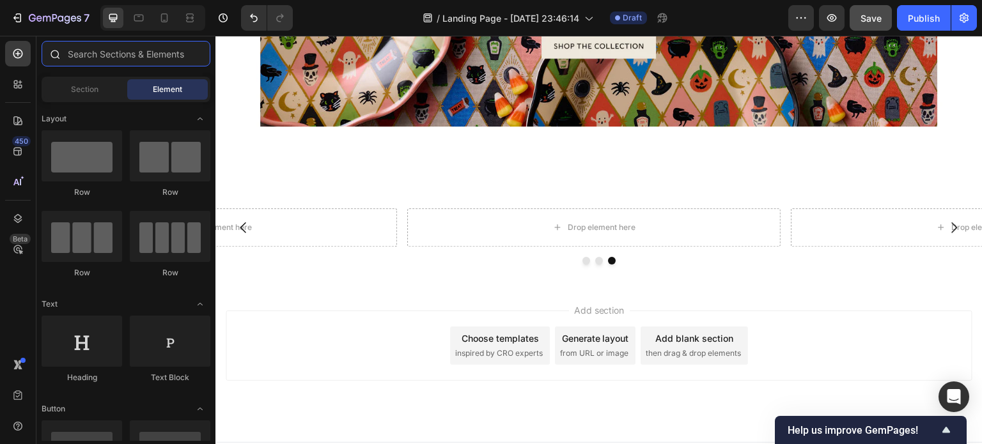
click at [176, 56] on input "text" at bounding box center [126, 54] width 169 height 26
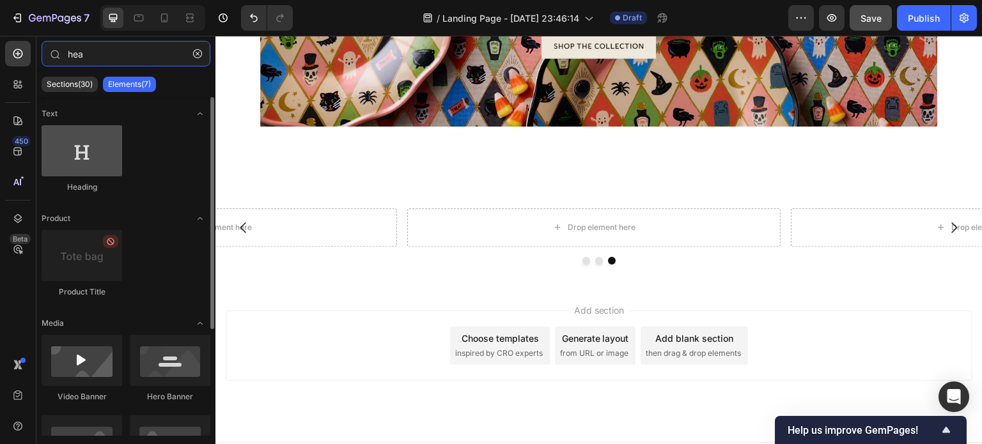
type input "hea"
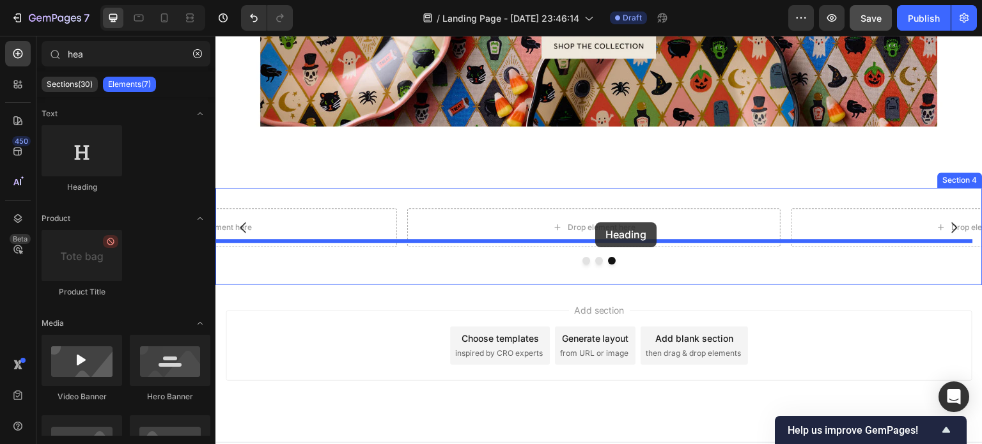
drag, startPoint x: 313, startPoint y: 199, endPoint x: 595, endPoint y: 222, distance: 282.8
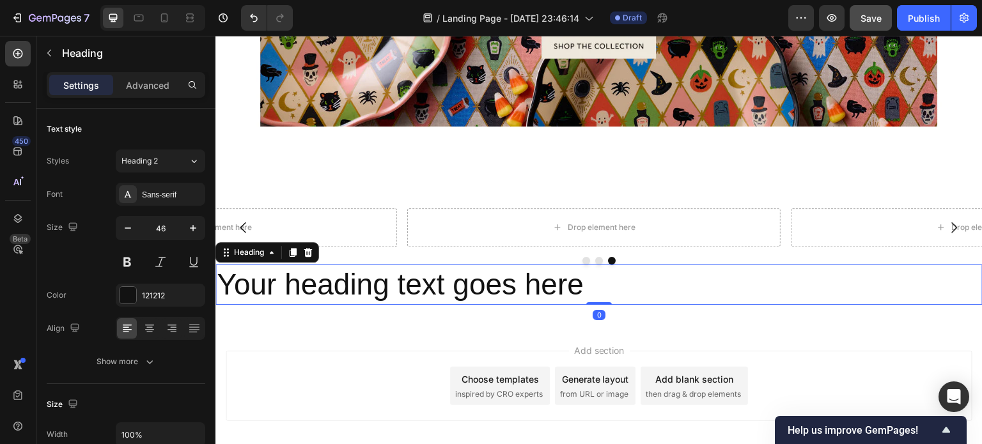
scroll to position [2708, 0]
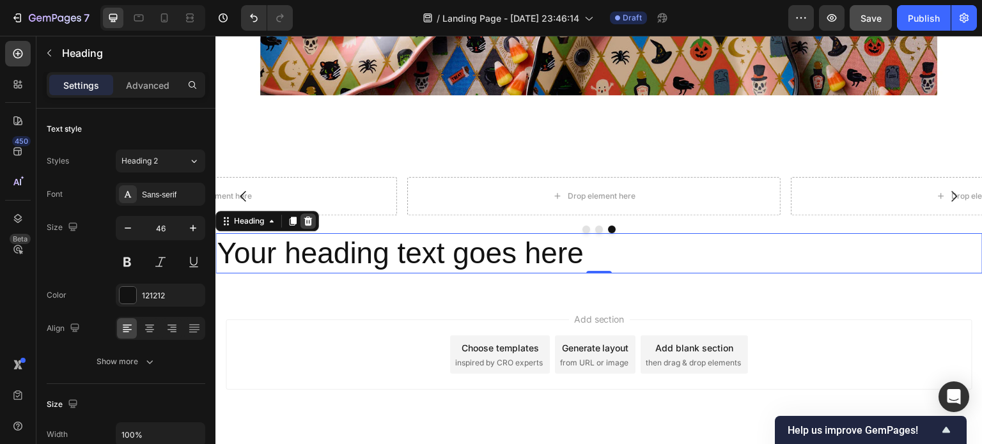
click at [309, 216] on icon at bounding box center [308, 220] width 8 height 9
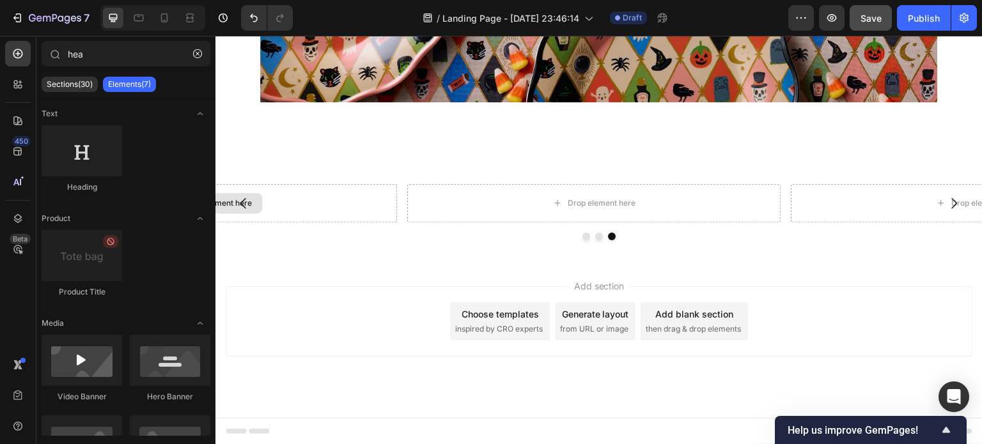
scroll to position [2677, 0]
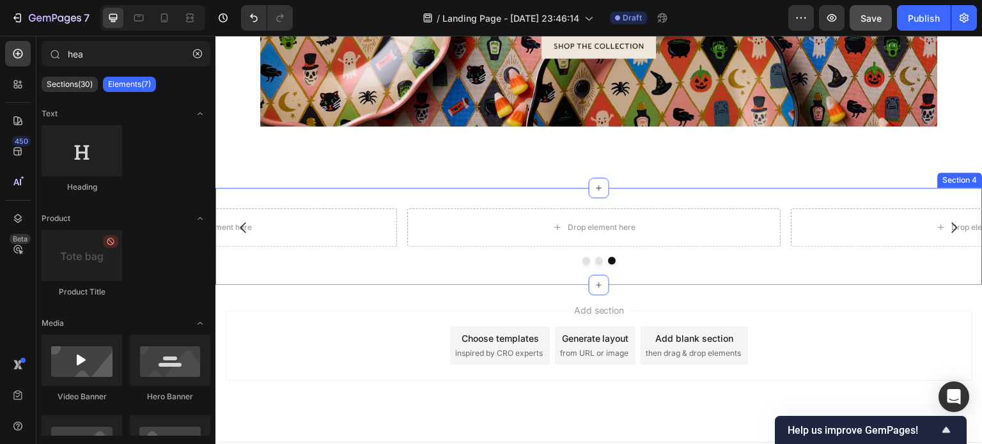
click at [520, 188] on div "Drop element here Drop element here Drop element here Carousel Section 4" at bounding box center [598, 236] width 767 height 97
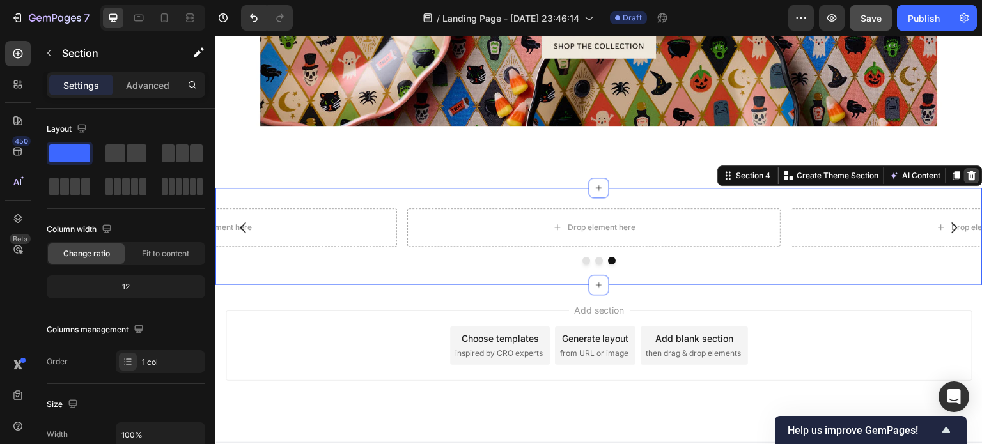
click at [966, 171] on icon at bounding box center [971, 176] width 10 height 10
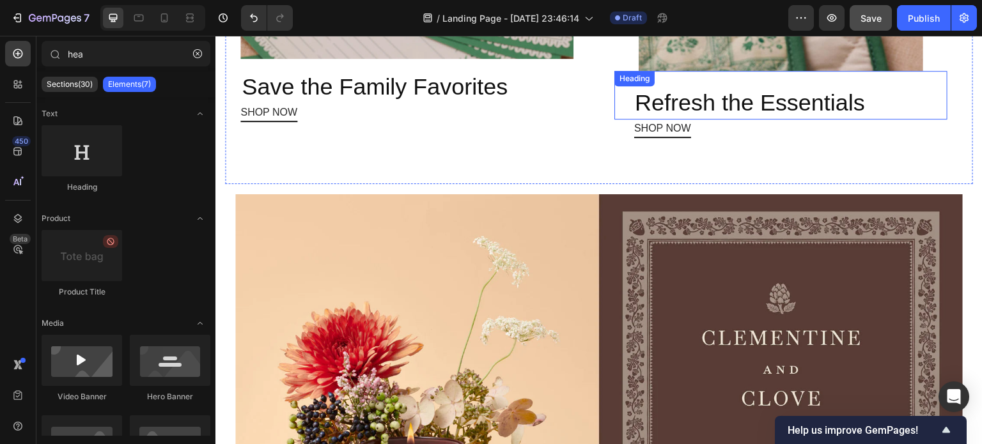
scroll to position [1501, 0]
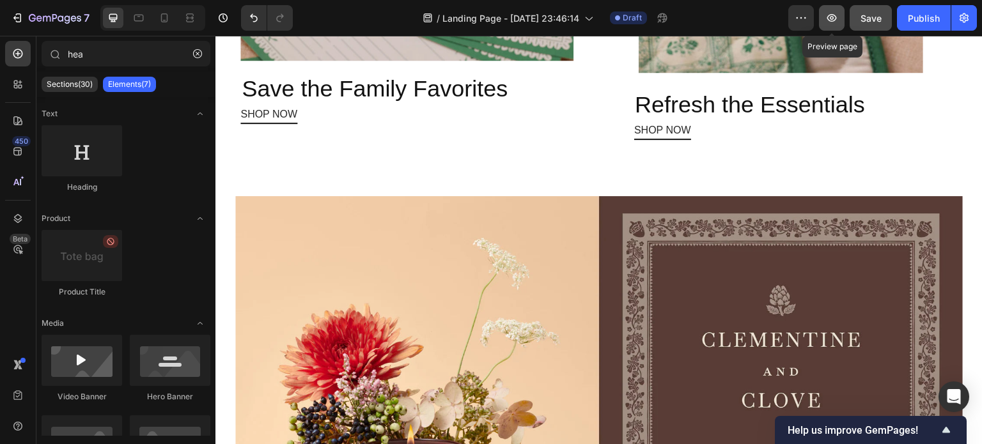
click at [826, 10] on button "button" at bounding box center [832, 18] width 26 height 26
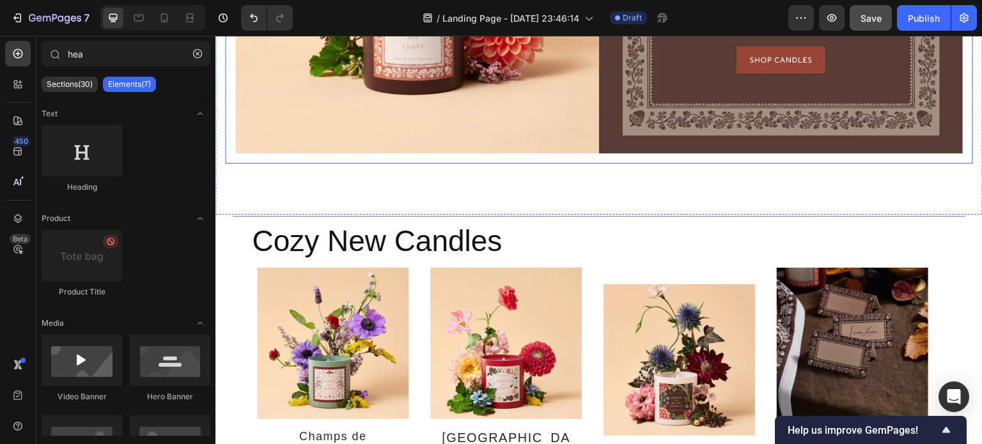
scroll to position [1978, 0]
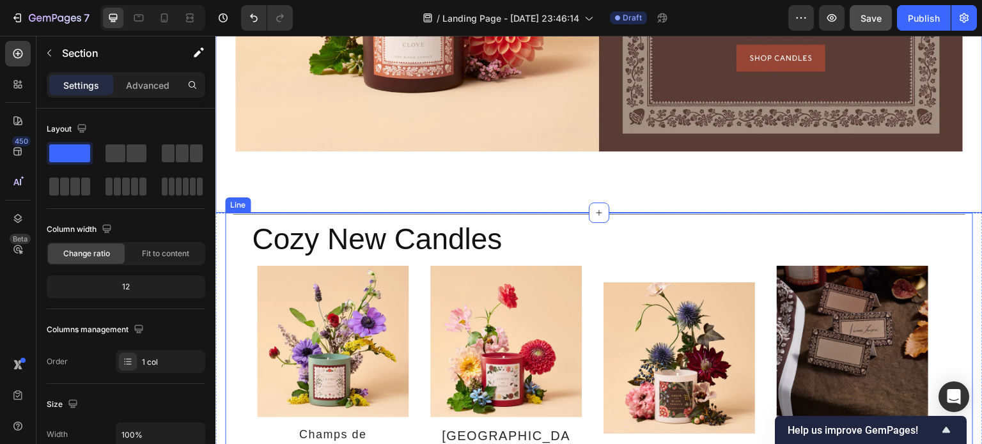
click at [509, 213] on div "Title Line" at bounding box center [599, 214] width 748 height 3
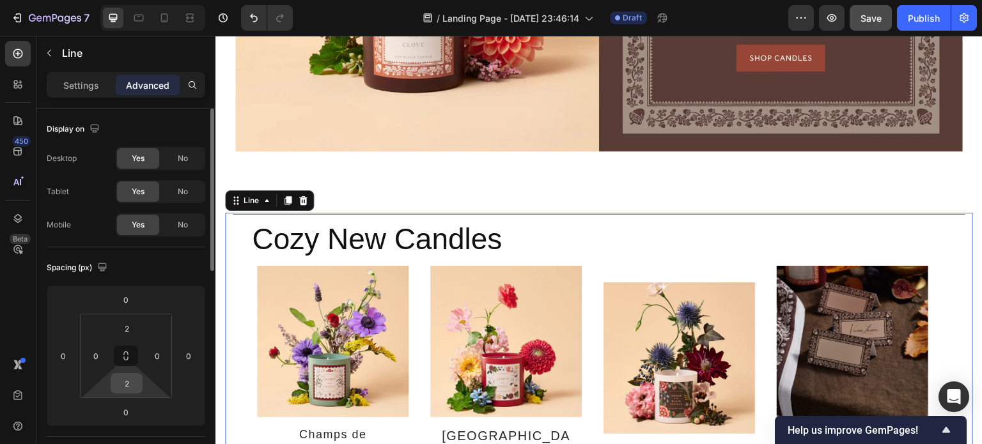
click at [128, 386] on input "2" at bounding box center [127, 383] width 26 height 19
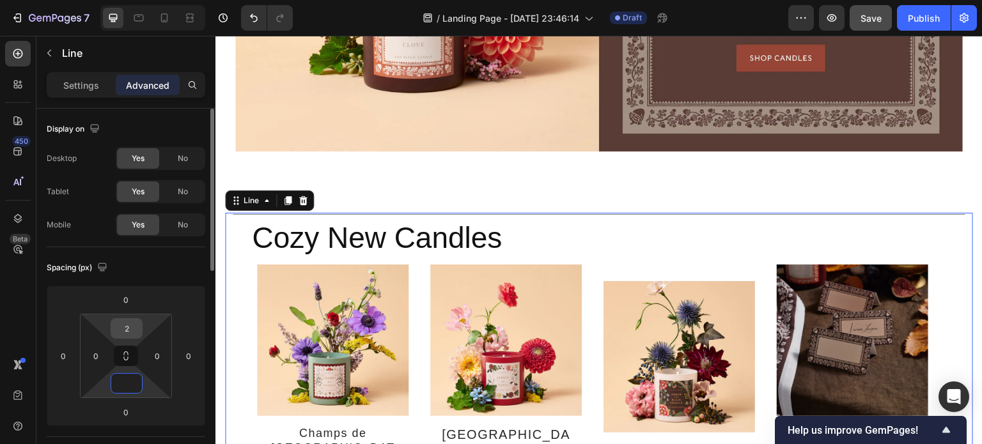
type input "0"
click at [127, 327] on input "2" at bounding box center [127, 328] width 26 height 19
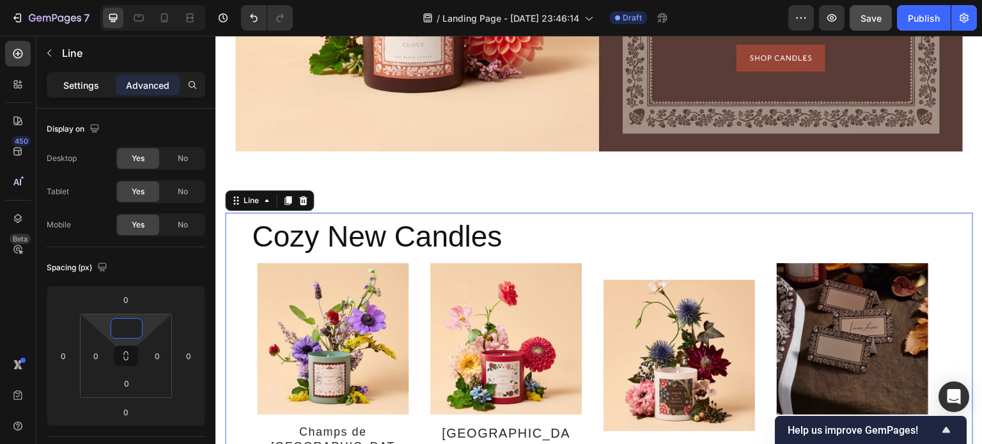
type input "0"
click at [81, 91] on p "Settings" at bounding box center [81, 85] width 36 height 13
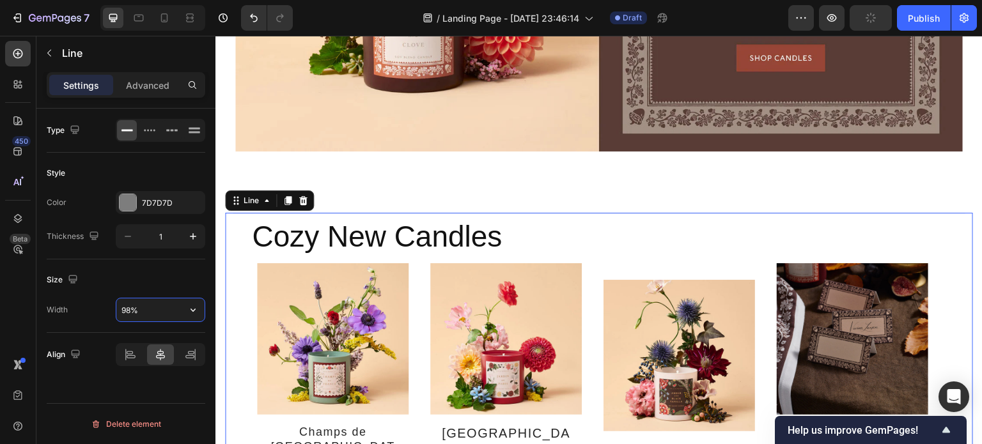
click at [130, 306] on input "98%" at bounding box center [160, 309] width 88 height 23
click at [191, 311] on icon "button" at bounding box center [193, 310] width 13 height 13
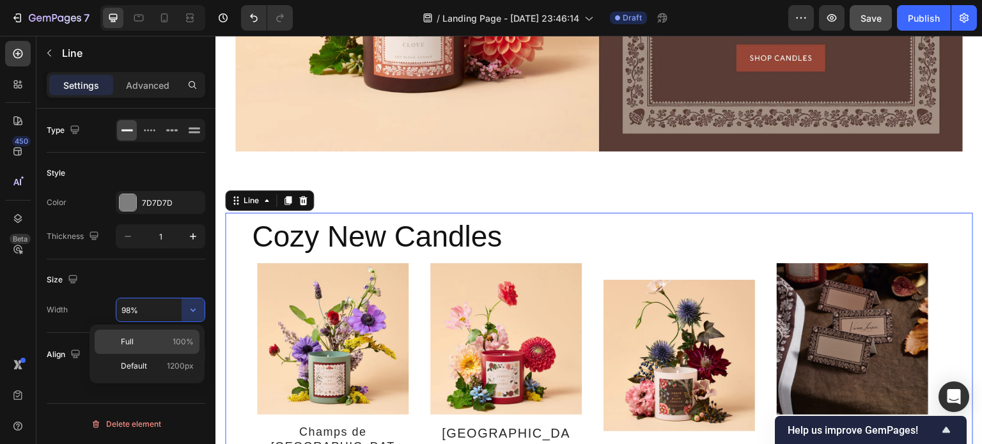
click at [139, 338] on p "Full 100%" at bounding box center [157, 342] width 73 height 12
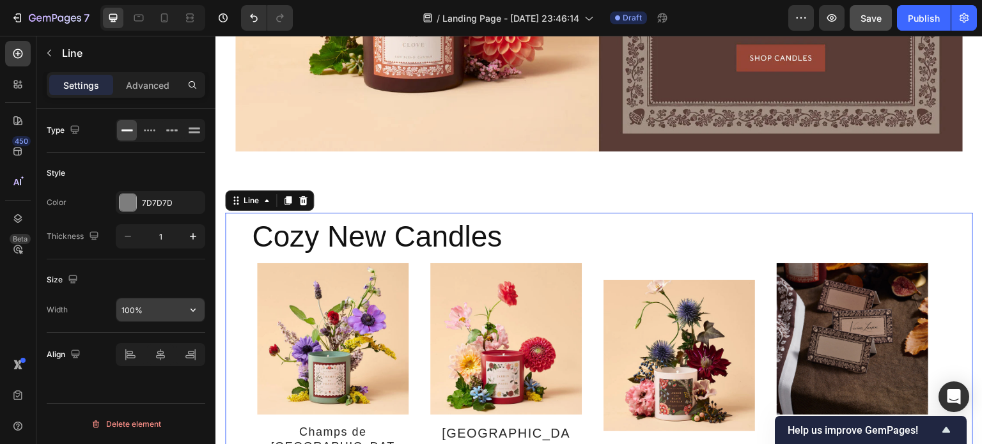
click at [194, 311] on icon "button" at bounding box center [193, 310] width 13 height 13
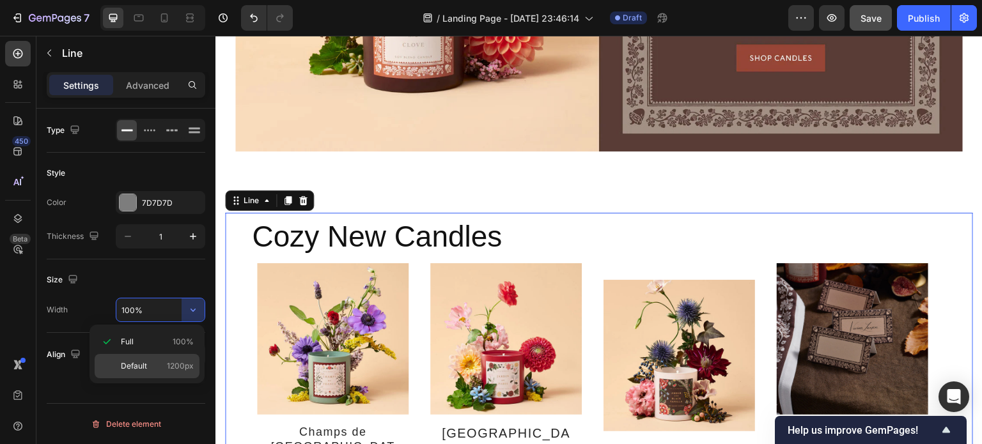
click at [151, 365] on p "Default 1200px" at bounding box center [157, 366] width 73 height 12
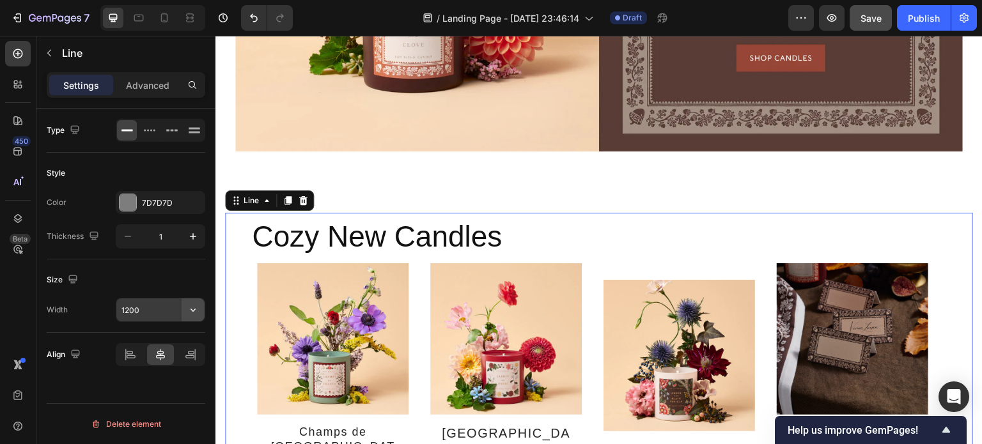
click at [189, 305] on icon "button" at bounding box center [193, 310] width 13 height 13
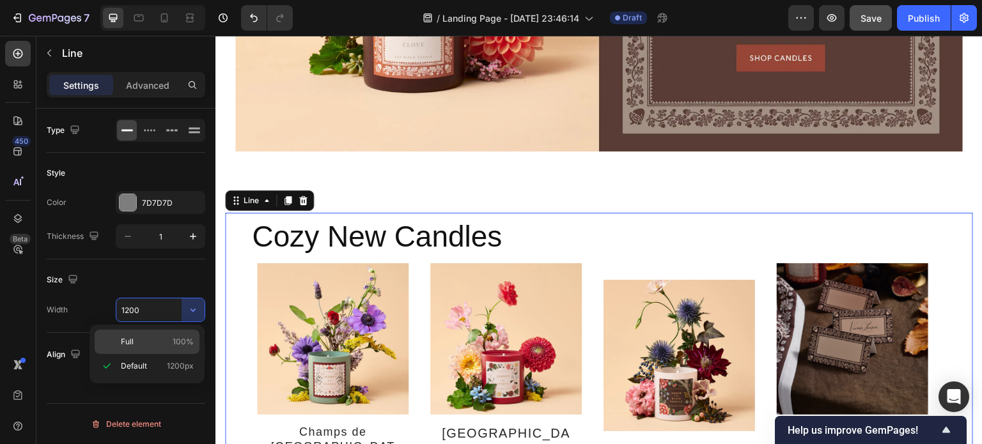
click at [148, 338] on p "Full 100%" at bounding box center [157, 342] width 73 height 12
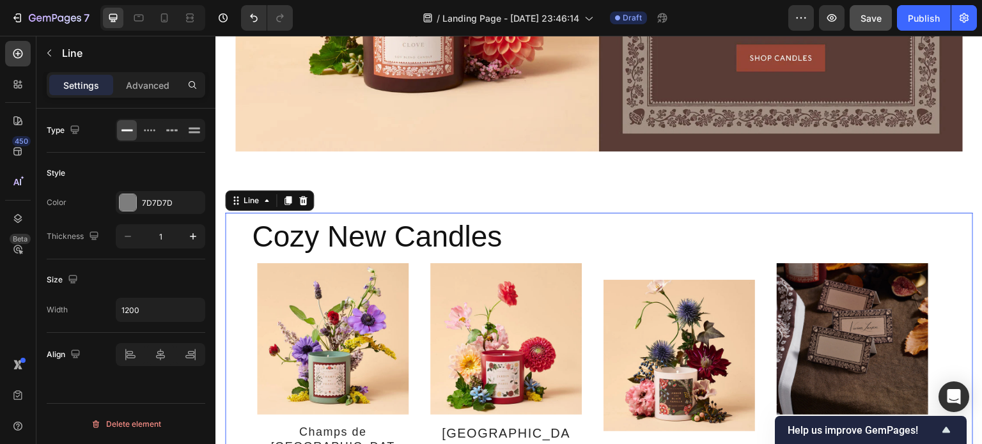
type input "100%"
click at [147, 84] on p "Advanced" at bounding box center [147, 85] width 43 height 13
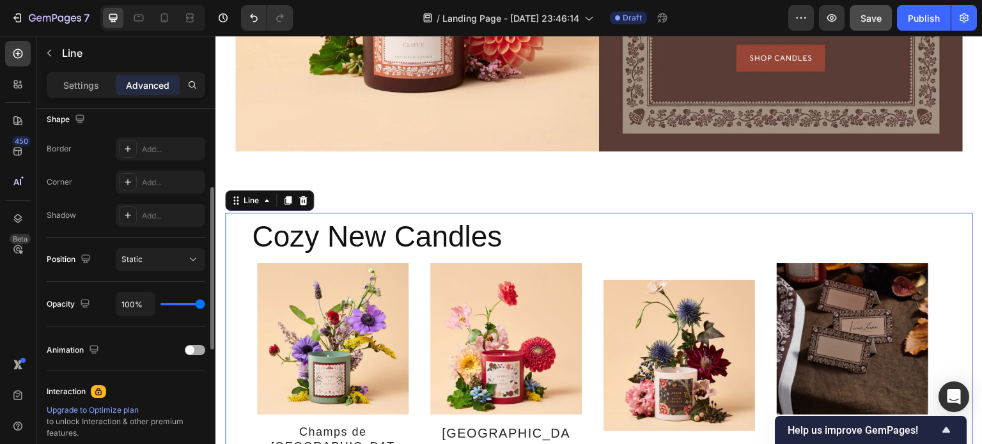
scroll to position [290, 0]
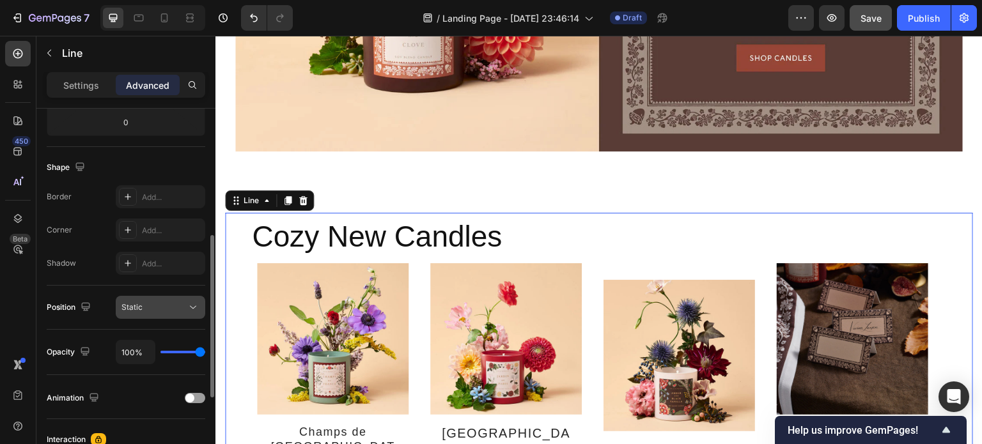
click at [180, 312] on div "Static" at bounding box center [160, 307] width 78 height 13
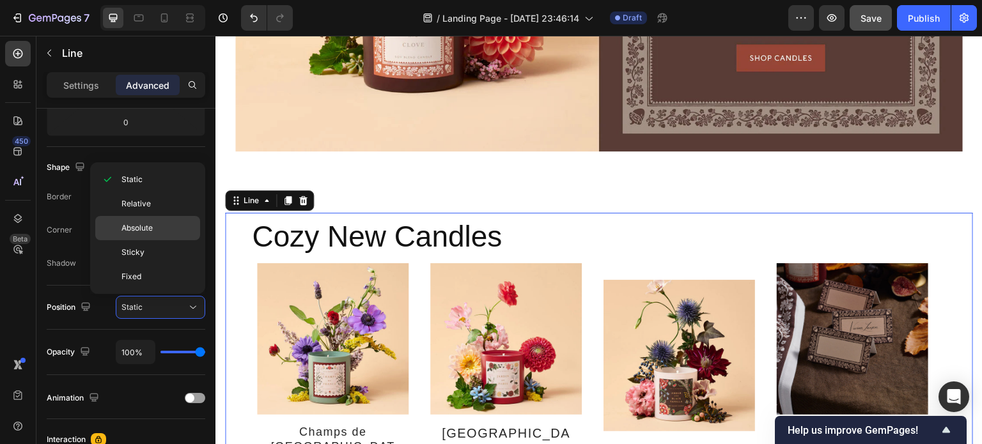
click at [160, 224] on p "Absolute" at bounding box center [157, 228] width 73 height 12
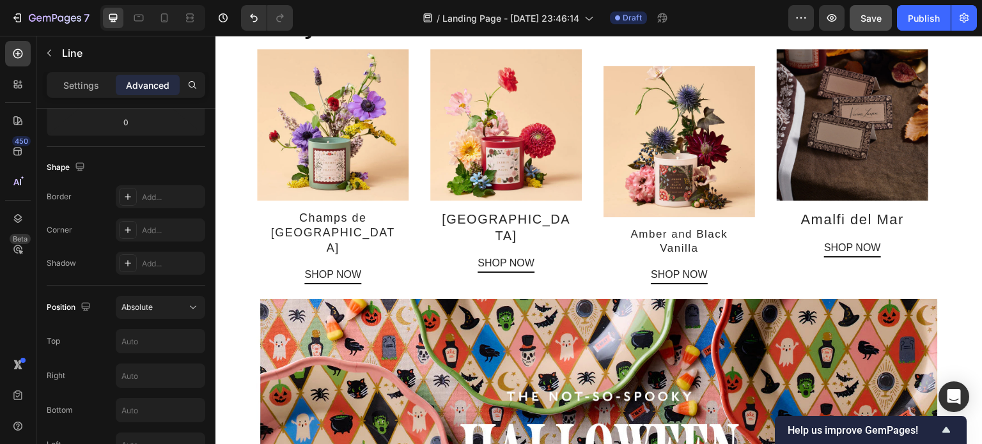
scroll to position [2242, 0]
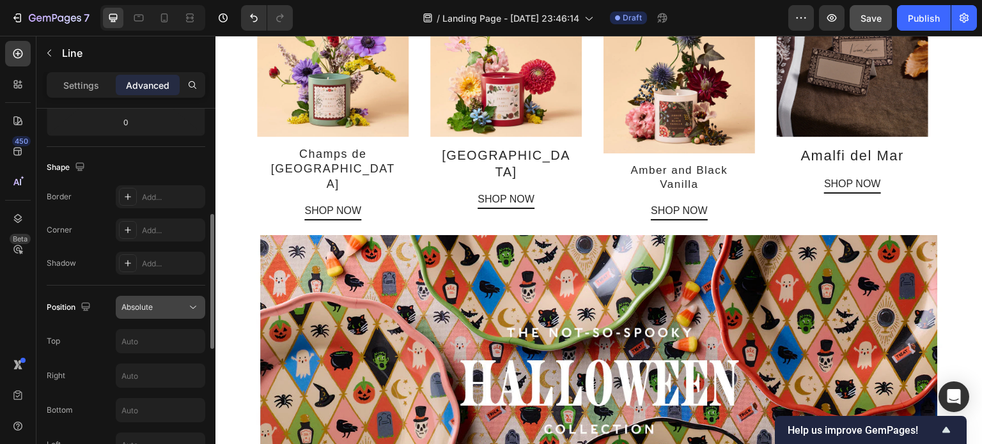
click at [158, 309] on div "Absolute" at bounding box center [153, 308] width 65 height 12
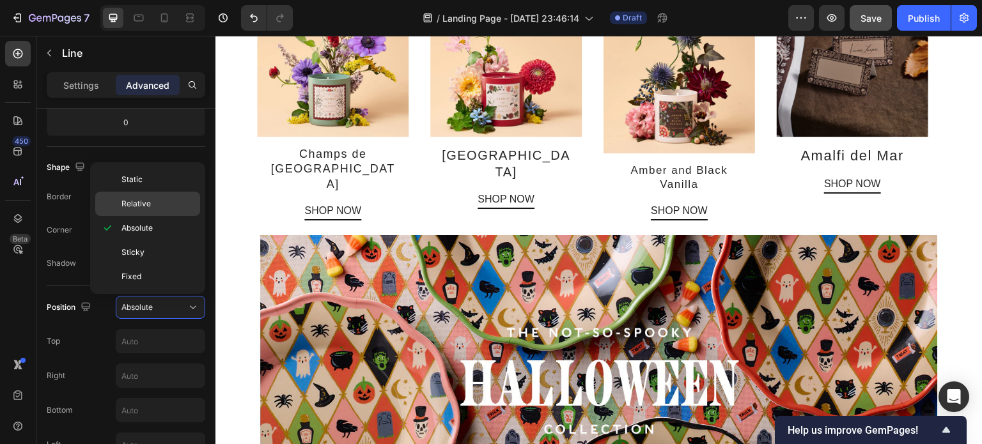
click at [137, 206] on span "Relative" at bounding box center [135, 204] width 29 height 12
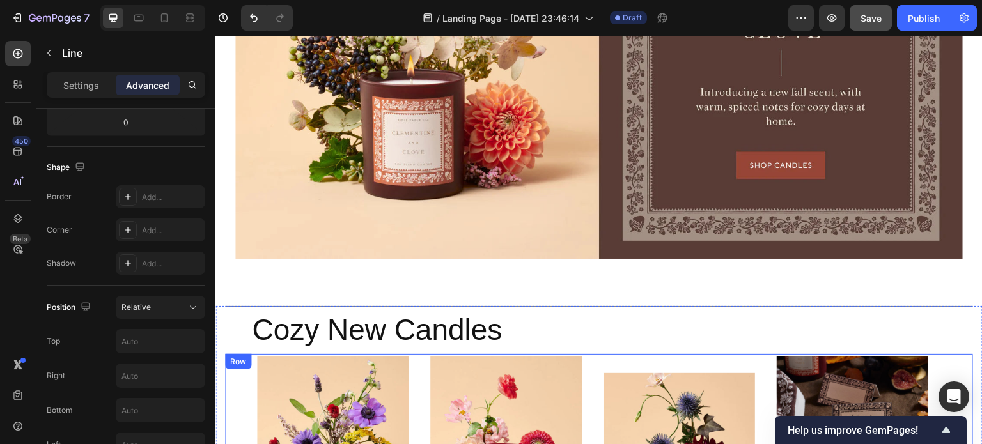
scroll to position [1877, 0]
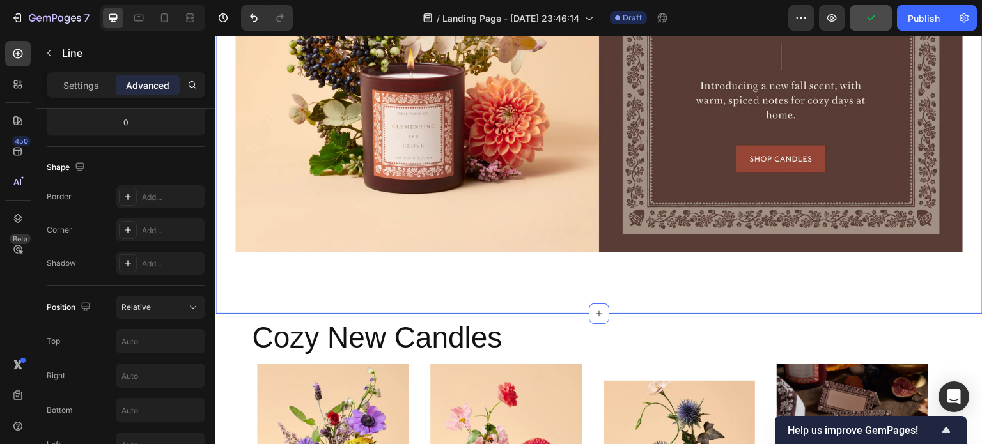
drag, startPoint x: 592, startPoint y: 297, endPoint x: 592, endPoint y: 275, distance: 21.7
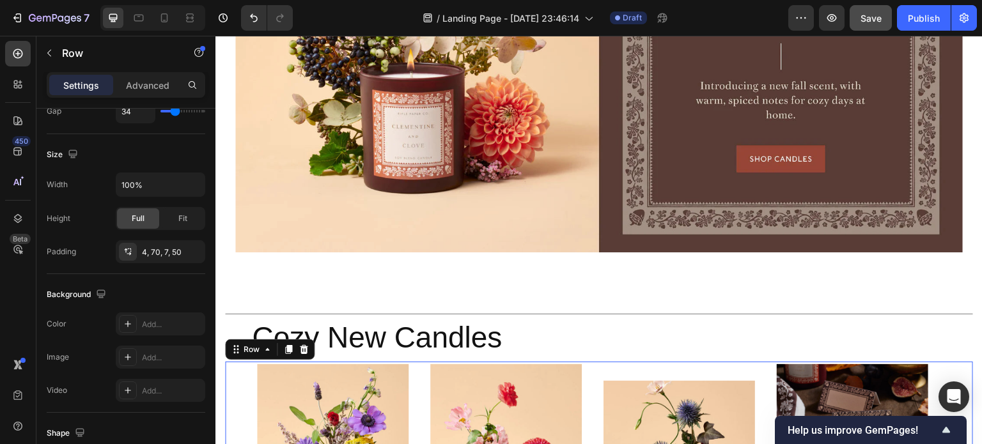
scroll to position [0, 0]
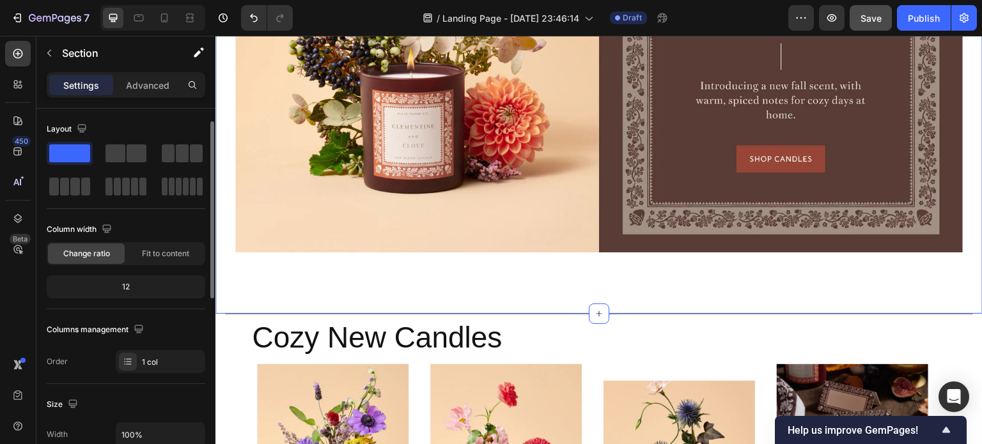
scroll to position [47, 0]
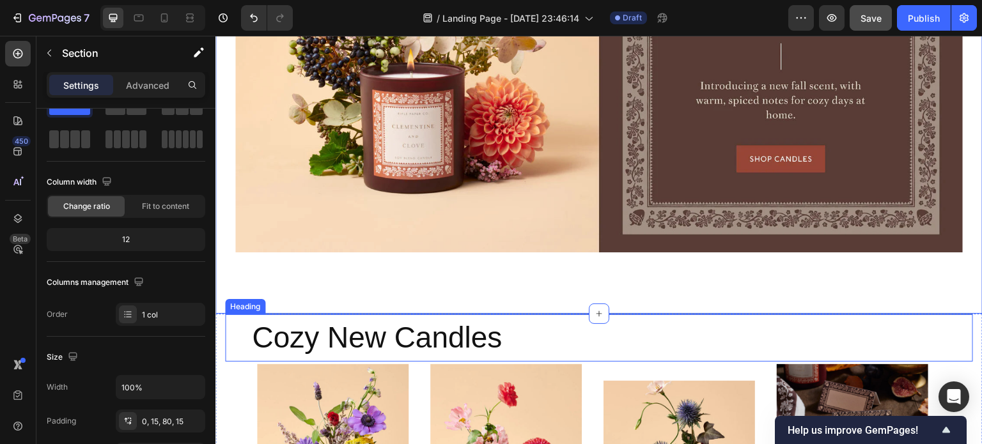
click at [610, 335] on h2 "Cozy New Candles" at bounding box center [611, 338] width 722 height 41
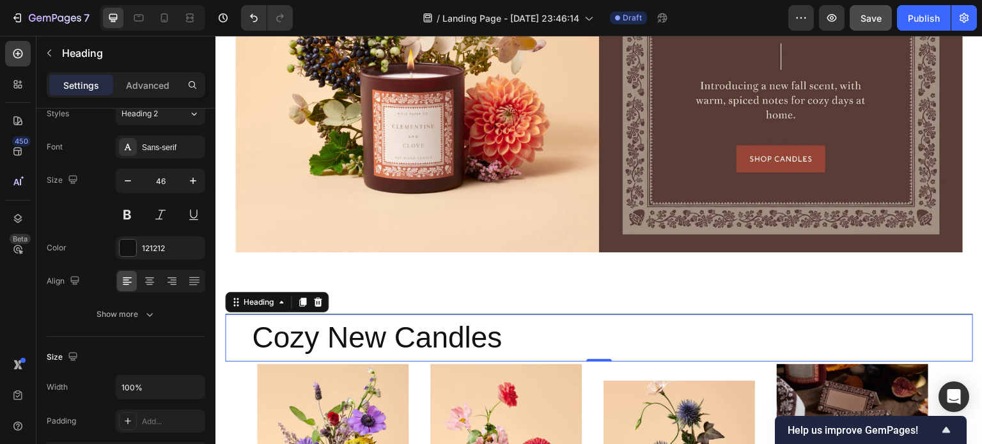
scroll to position [0, 0]
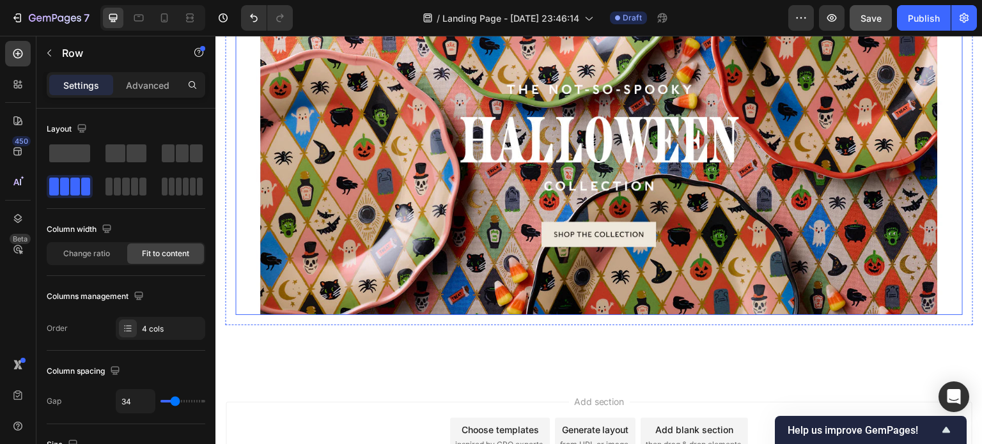
scroll to position [2506, 0]
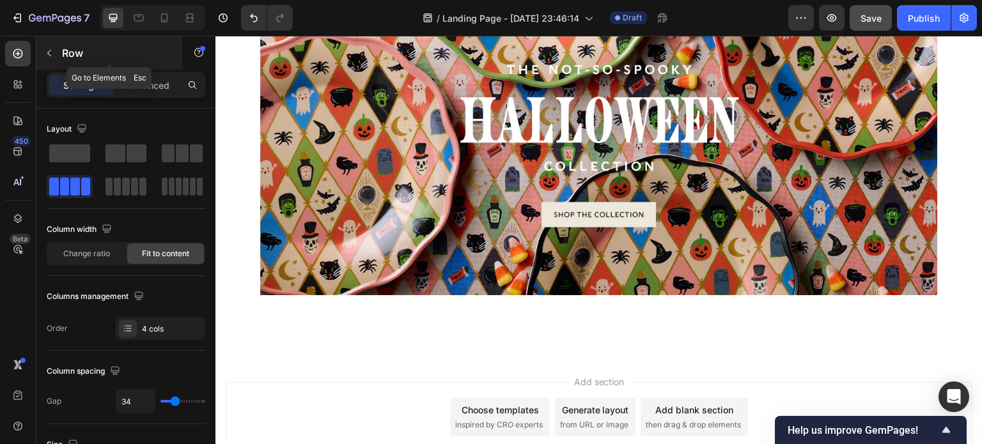
click at [46, 53] on icon "button" at bounding box center [49, 53] width 10 height 10
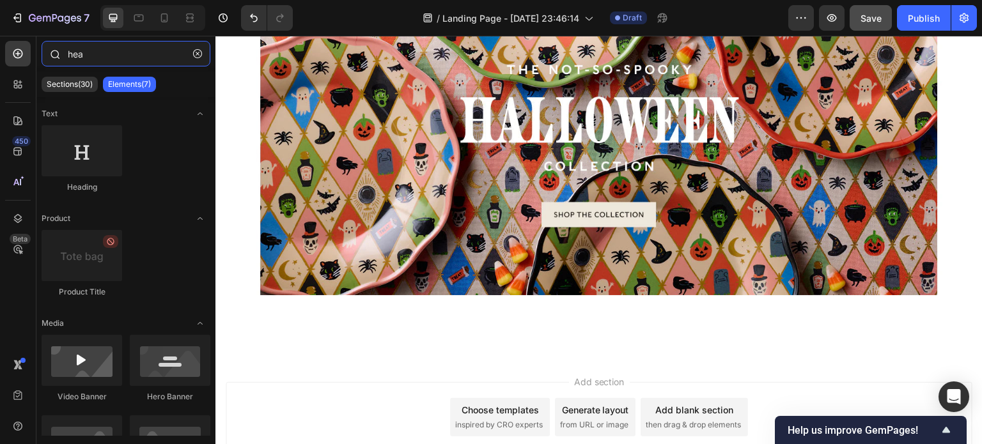
click at [107, 56] on input "hea" at bounding box center [126, 54] width 169 height 26
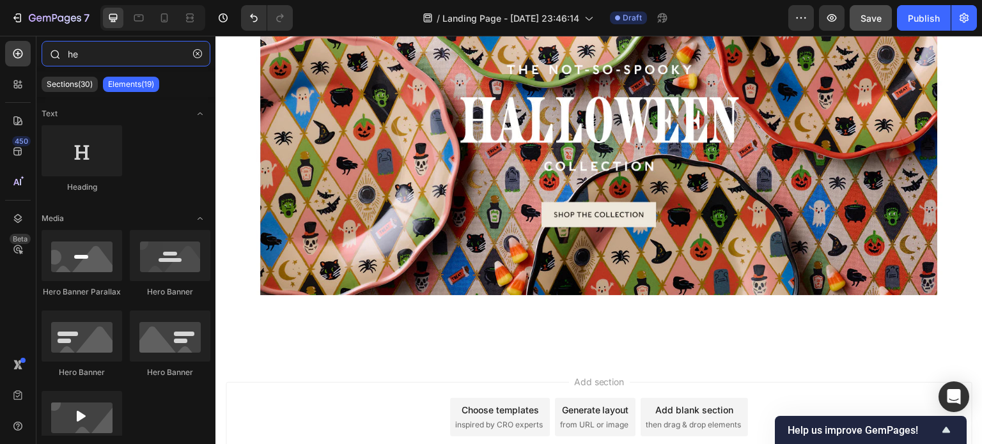
type input "h"
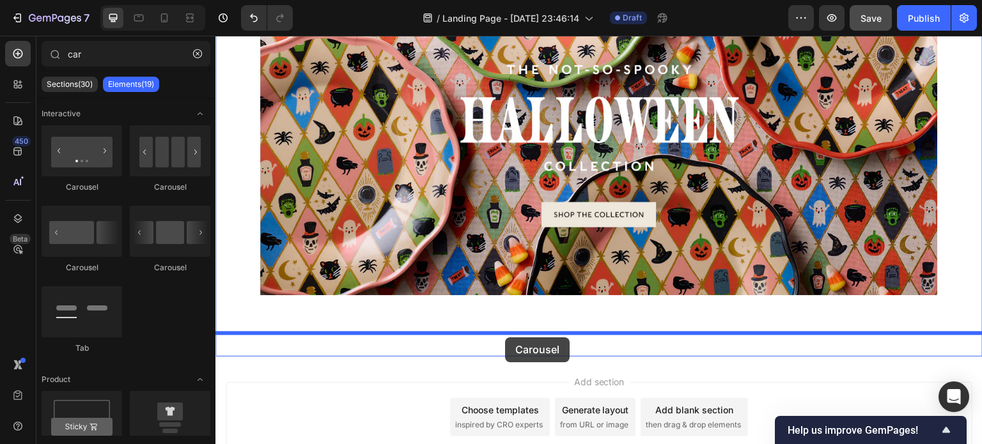
drag, startPoint x: 397, startPoint y: 275, endPoint x: 505, endPoint y: 337, distance: 124.0
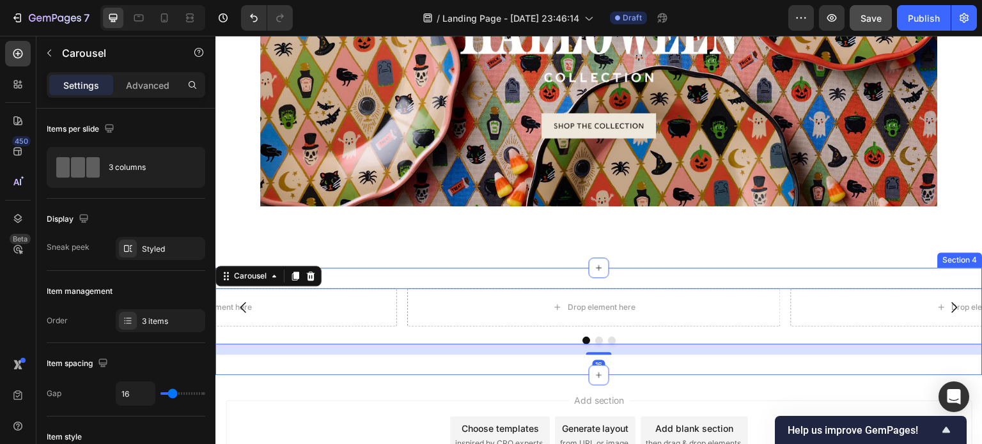
scroll to position [2597, 0]
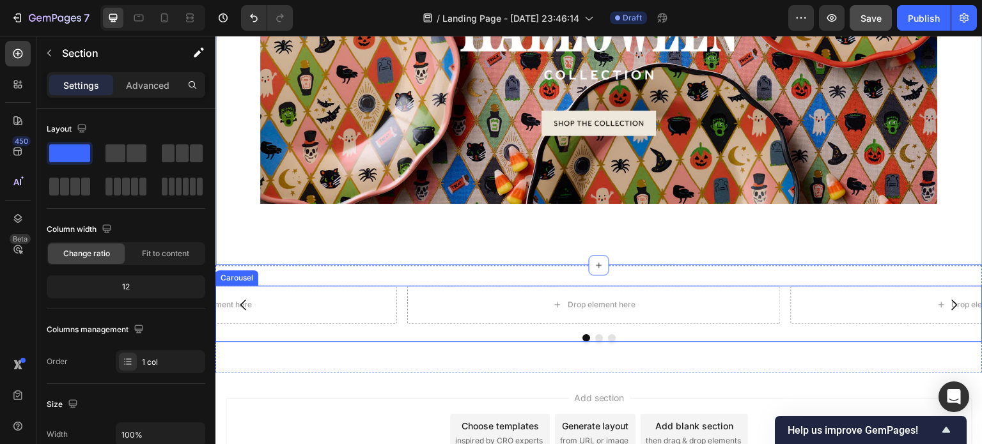
click at [525, 308] on div "Drop element here Drop element here Drop element here Carousel" at bounding box center [598, 314] width 767 height 56
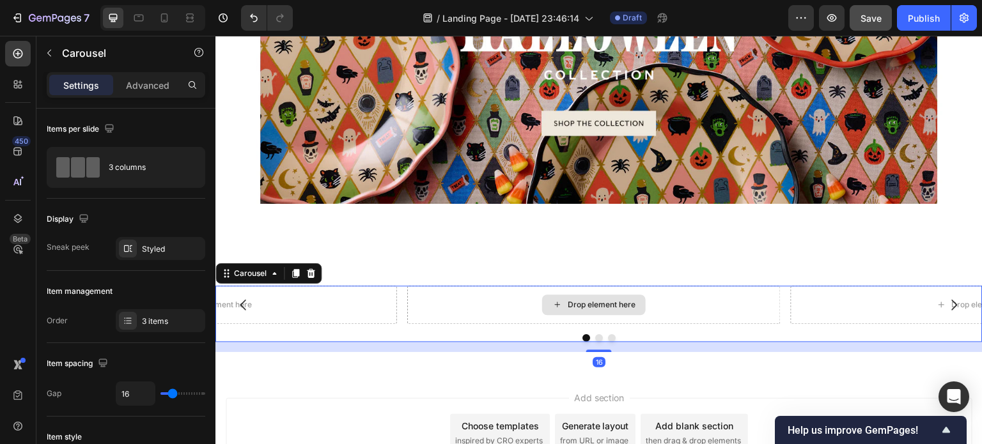
click at [580, 300] on div "Drop element here" at bounding box center [601, 305] width 68 height 10
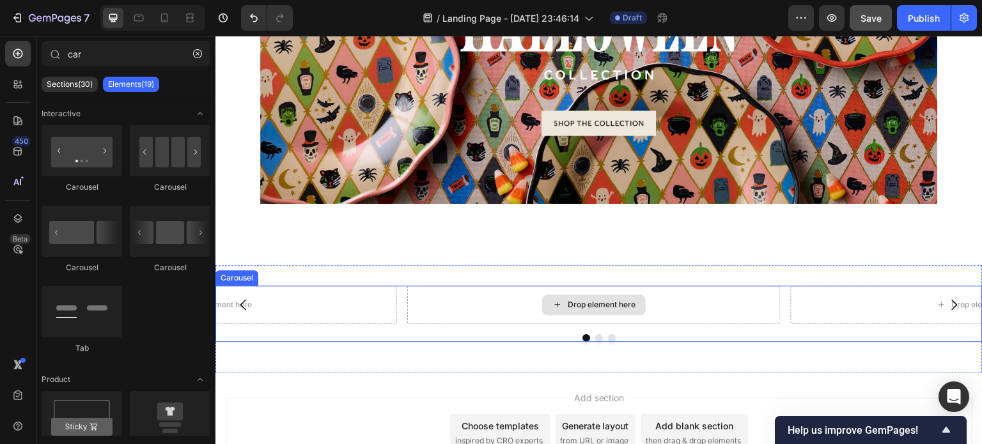
click at [575, 300] on div "Drop element here" at bounding box center [601, 305] width 68 height 10
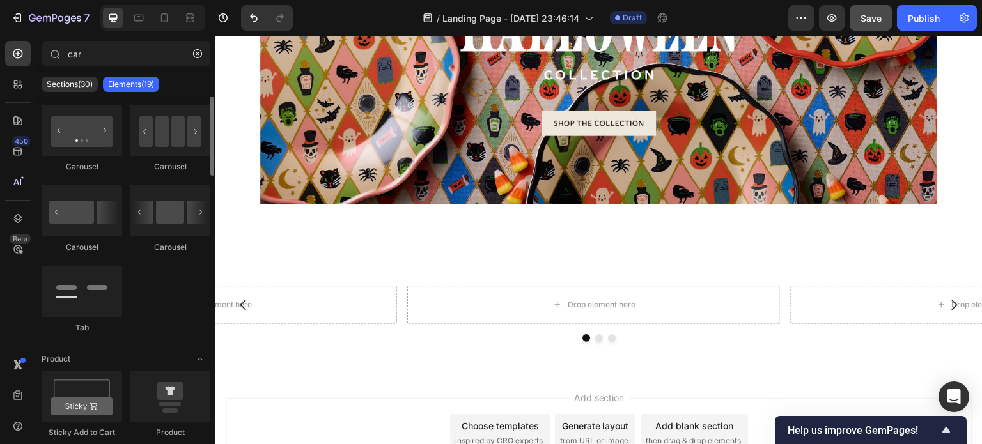
scroll to position [0, 0]
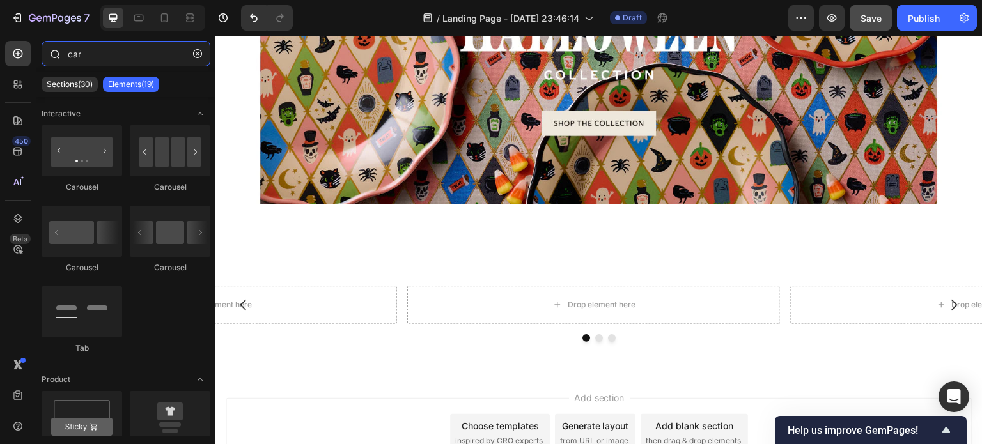
click at [110, 58] on input "car" at bounding box center [126, 54] width 169 height 26
type input "c"
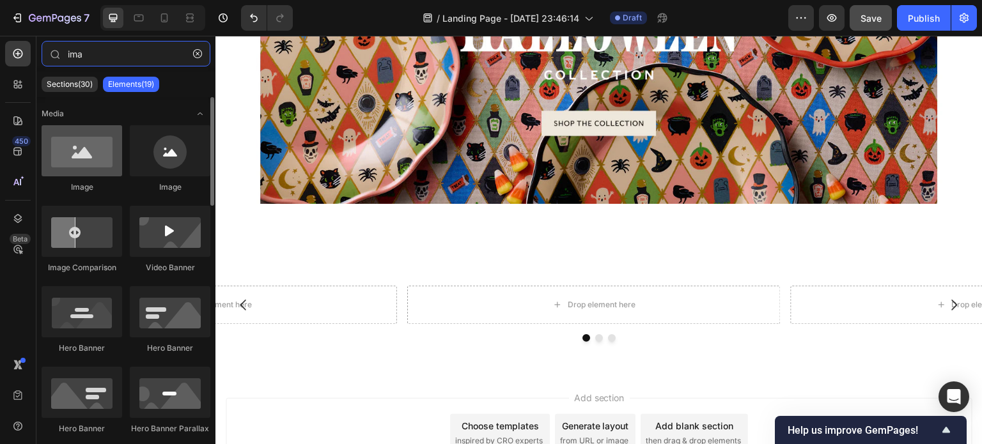
type input "ima"
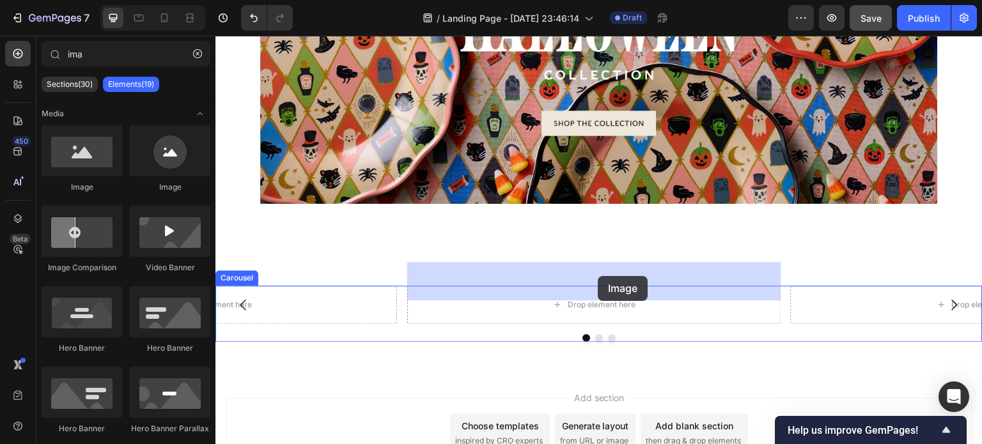
drag, startPoint x: 289, startPoint y: 196, endPoint x: 597, endPoint y: 276, distance: 318.4
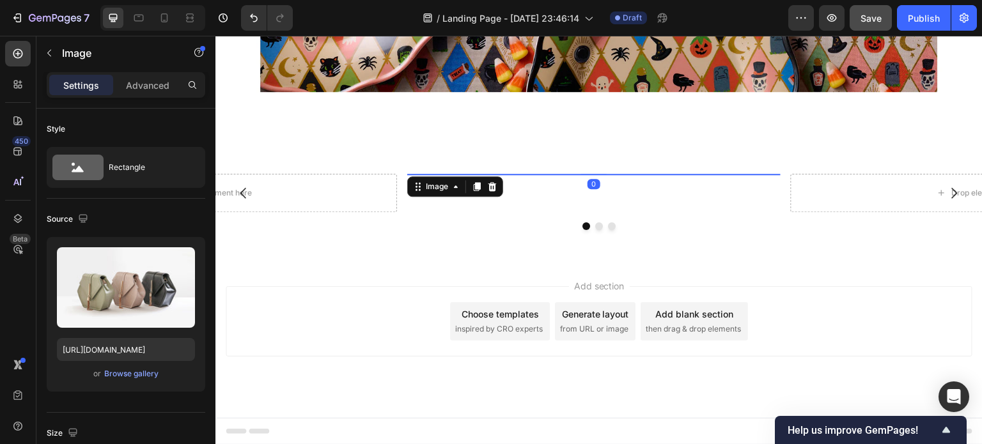
scroll to position [2758, 0]
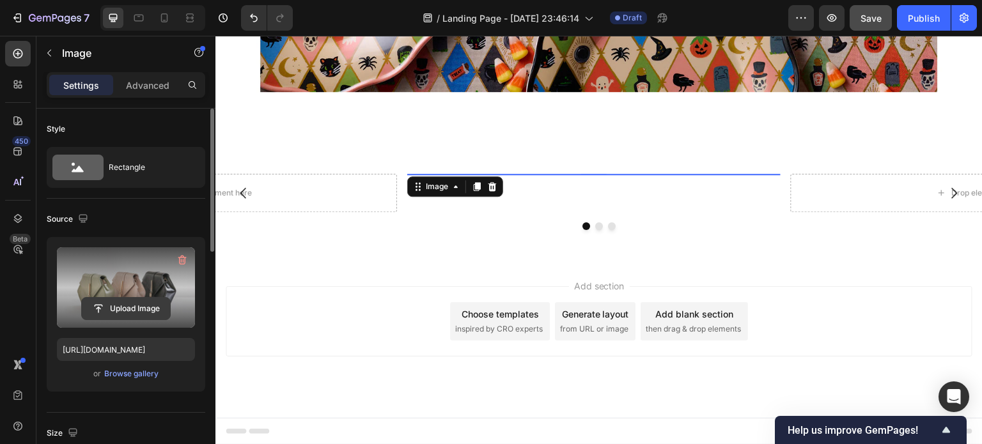
click at [148, 304] on input "file" at bounding box center [126, 309] width 88 height 22
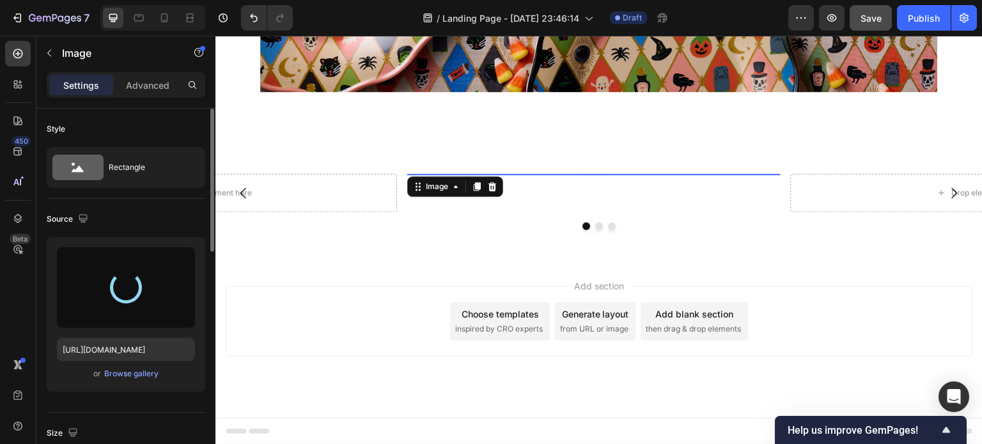
type input "https://cdn.shopify.com/s/files/1/0281/2893/6067/files/gempages_566748255581373…"
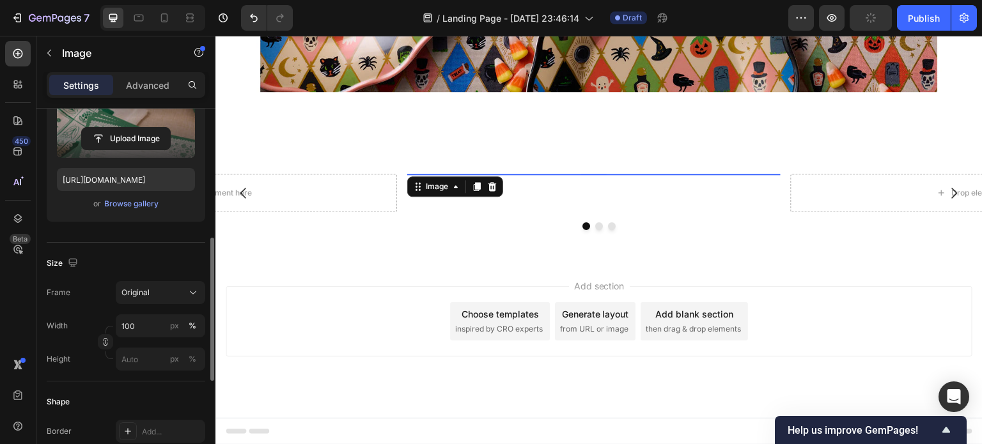
scroll to position [216, 0]
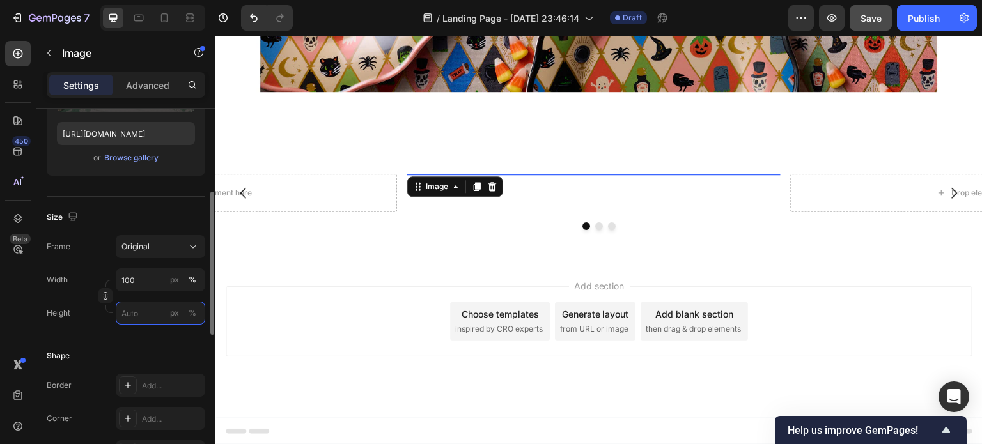
click at [137, 316] on input "px %" at bounding box center [160, 313] width 89 height 23
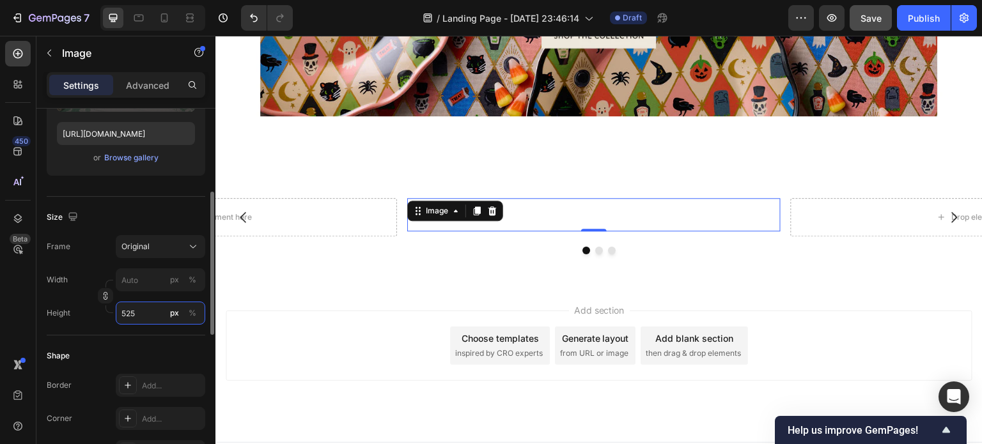
scroll to position [2802, 0]
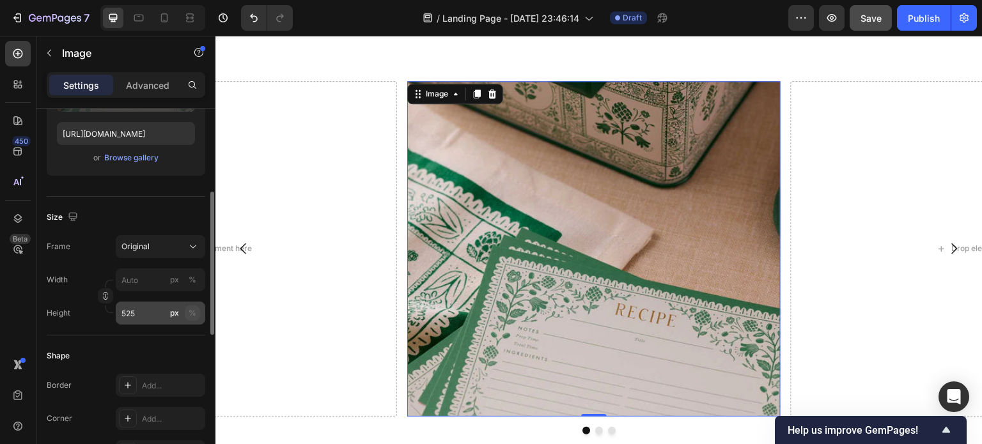
click at [194, 310] on div "%" at bounding box center [193, 313] width 8 height 12
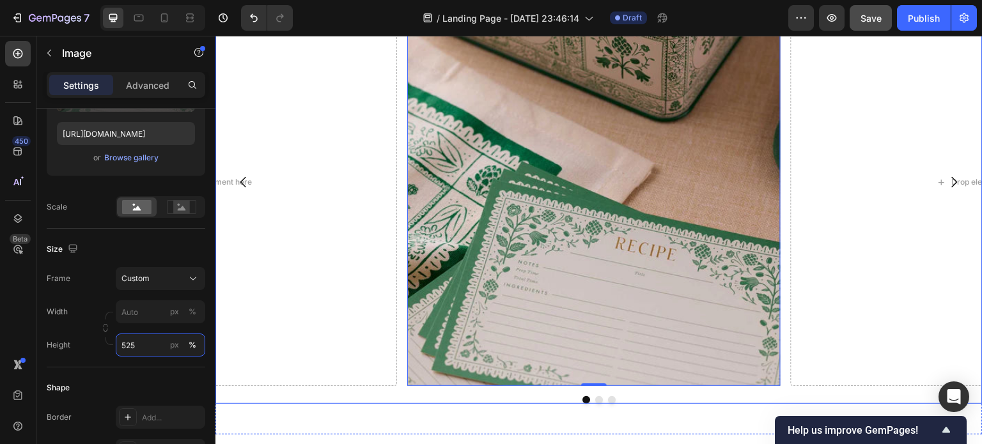
scroll to position [2878, 0]
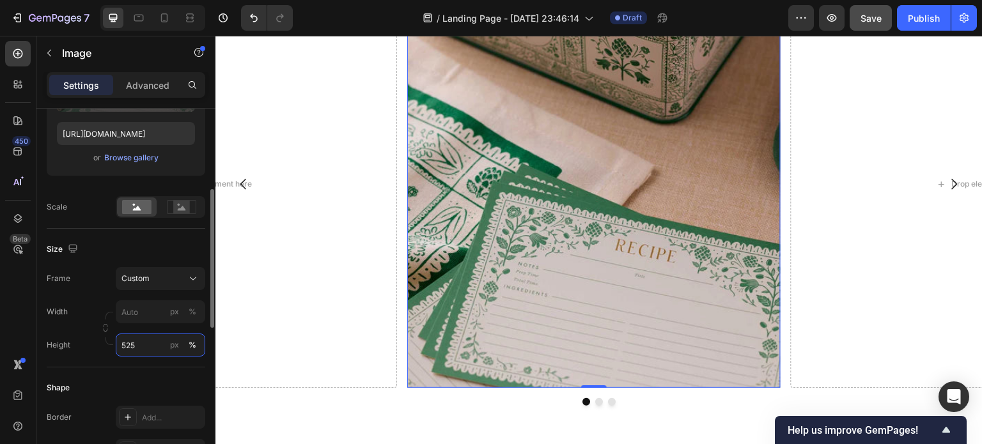
click at [141, 343] on input "525" at bounding box center [160, 345] width 89 height 23
type input "5"
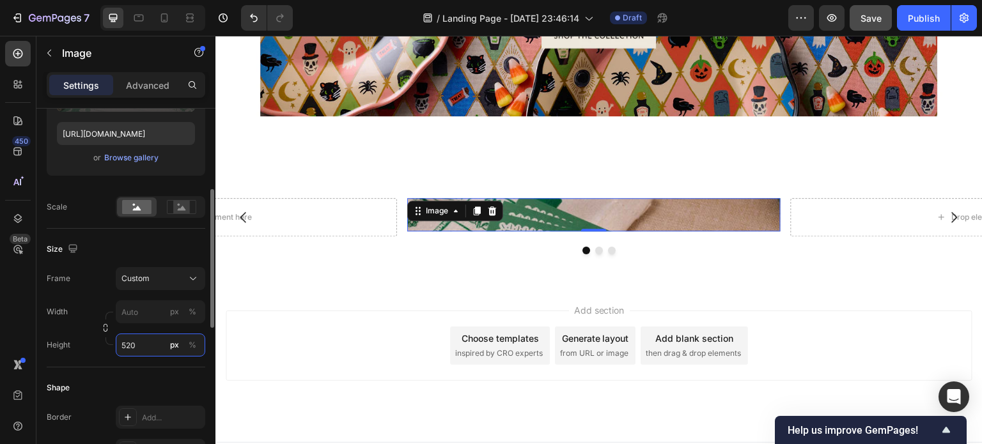
scroll to position [2840, 0]
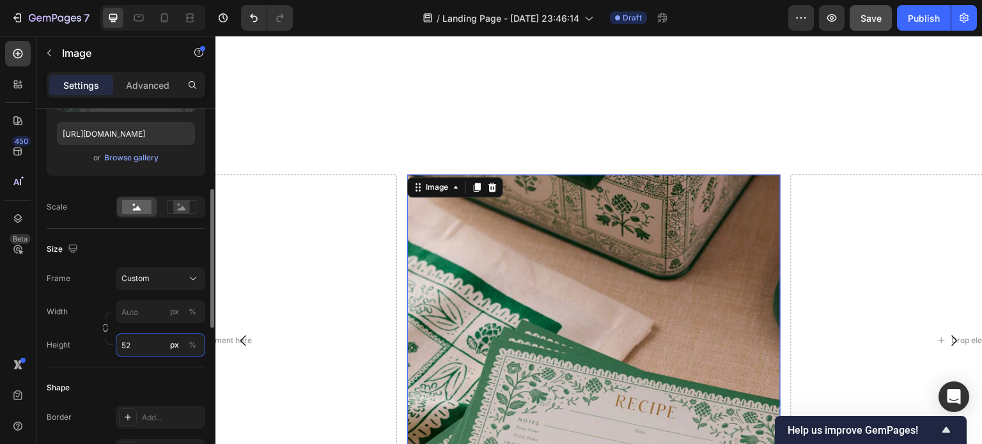
type input "5"
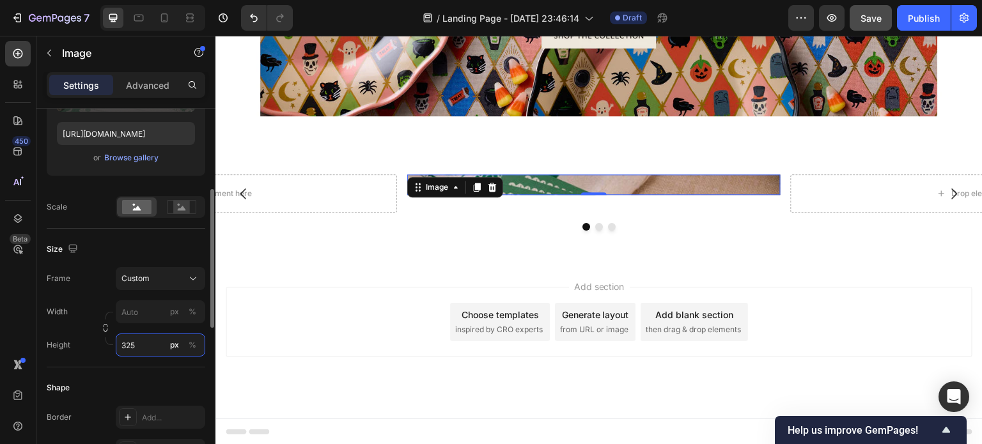
scroll to position [2779, 0]
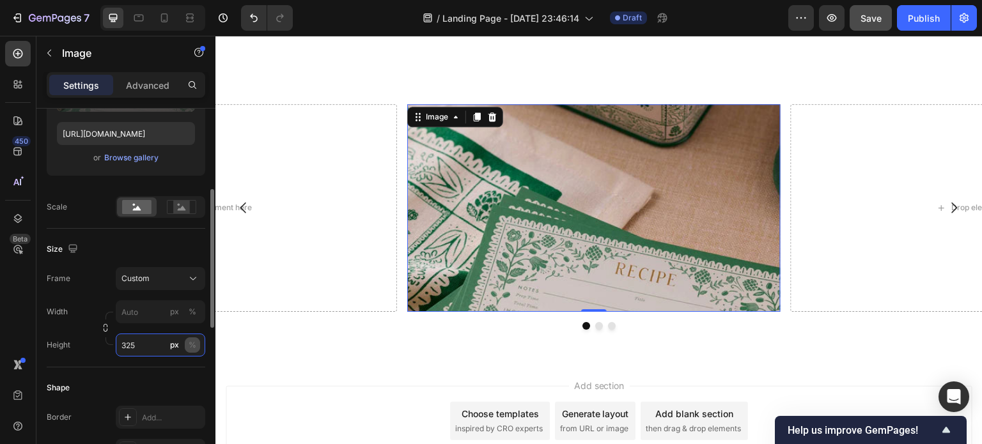
type input "325"
click at [192, 344] on div "%" at bounding box center [193, 345] width 8 height 12
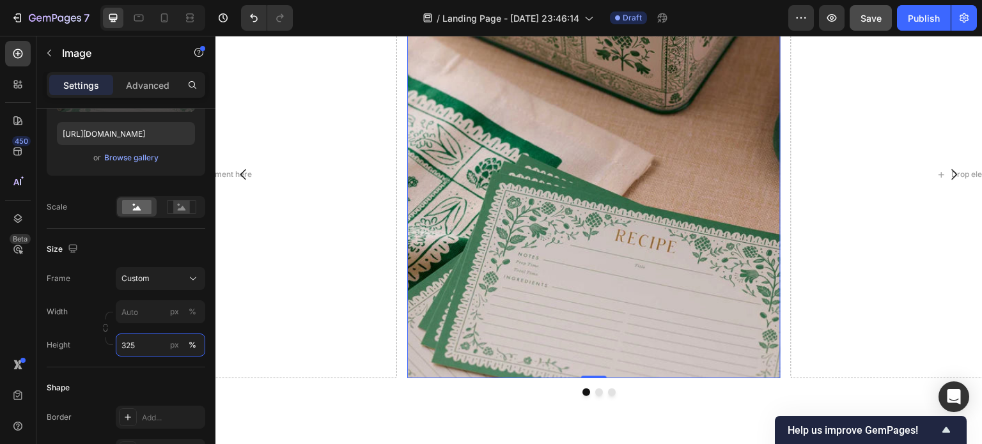
scroll to position [2892, 0]
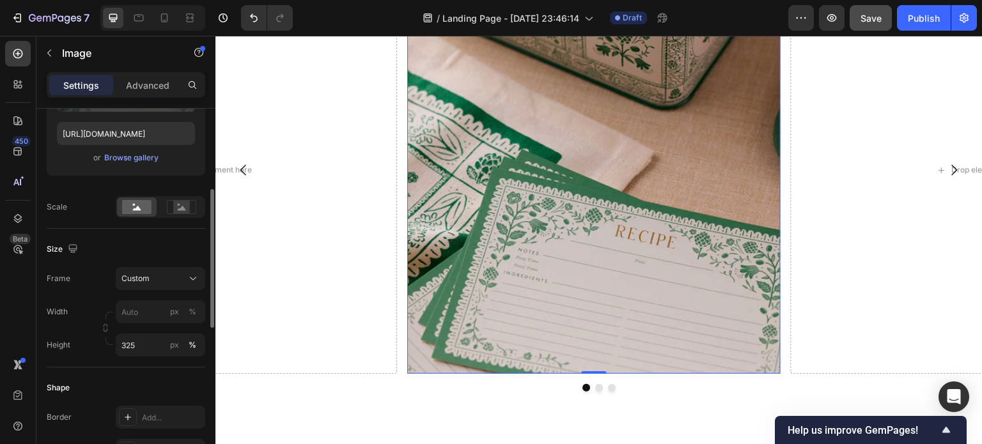
click at [101, 288] on div "Frame Custom" at bounding box center [126, 278] width 158 height 23
click at [146, 278] on span "Custom" at bounding box center [135, 279] width 28 height 12
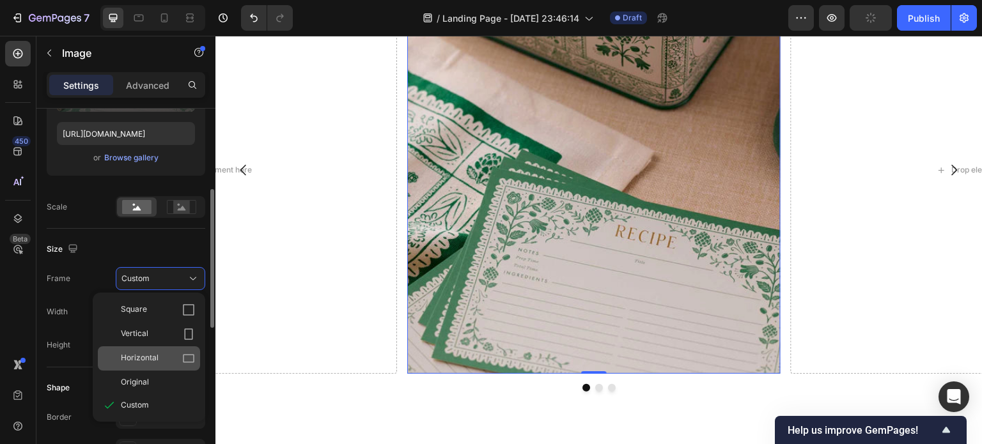
click at [148, 352] on span "Horizontal" at bounding box center [140, 358] width 38 height 13
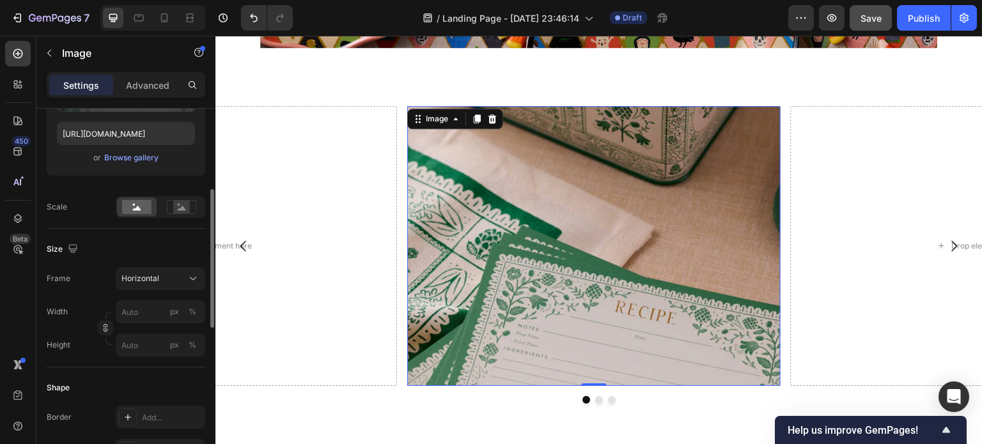
scroll to position [2753, 0]
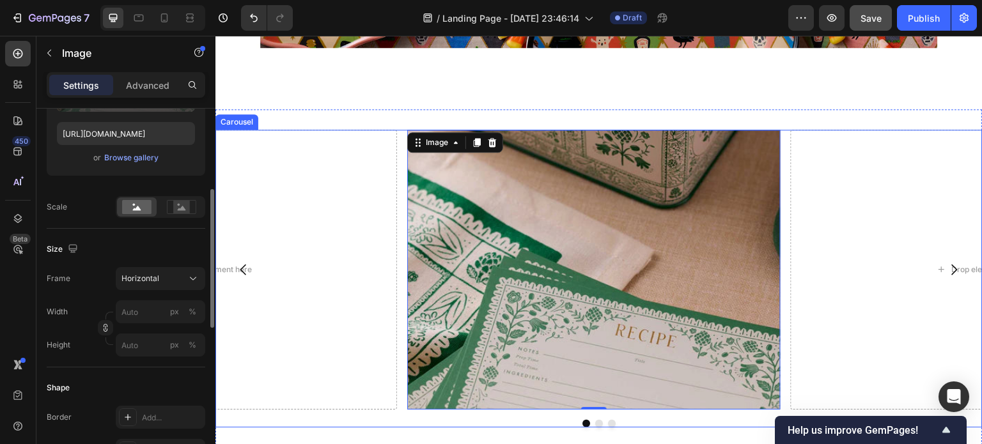
click at [957, 252] on button "Carousel Next Arrow" at bounding box center [954, 270] width 36 height 36
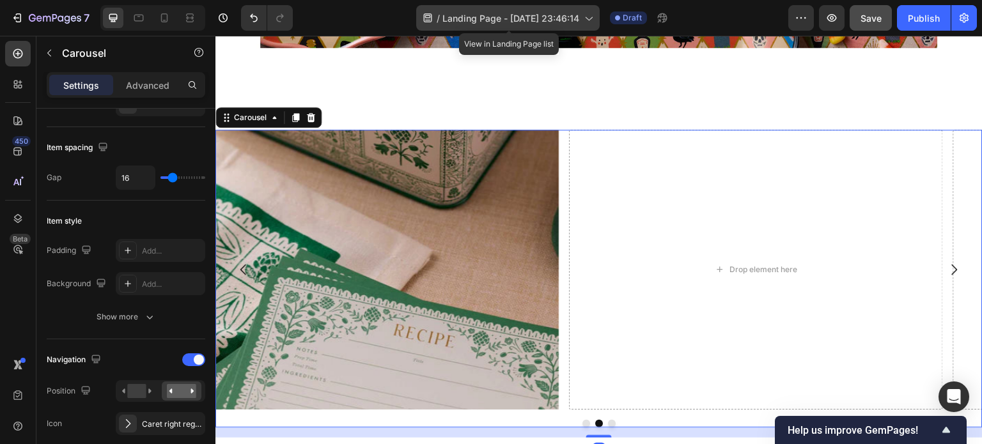
scroll to position [0, 0]
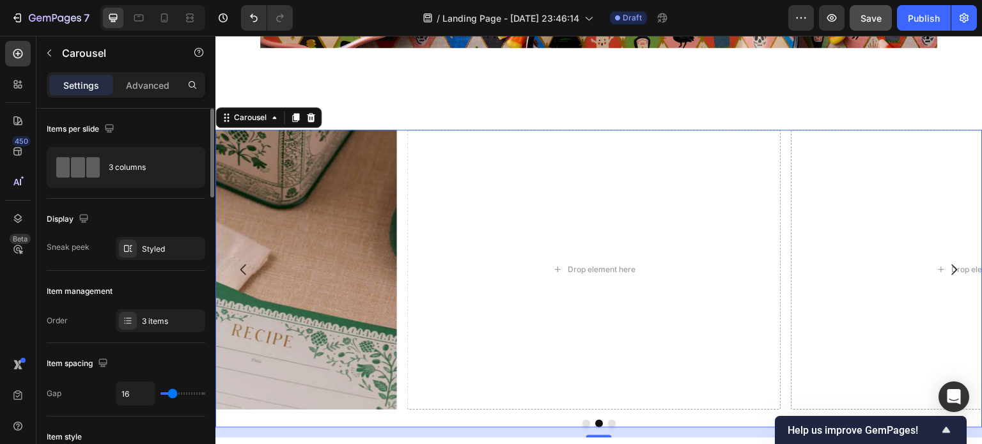
click at [946, 262] on icon "Carousel Next Arrow" at bounding box center [953, 269] width 15 height 15
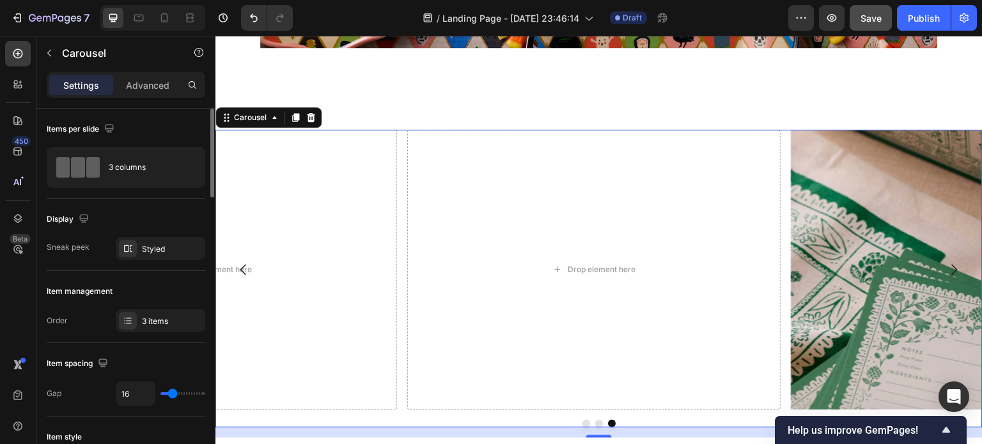
click at [946, 262] on icon "Carousel Next Arrow" at bounding box center [953, 269] width 15 height 15
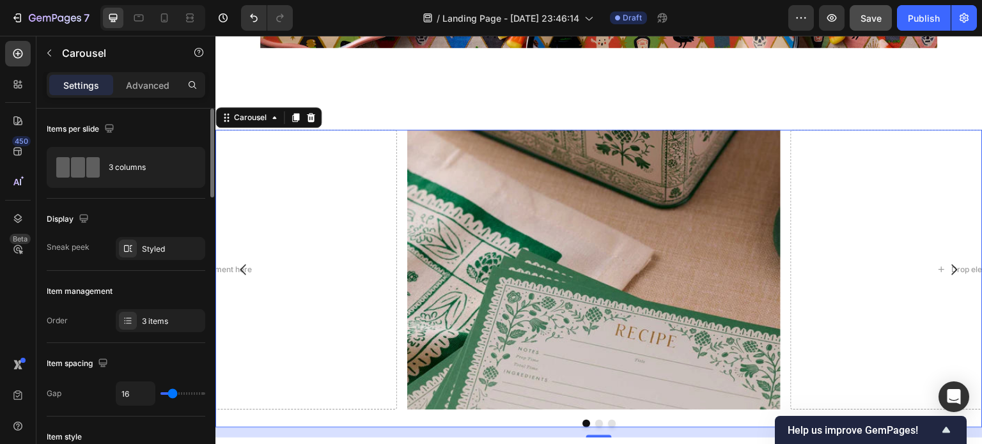
click at [946, 262] on icon "Carousel Next Arrow" at bounding box center [953, 269] width 15 height 15
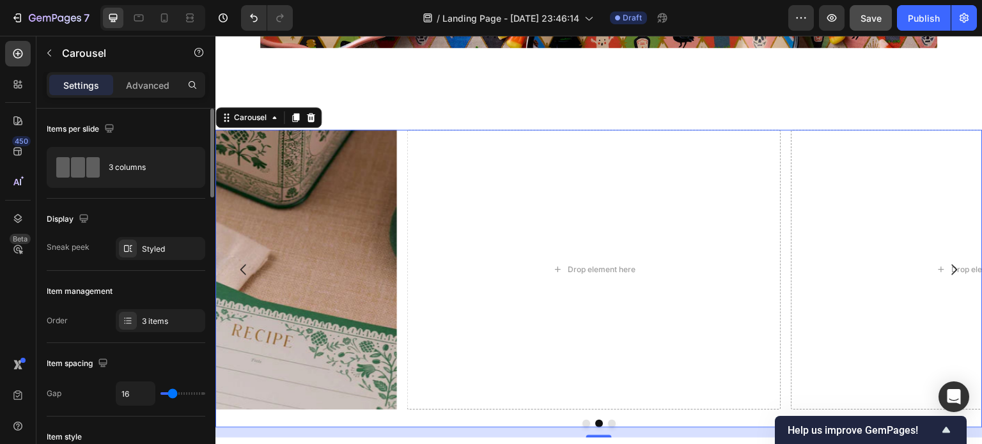
click at [946, 262] on icon "Carousel Next Arrow" at bounding box center [953, 269] width 15 height 15
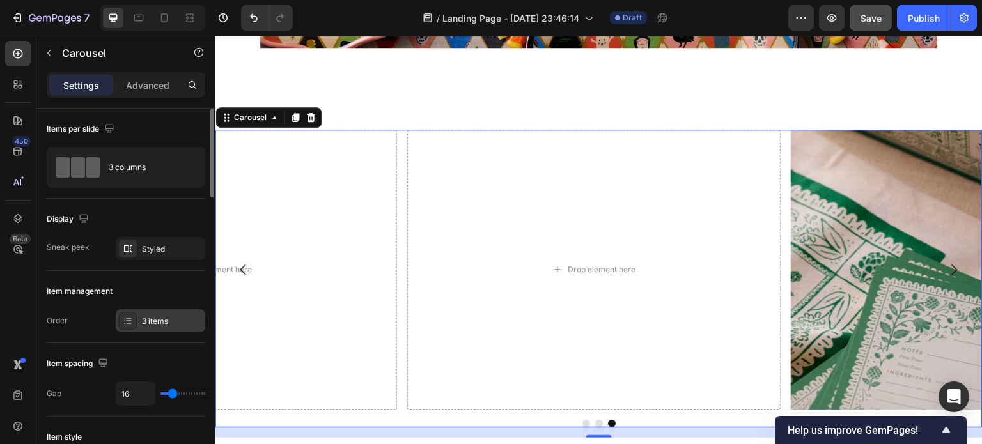
click at [152, 321] on div "3 items" at bounding box center [172, 322] width 60 height 12
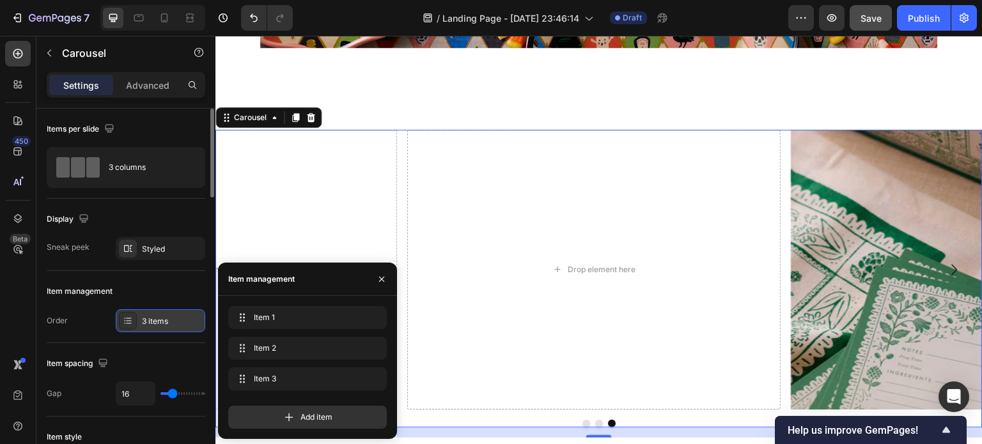
click at [152, 321] on div "3 items" at bounding box center [172, 322] width 60 height 12
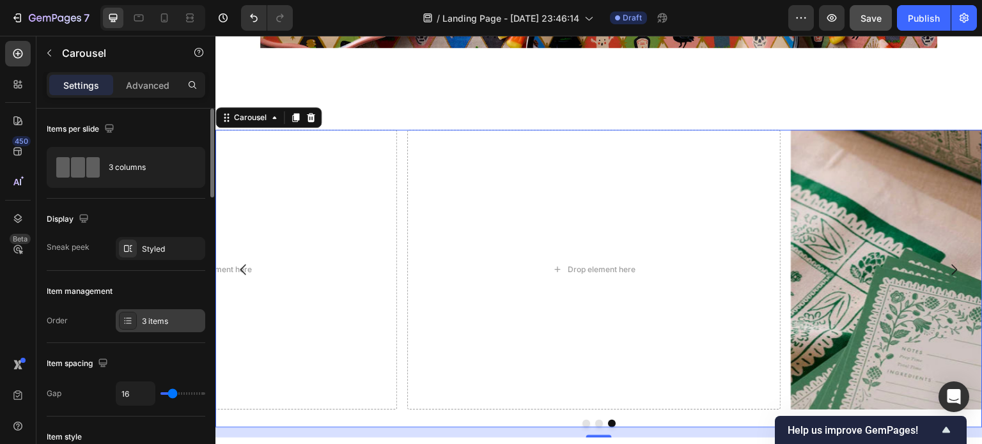
click at [161, 320] on div "3 items" at bounding box center [172, 322] width 60 height 12
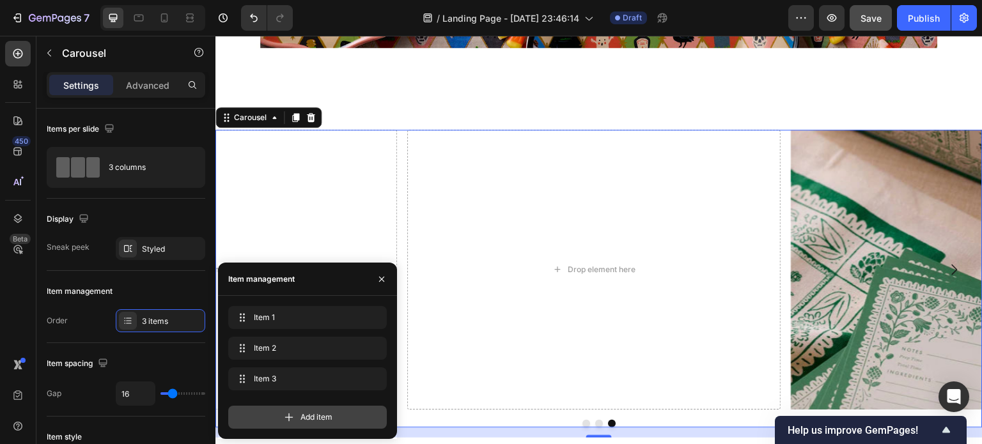
click at [311, 419] on span "Add item" at bounding box center [316, 418] width 32 height 12
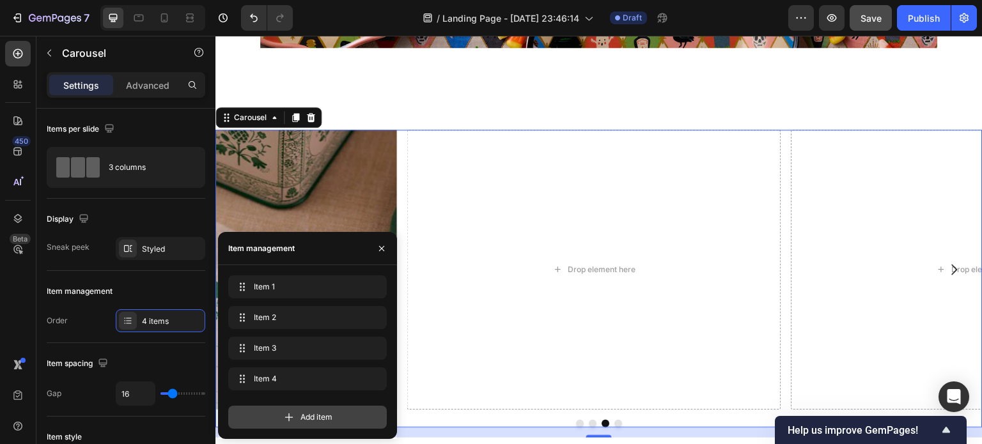
click at [311, 419] on span "Add item" at bounding box center [316, 418] width 32 height 12
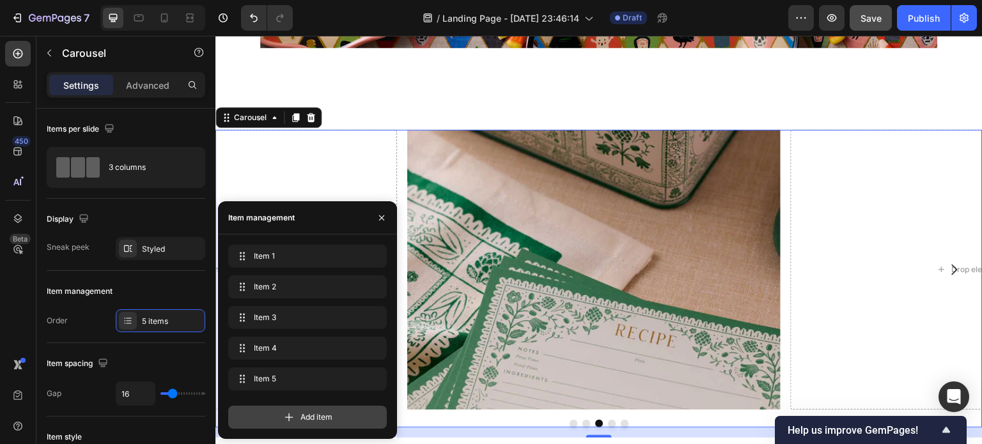
click at [311, 419] on span "Add item" at bounding box center [316, 418] width 32 height 12
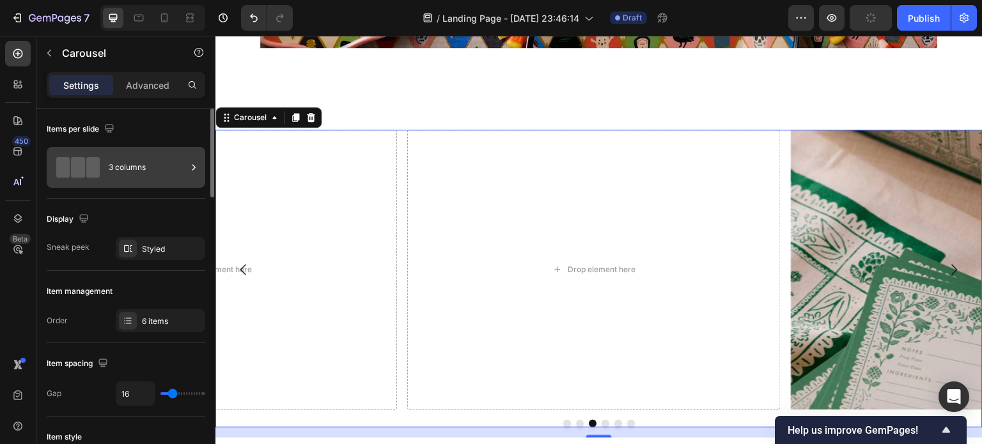
click at [145, 166] on div "3 columns" at bounding box center [148, 167] width 78 height 29
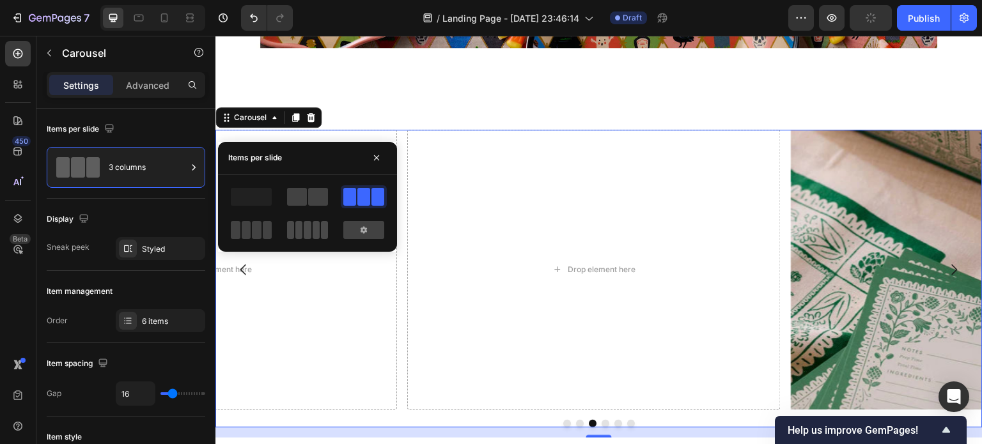
click at [311, 228] on span at bounding box center [307, 230] width 7 height 18
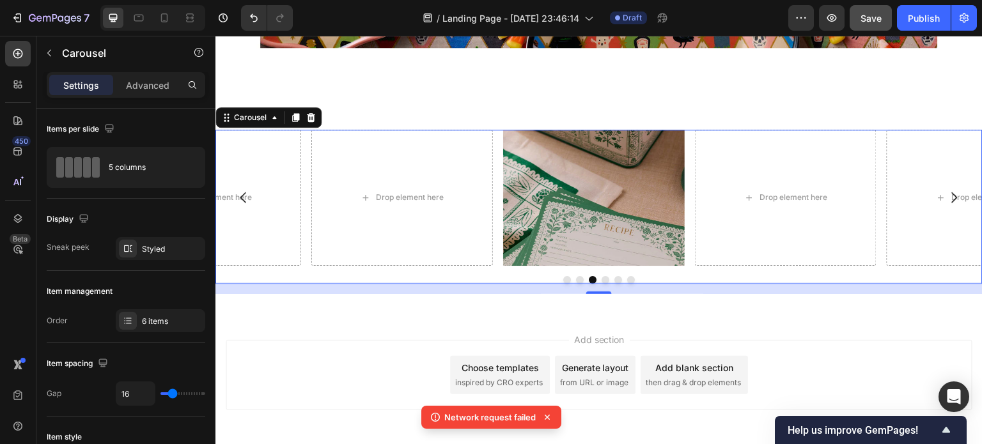
click at [173, 220] on div "Display" at bounding box center [126, 219] width 158 height 20
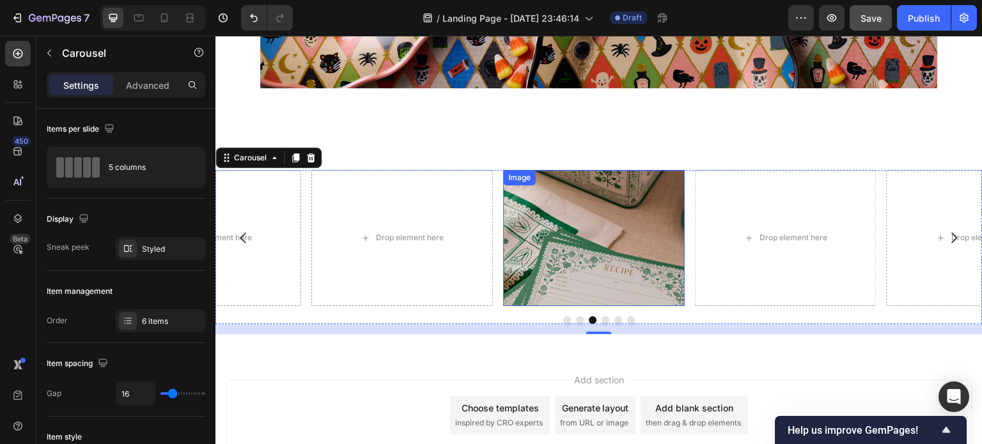
click at [610, 235] on img at bounding box center [593, 238] width 181 height 136
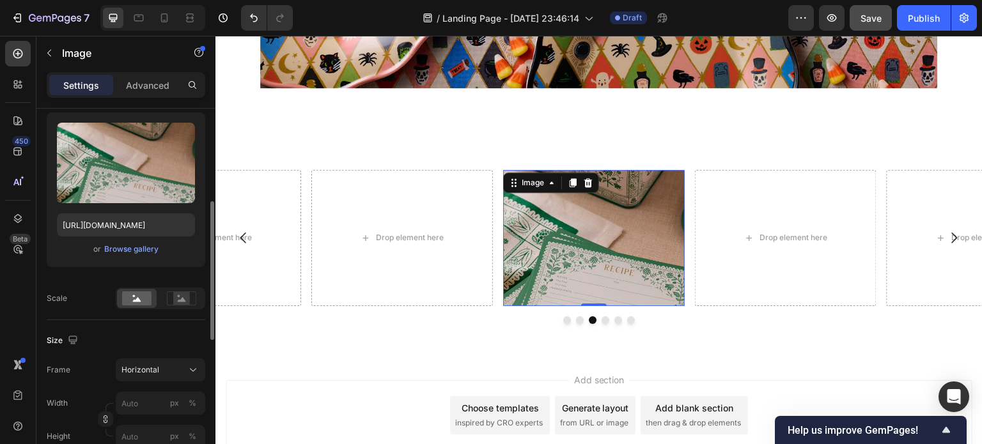
scroll to position [204, 0]
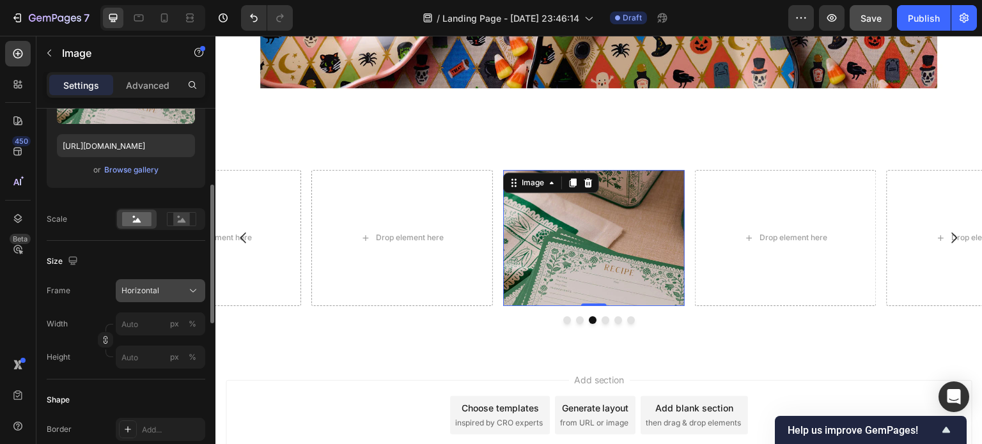
click at [166, 289] on div "Horizontal" at bounding box center [152, 291] width 63 height 12
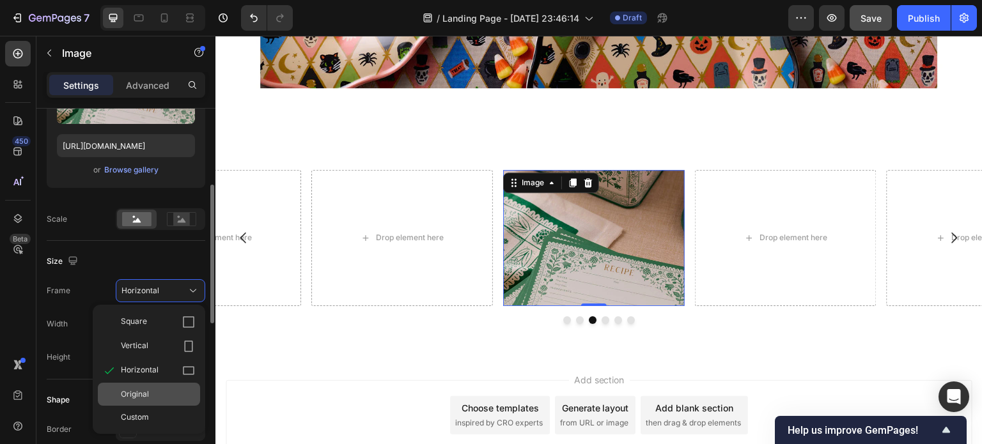
click at [144, 390] on span "Original" at bounding box center [135, 395] width 28 height 12
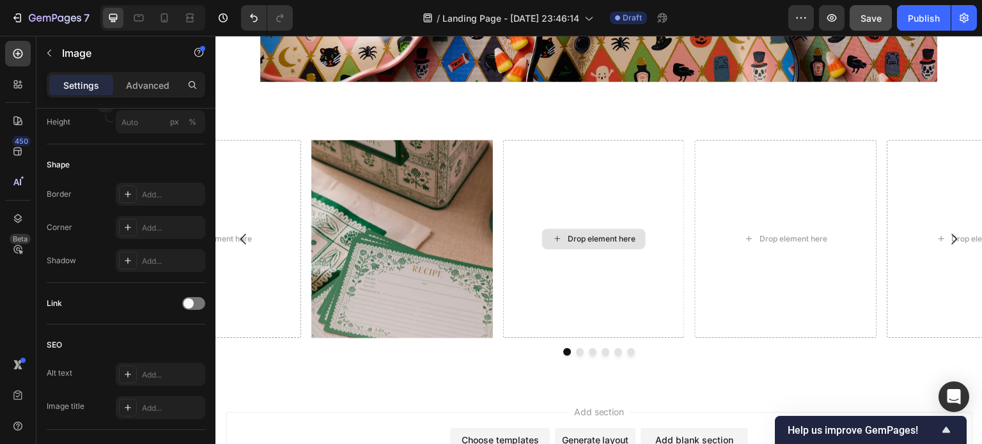
scroll to position [2716, 0]
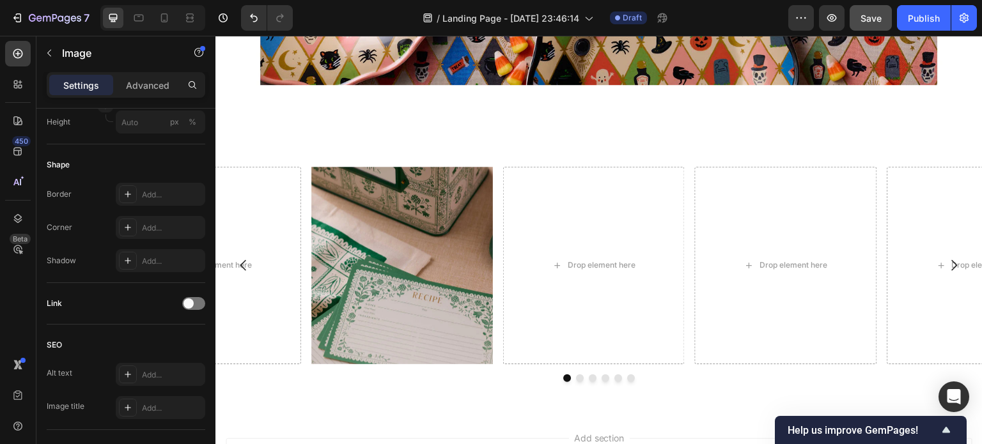
click at [428, 222] on img at bounding box center [401, 266] width 181 height 198
click at [385, 293] on img at bounding box center [401, 266] width 181 height 198
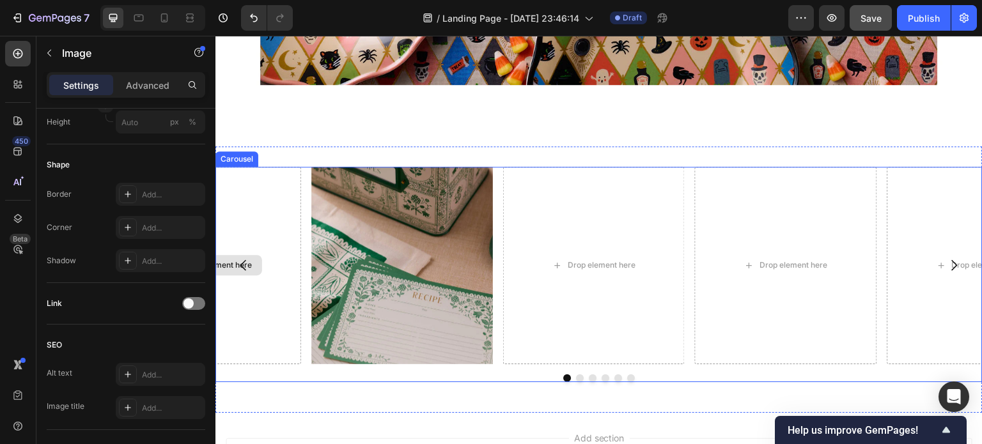
click at [258, 267] on div "Drop element here" at bounding box center [209, 266] width 181 height 198
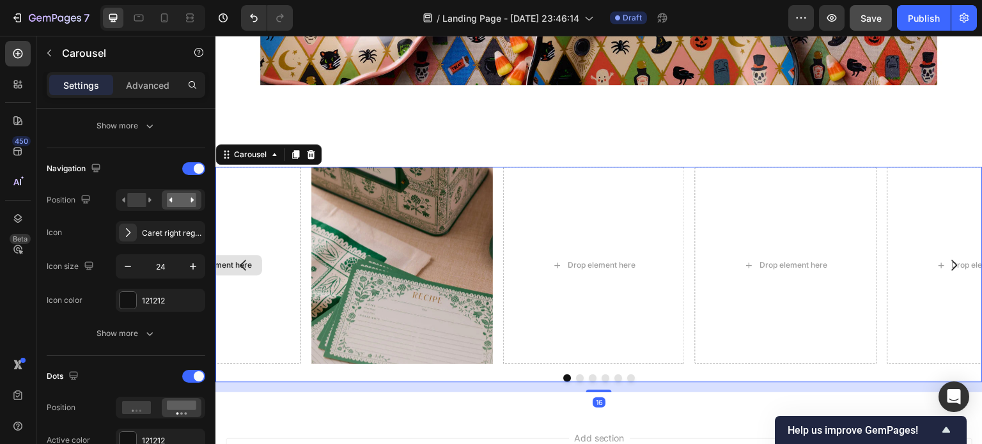
scroll to position [0, 0]
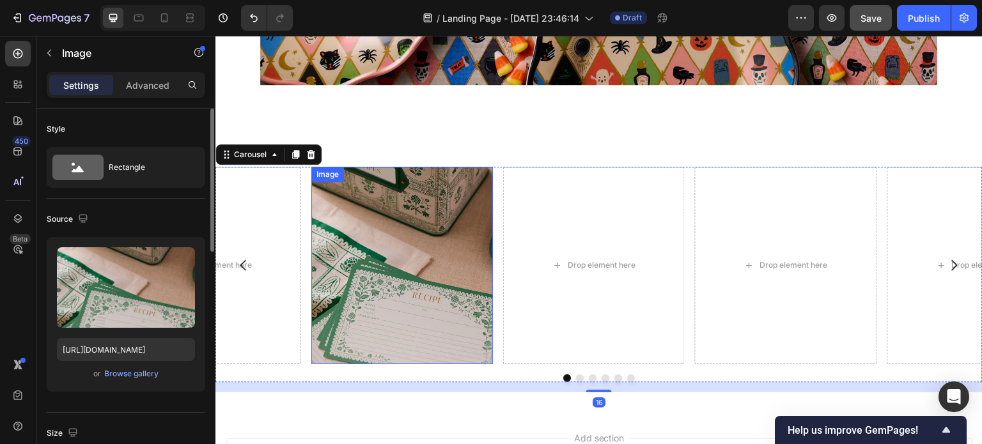
click at [447, 235] on img at bounding box center [401, 266] width 181 height 198
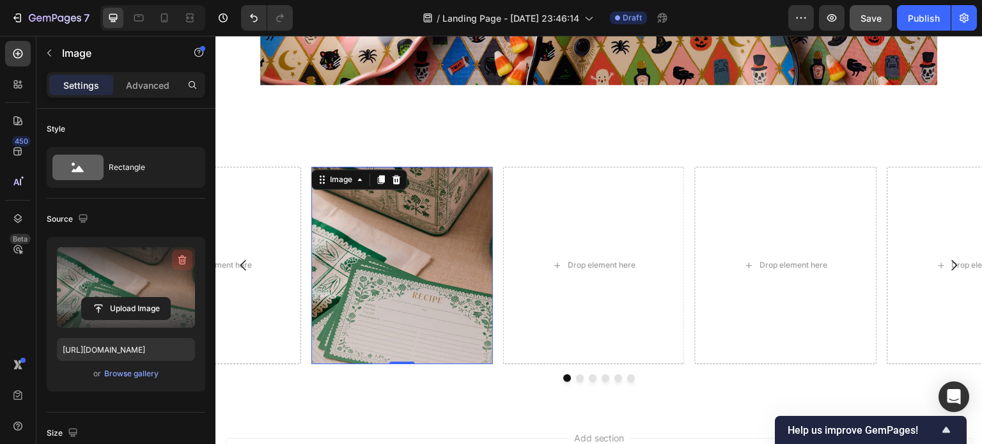
click at [181, 257] on icon "button" at bounding box center [182, 261] width 8 height 10
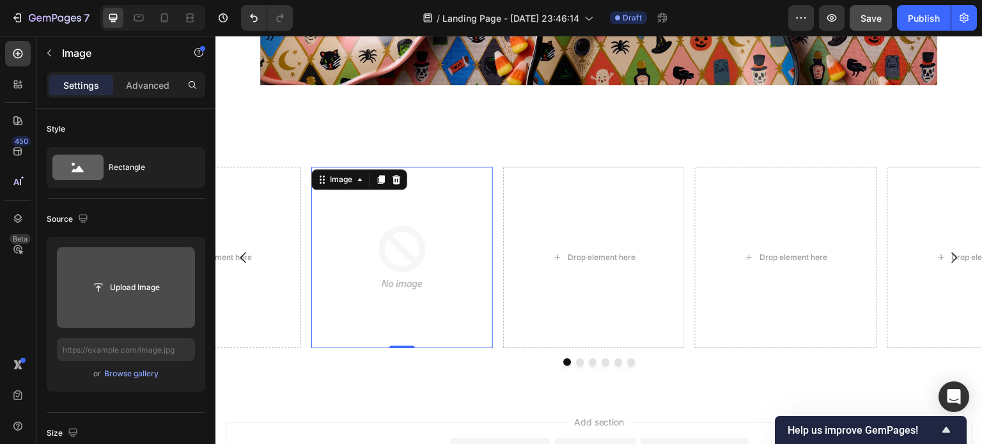
click at [139, 289] on input "file" at bounding box center [126, 288] width 88 height 22
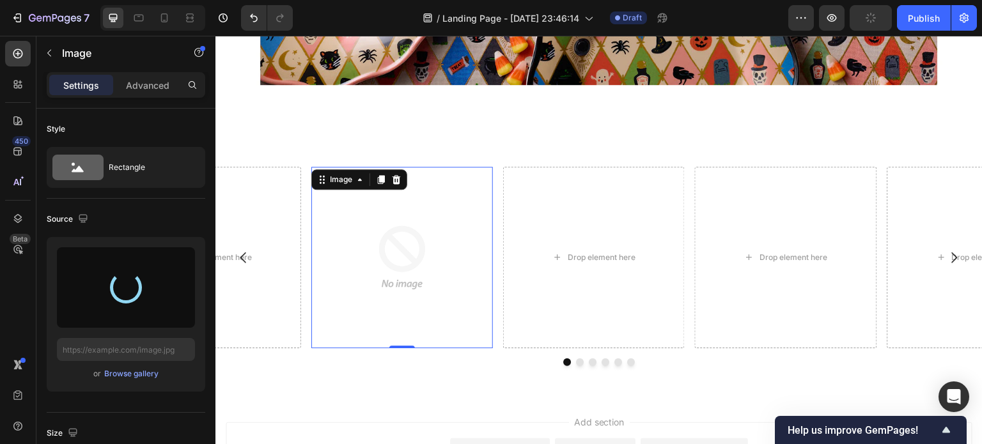
type input "https://cdn.shopify.com/s/files/1/0281/2893/6067/files/gempages_566748255581373…"
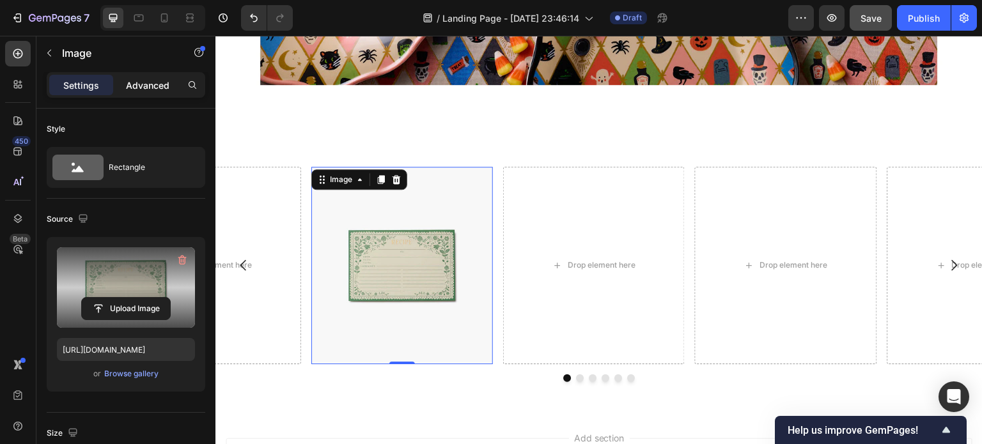
click at [155, 89] on p "Advanced" at bounding box center [147, 85] width 43 height 13
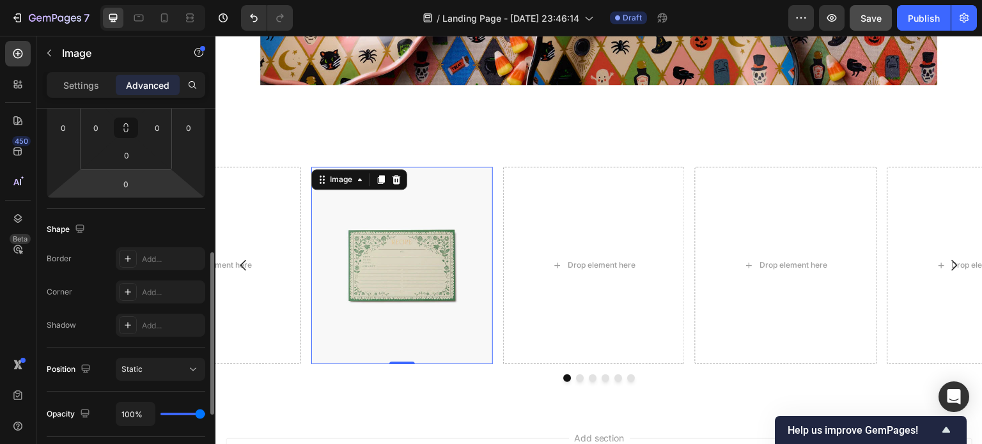
scroll to position [318, 0]
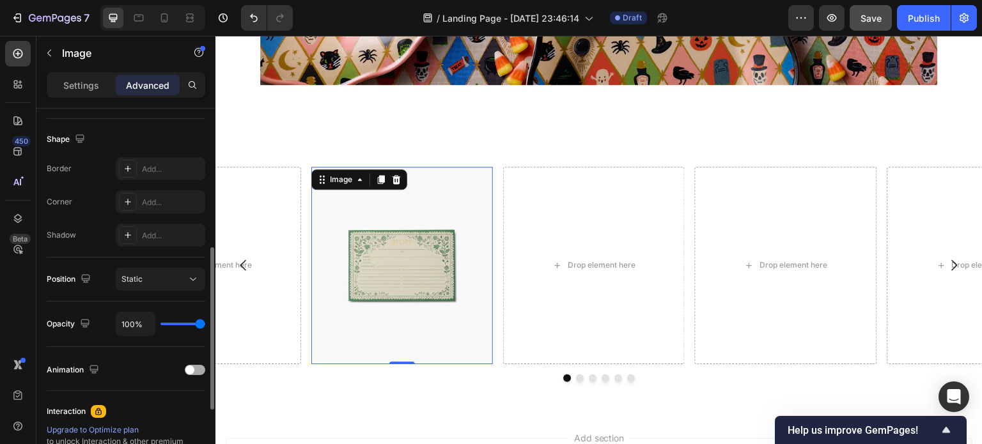
click at [196, 367] on div at bounding box center [195, 370] width 20 height 10
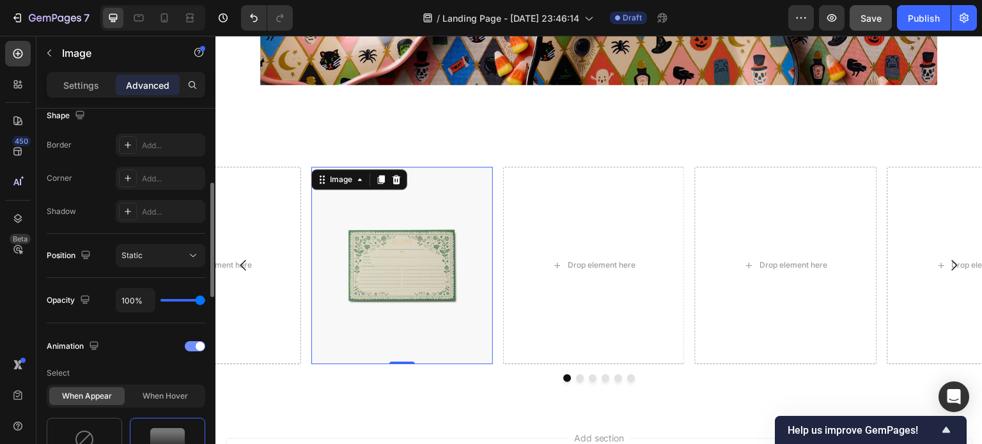
scroll to position [343, 0]
click at [161, 389] on div "When hover" at bounding box center [164, 396] width 75 height 18
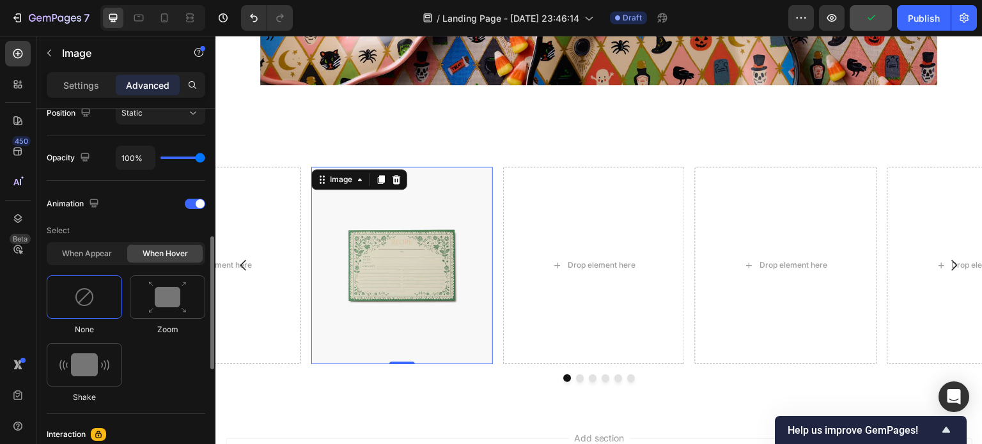
scroll to position [451, 0]
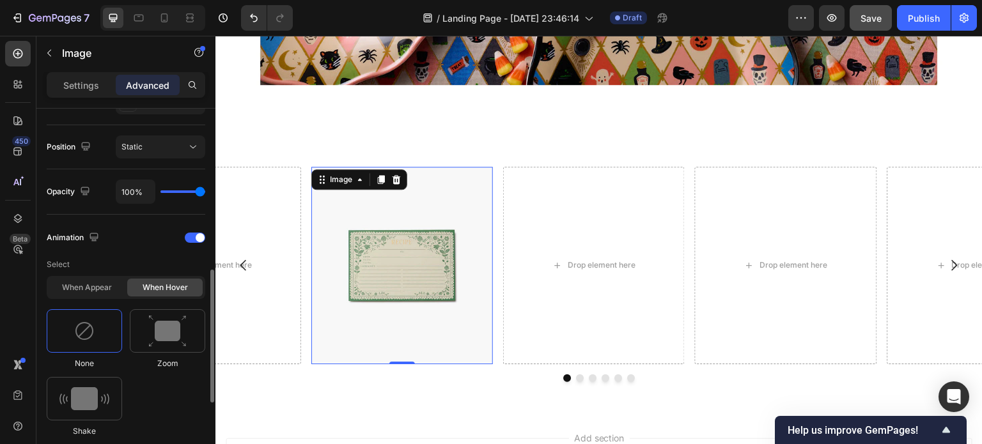
click at [91, 324] on img at bounding box center [84, 331] width 20 height 20
click at [88, 283] on div "When appear" at bounding box center [86, 288] width 75 height 18
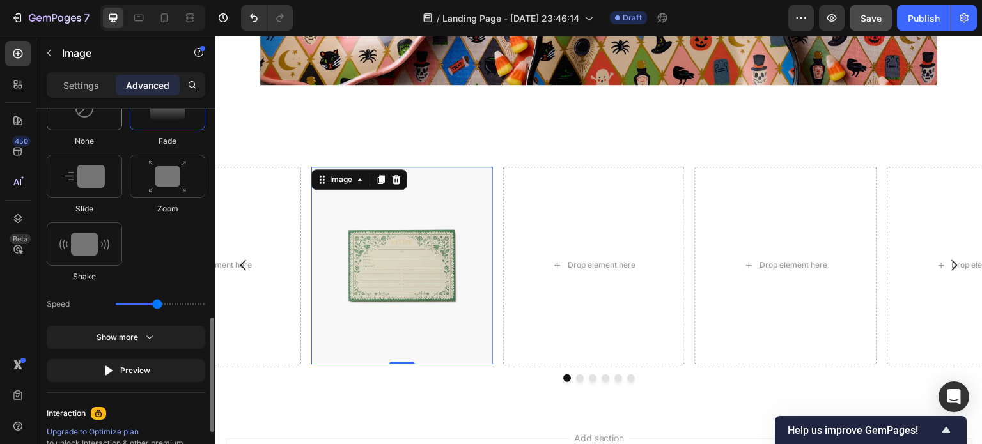
scroll to position [674, 0]
click at [105, 335] on div "Show more" at bounding box center [125, 336] width 59 height 13
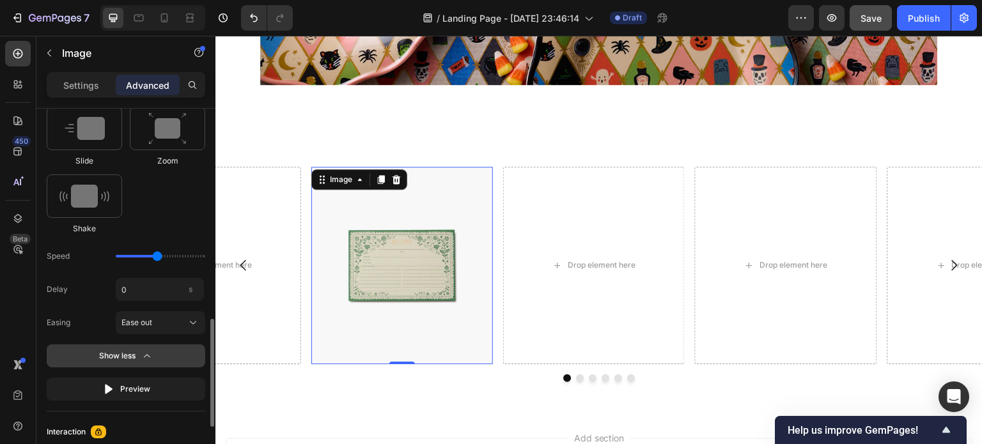
scroll to position [723, 0]
click at [109, 355] on div "Show less" at bounding box center [126, 353] width 54 height 13
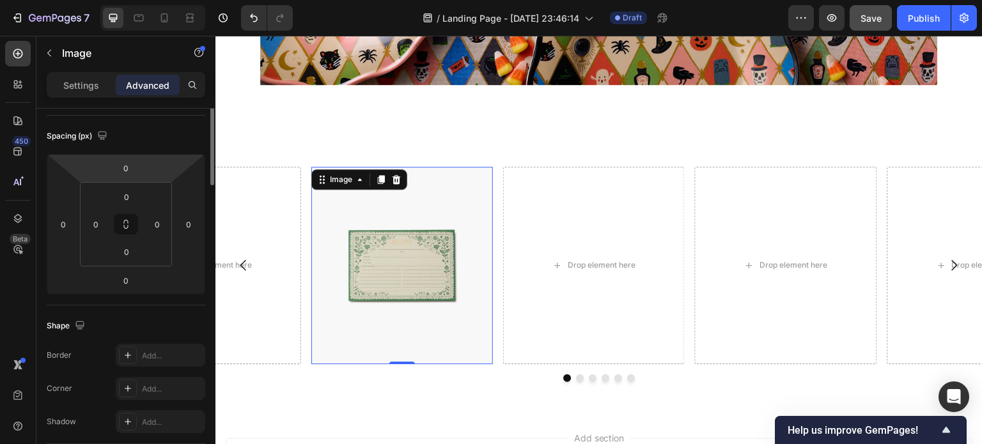
scroll to position [0, 0]
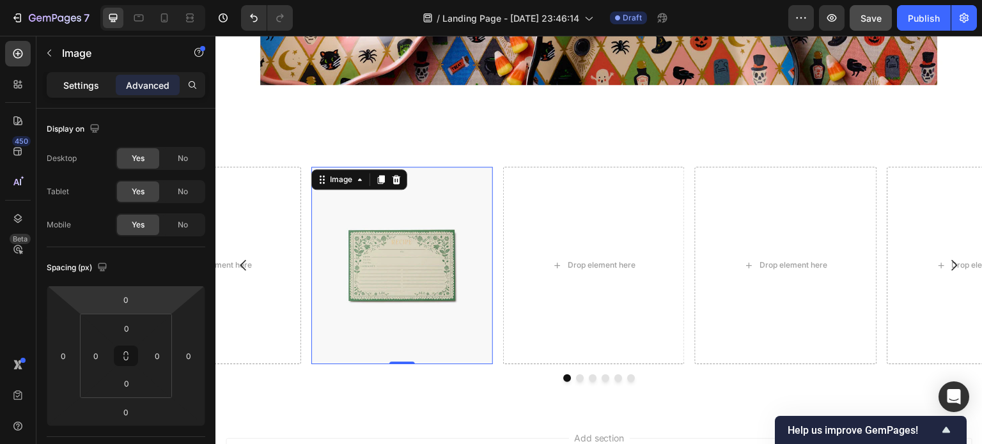
click at [95, 86] on p "Settings" at bounding box center [81, 85] width 36 height 13
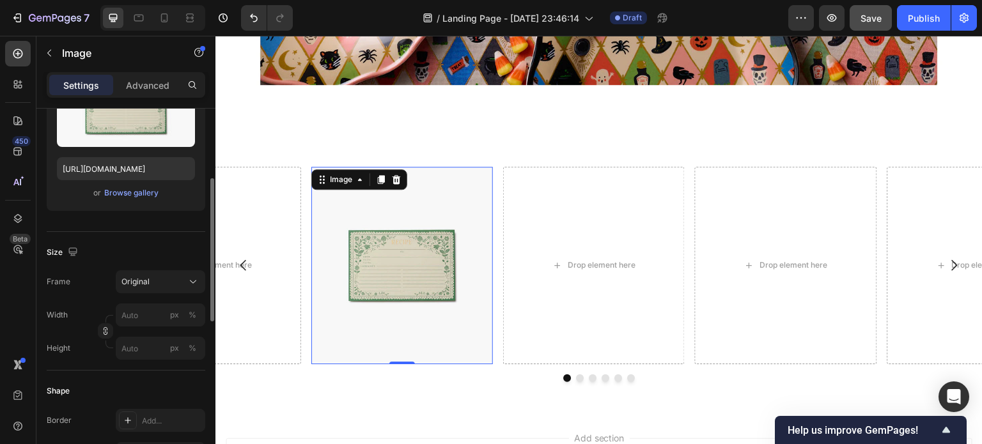
scroll to position [183, 0]
drag, startPoint x: 164, startPoint y: 73, endPoint x: 164, endPoint y: 81, distance: 8.3
click at [164, 81] on div "Settings Advanced" at bounding box center [126, 85] width 158 height 26
click at [164, 81] on p "Advanced" at bounding box center [147, 85] width 43 height 13
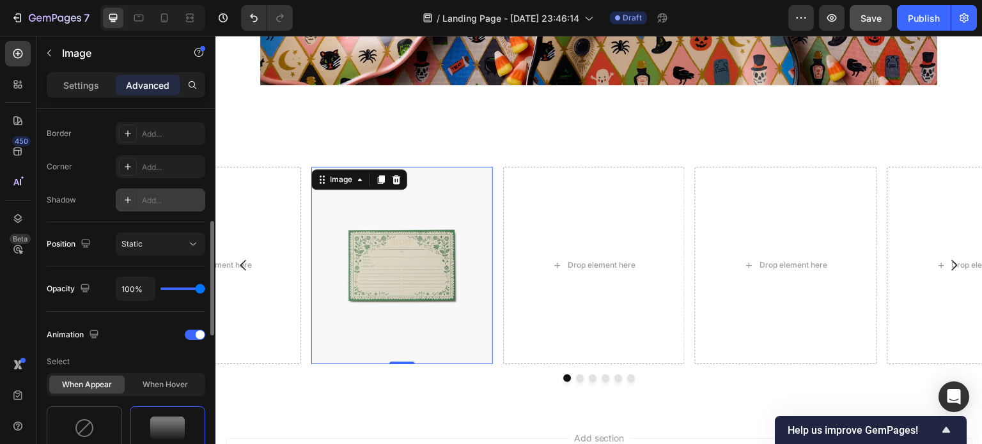
scroll to position [364, 0]
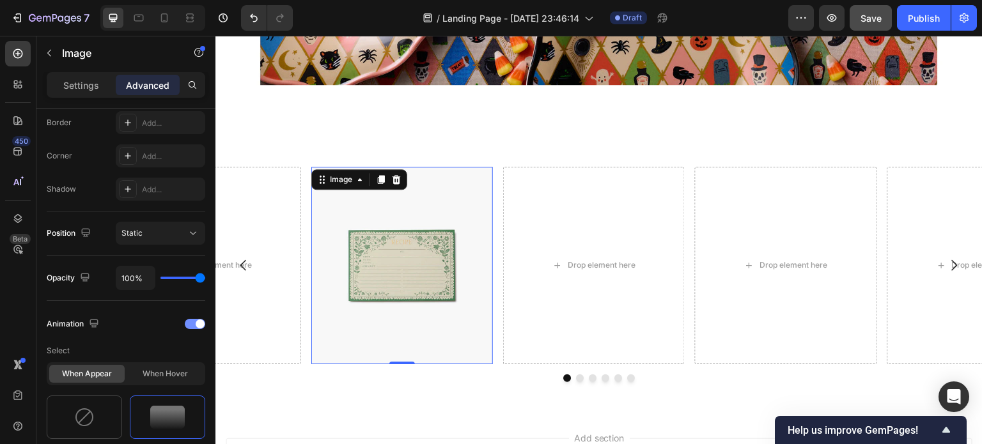
click at [189, 327] on div at bounding box center [195, 324] width 20 height 10
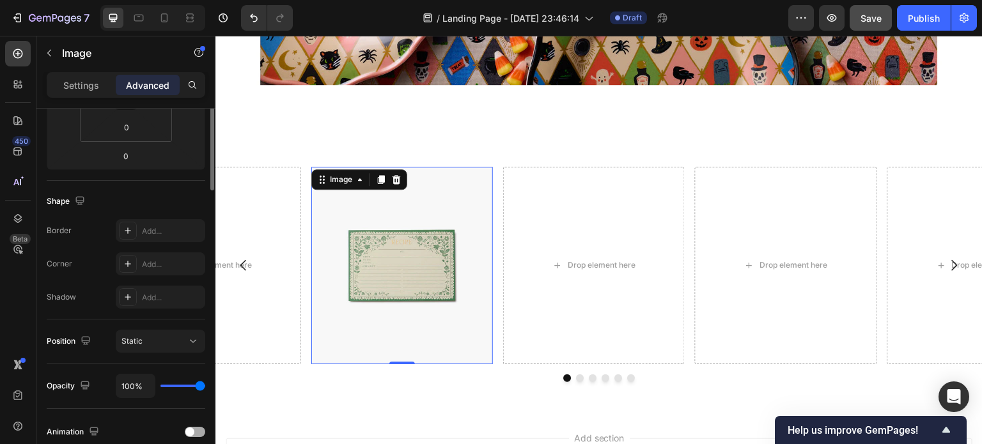
scroll to position [123, 0]
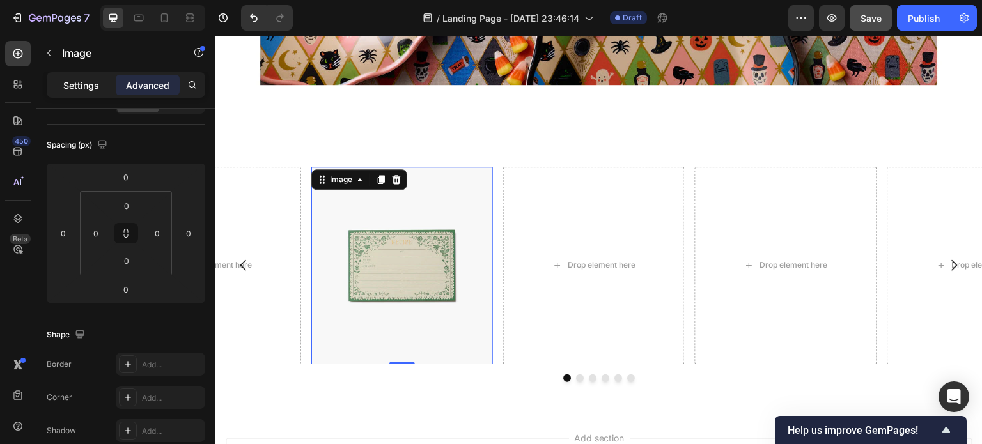
click at [86, 81] on p "Settings" at bounding box center [81, 85] width 36 height 13
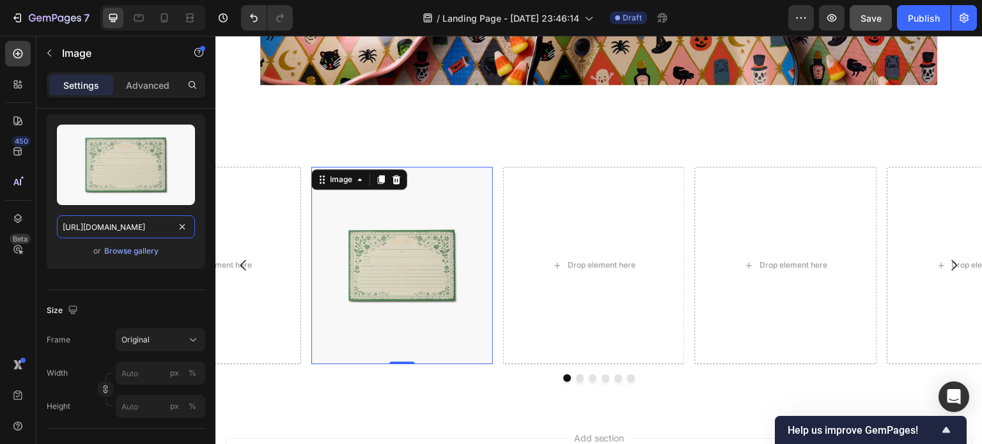
click at [151, 226] on input "https://cdn.shopify.com/s/files/1/0281/2893/6067/files/gempages_566748255581373…" at bounding box center [126, 226] width 138 height 23
click at [171, 290] on div "Size Frame Original Width px % Height px %" at bounding box center [126, 359] width 158 height 139
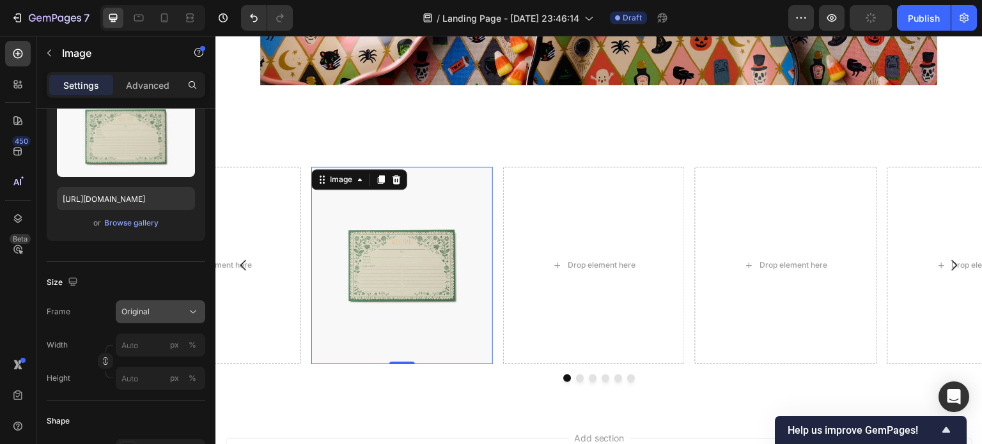
click at [176, 311] on div "Original" at bounding box center [152, 312] width 63 height 12
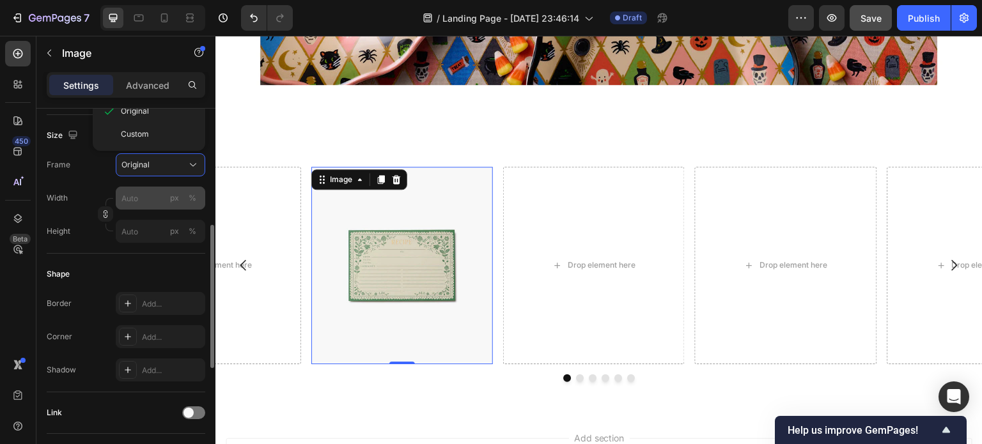
scroll to position [299, 0]
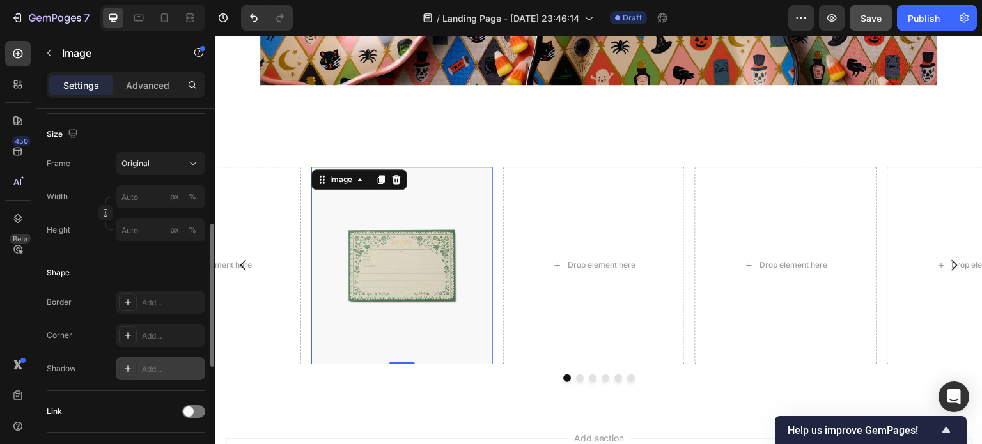
click at [154, 365] on div "Add..." at bounding box center [172, 370] width 60 height 12
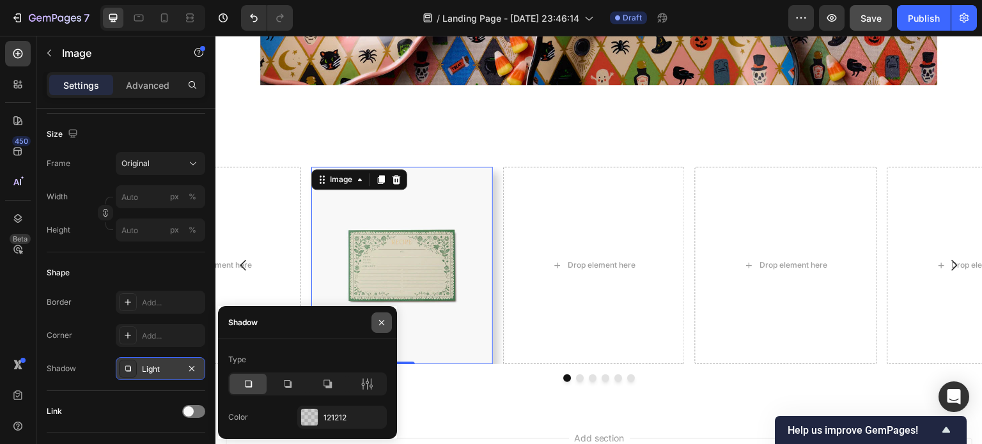
click at [380, 318] on icon "button" at bounding box center [381, 323] width 10 height 10
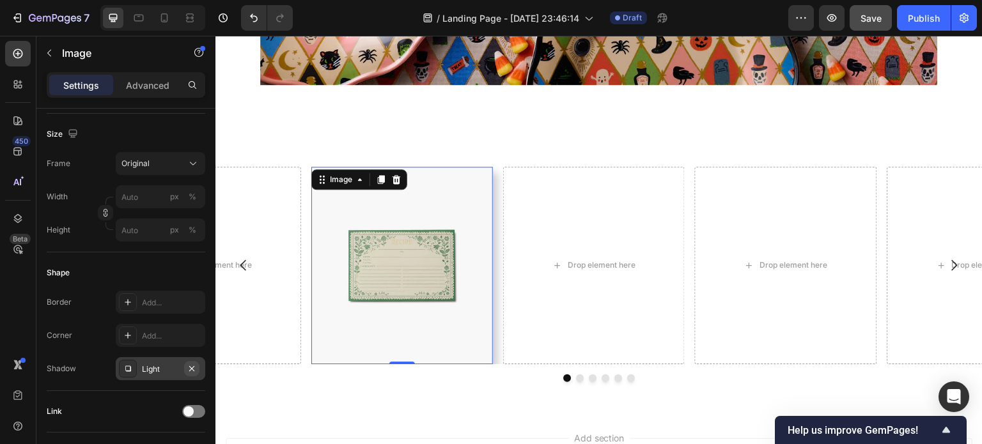
click at [192, 364] on icon "button" at bounding box center [192, 369] width 10 height 10
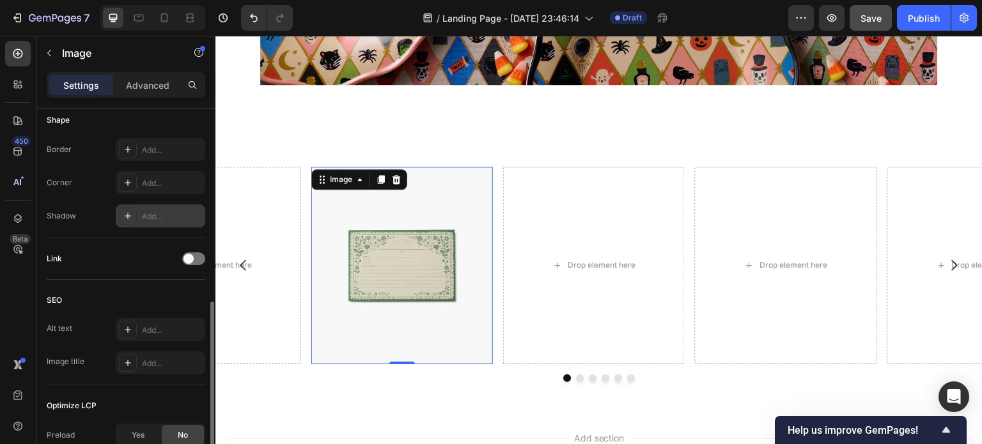
scroll to position [487, 0]
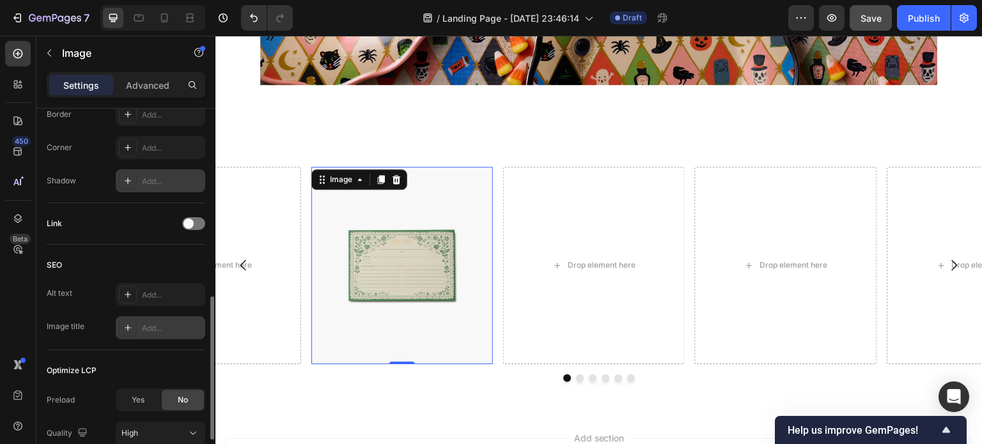
click at [154, 320] on div "Add..." at bounding box center [160, 327] width 89 height 23
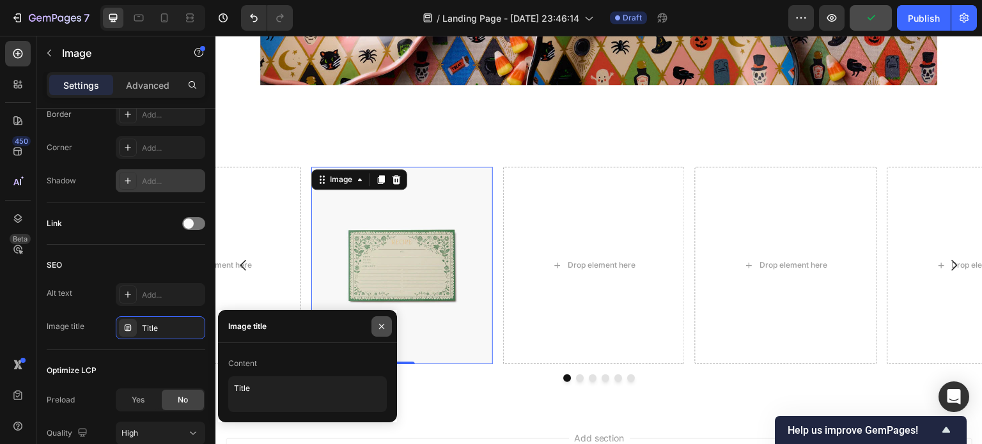
click at [383, 325] on icon "button" at bounding box center [381, 326] width 10 height 10
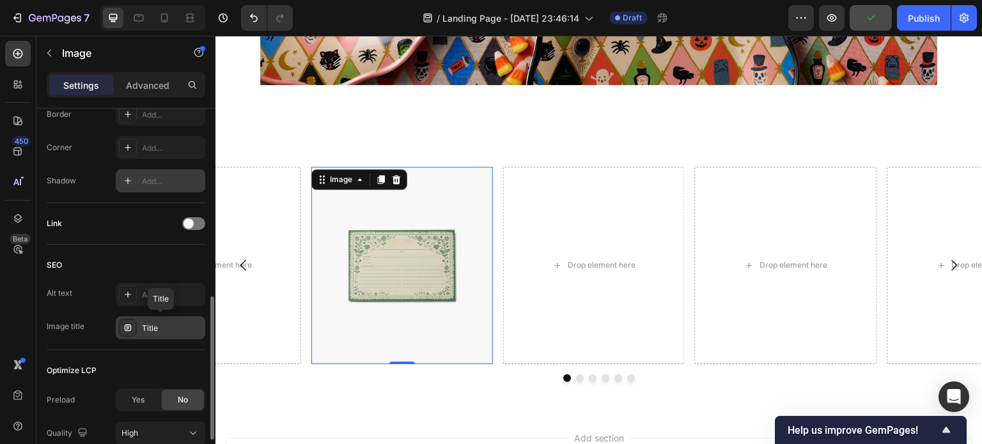
click at [191, 327] on div "Title" at bounding box center [172, 329] width 60 height 12
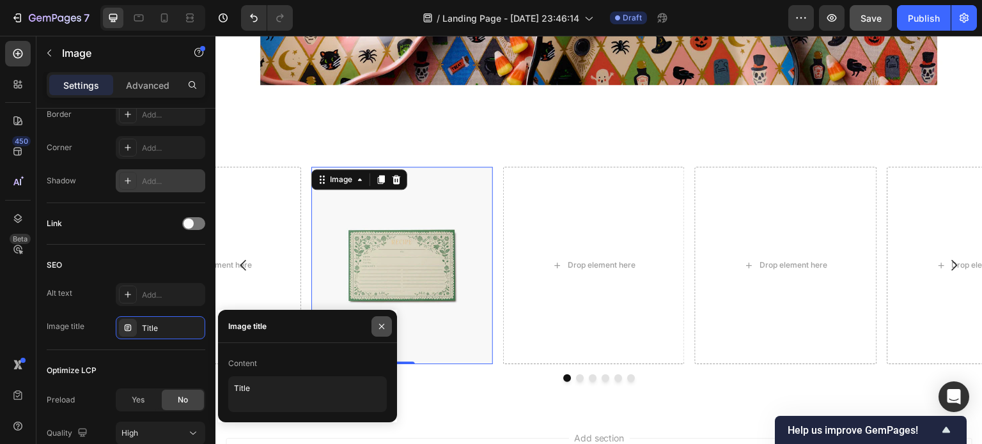
click at [381, 323] on icon "button" at bounding box center [381, 326] width 10 height 10
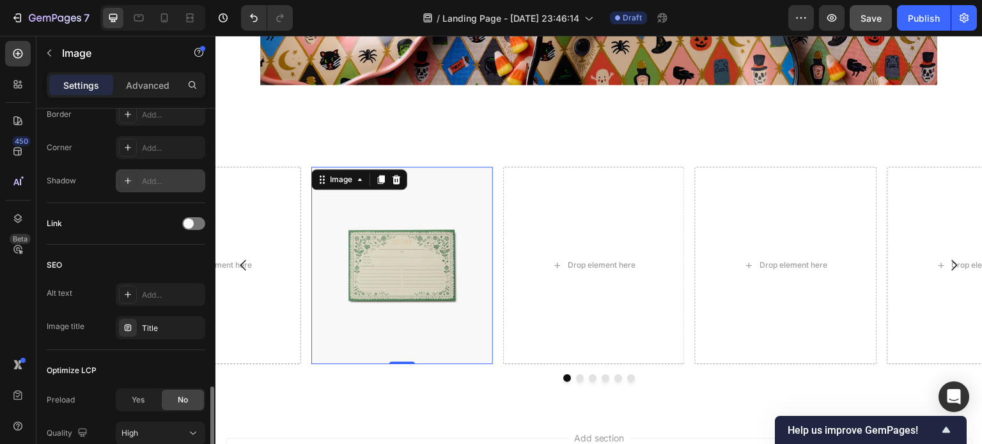
scroll to position [592, 0]
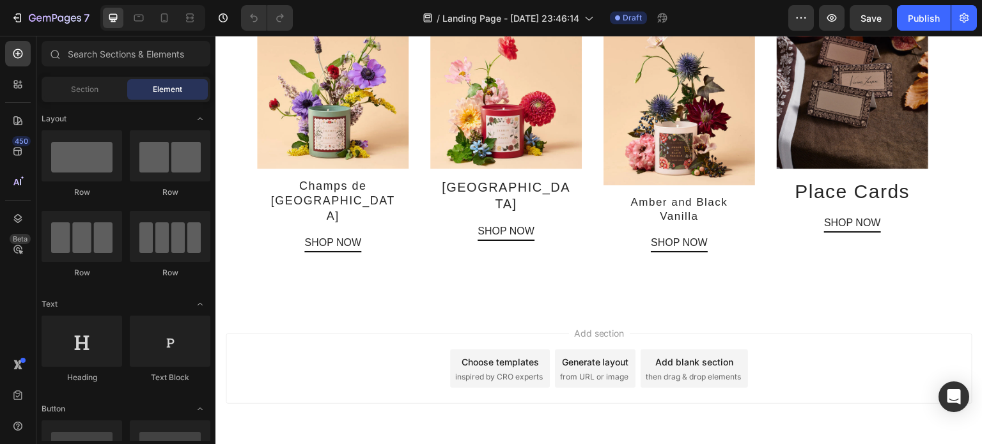
scroll to position [1828, 0]
